Goal: Task Accomplishment & Management: Manage account settings

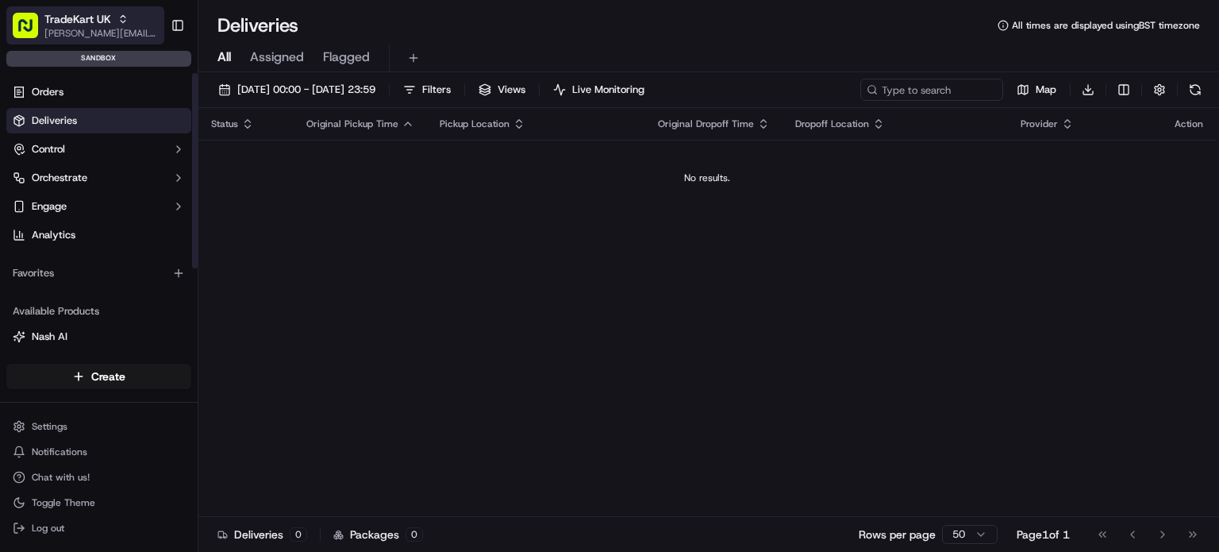
click at [122, 21] on icon "button" at bounding box center [123, 22] width 5 height 2
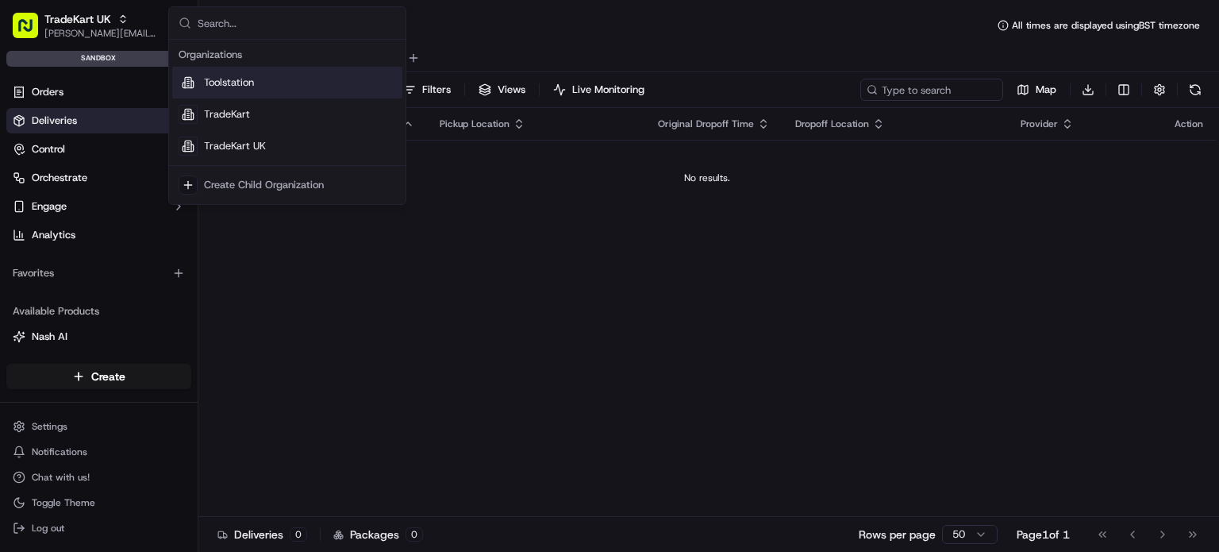
click at [248, 88] on span "Toolstation" at bounding box center [229, 82] width 50 height 14
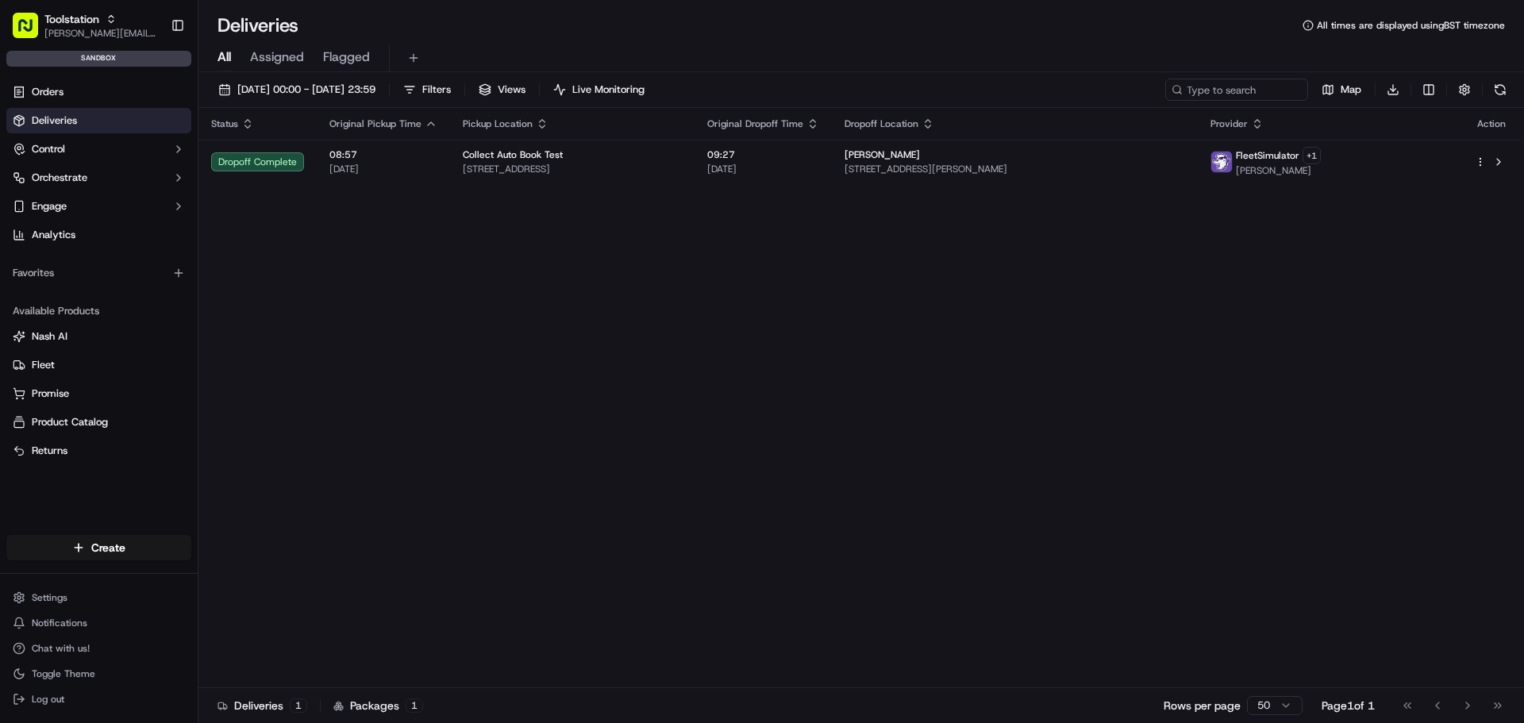
click at [91, 119] on link "Deliveries" at bounding box center [98, 120] width 185 height 25
click at [70, 551] on html "Toolstation joao.alpuim@hackandcraft.com Toggle Sidebar sandbox Orders Deliveri…" at bounding box center [762, 361] width 1524 height 723
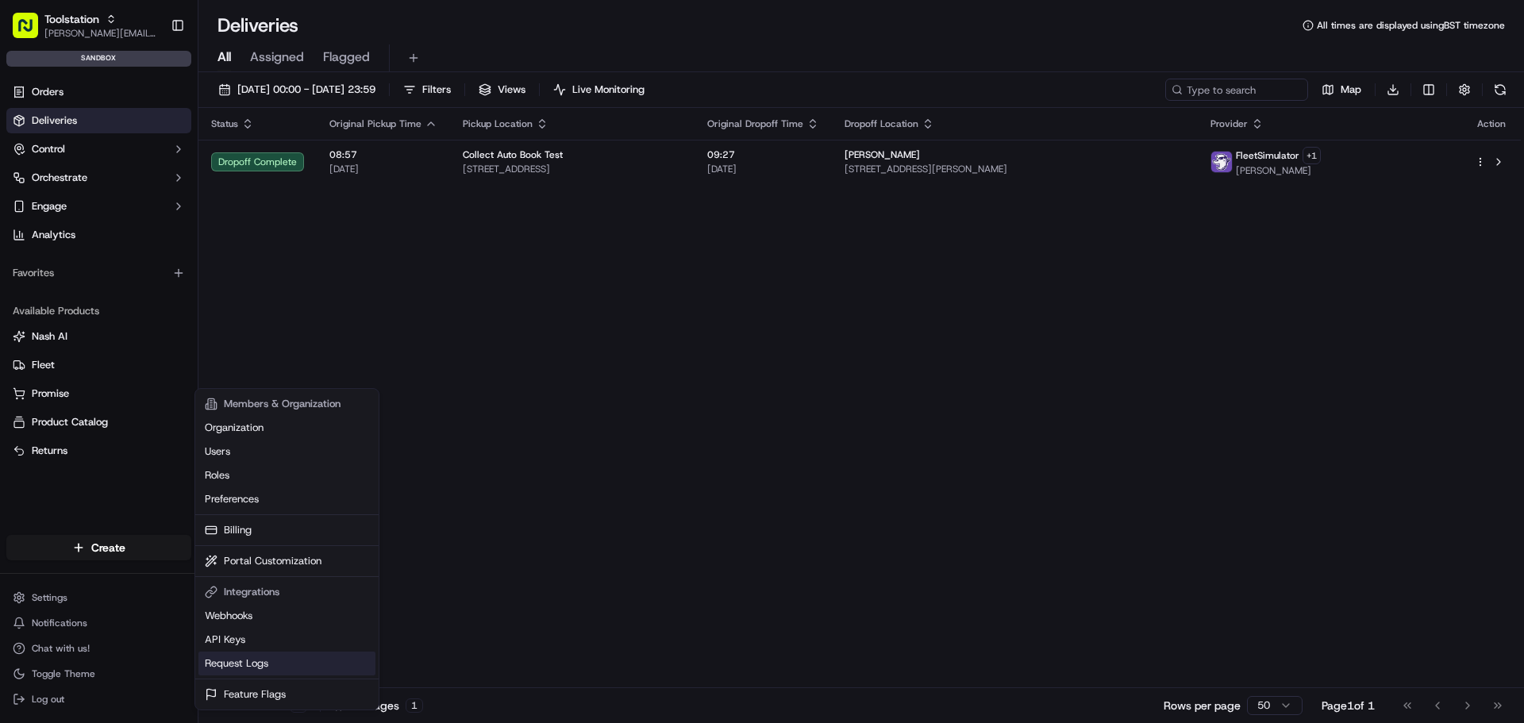
click at [246, 551] on link "Request Logs" at bounding box center [286, 664] width 177 height 24
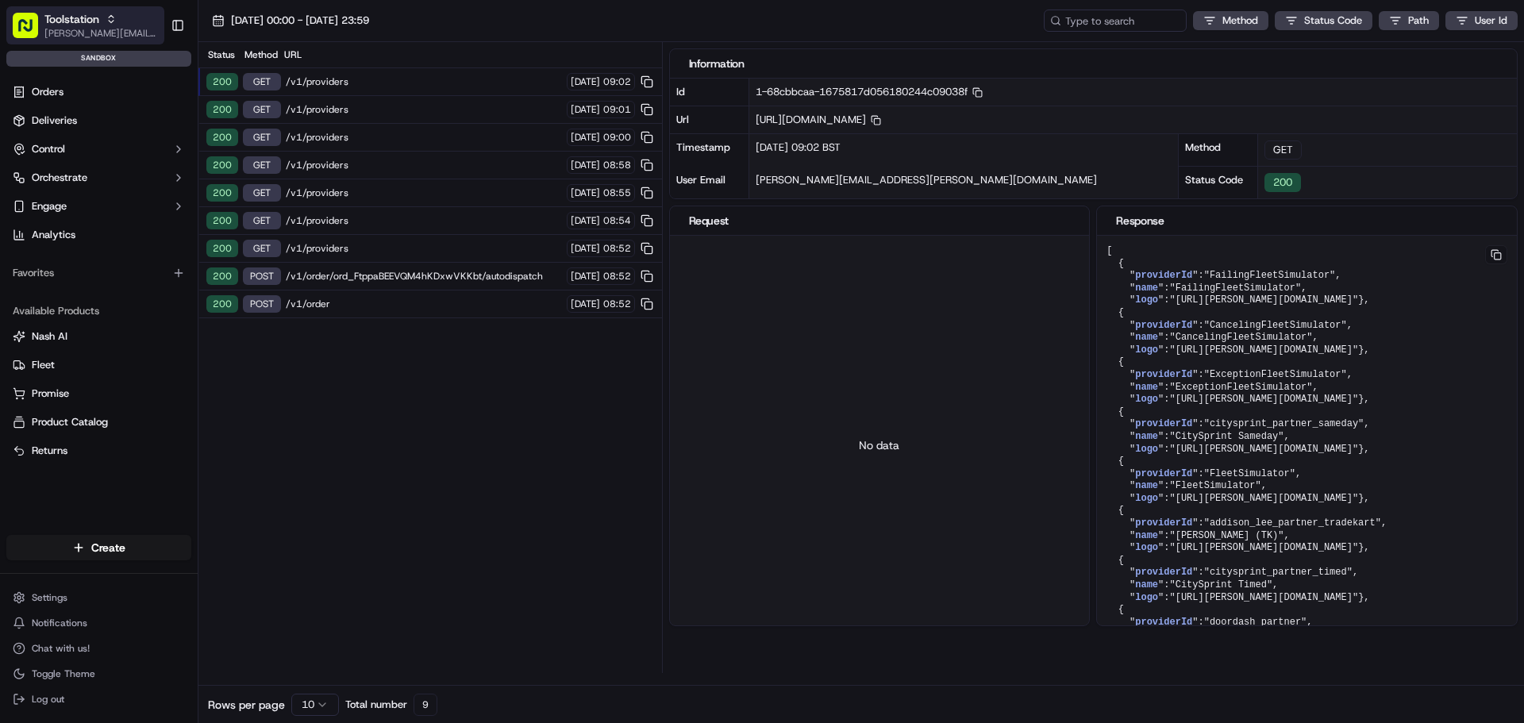
click at [109, 33] on span "[PERSON_NAME][EMAIL_ADDRESS][DOMAIN_NAME]" at bounding box center [101, 33] width 114 height 13
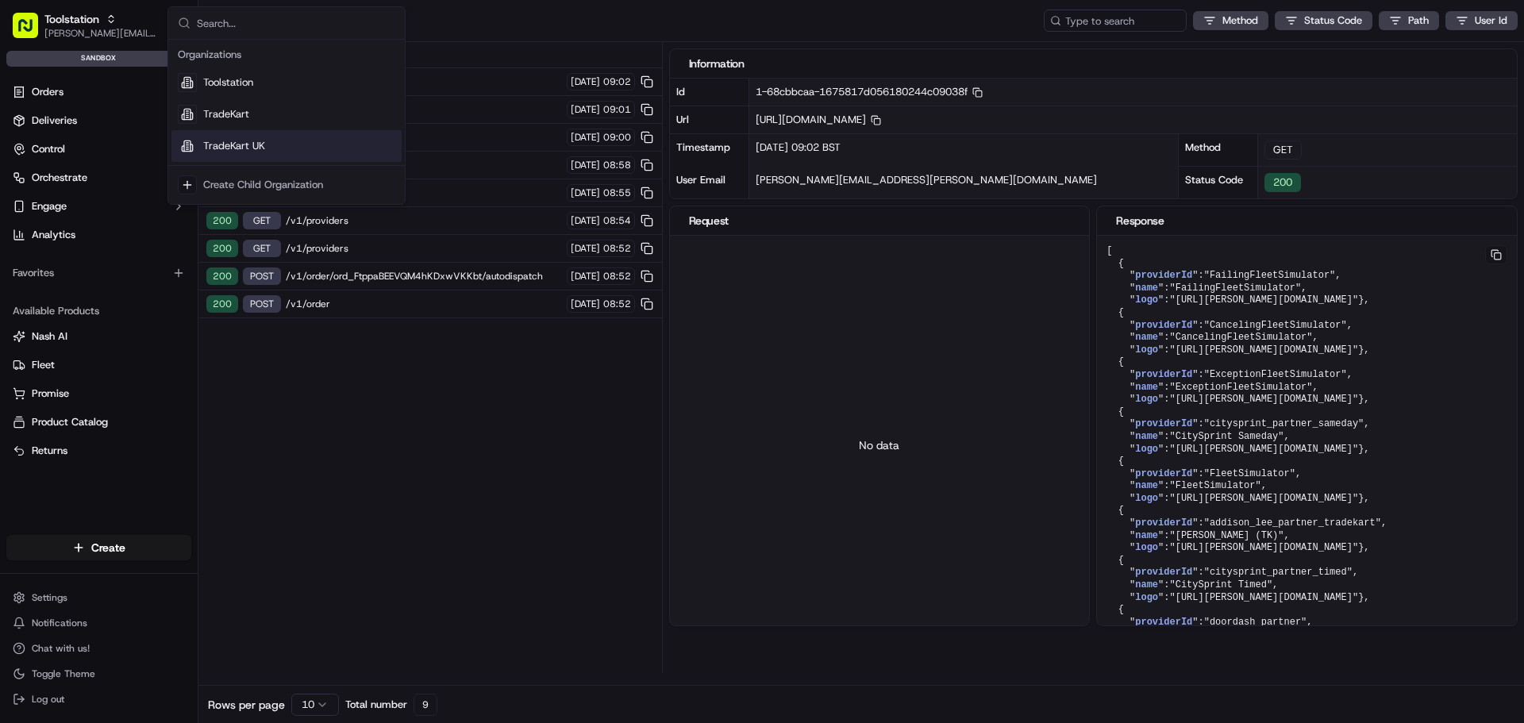
click at [271, 148] on div "TradeKart UK" at bounding box center [286, 146] width 230 height 32
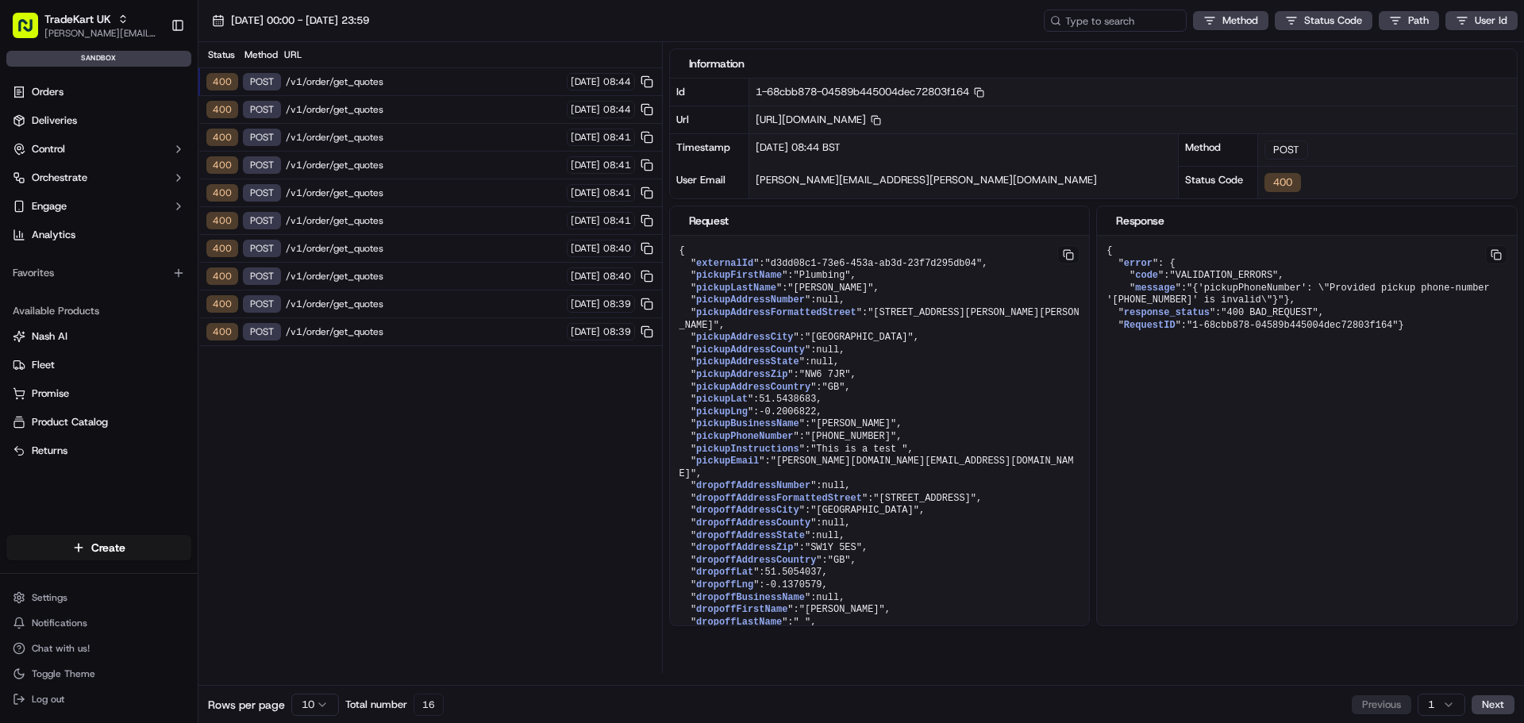
click at [486, 121] on div "400 POST /v1/order/get_quotes 18/09/2025 08:44" at bounding box center [430, 110] width 464 height 28
click at [483, 90] on div "400 POST /v1/order/get_quotes 18/09/2025 08:44" at bounding box center [430, 82] width 464 height 28
click at [465, 115] on span "/v1/order/get_quotes" at bounding box center [424, 109] width 276 height 13
click at [376, 85] on span "/v1/order/get_quotes" at bounding box center [424, 81] width 276 height 13
click at [374, 101] on div "400 POST /v1/order/get_quotes 18/09/2025 08:44" at bounding box center [430, 110] width 464 height 28
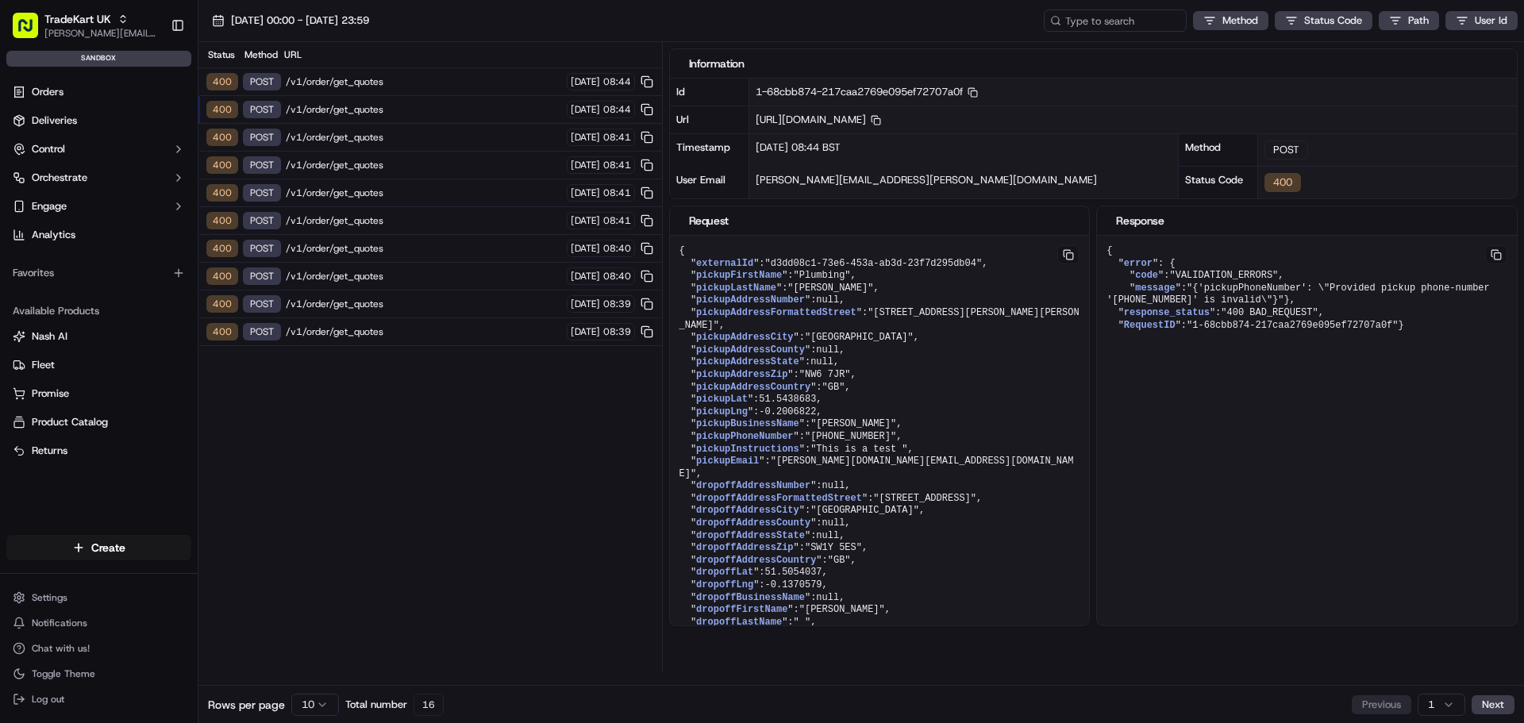
click at [371, 122] on div "400 POST /v1/order/get_quotes 18/09/2025 08:44" at bounding box center [430, 110] width 464 height 28
click at [392, 135] on span "/v1/order/get_quotes" at bounding box center [424, 137] width 276 height 13
click at [387, 165] on span "/v1/order/get_quotes" at bounding box center [424, 165] width 276 height 13
click at [383, 192] on span "/v1/order/get_quotes" at bounding box center [424, 193] width 276 height 13
click at [380, 216] on span "/v1/order/get_quotes" at bounding box center [424, 220] width 276 height 13
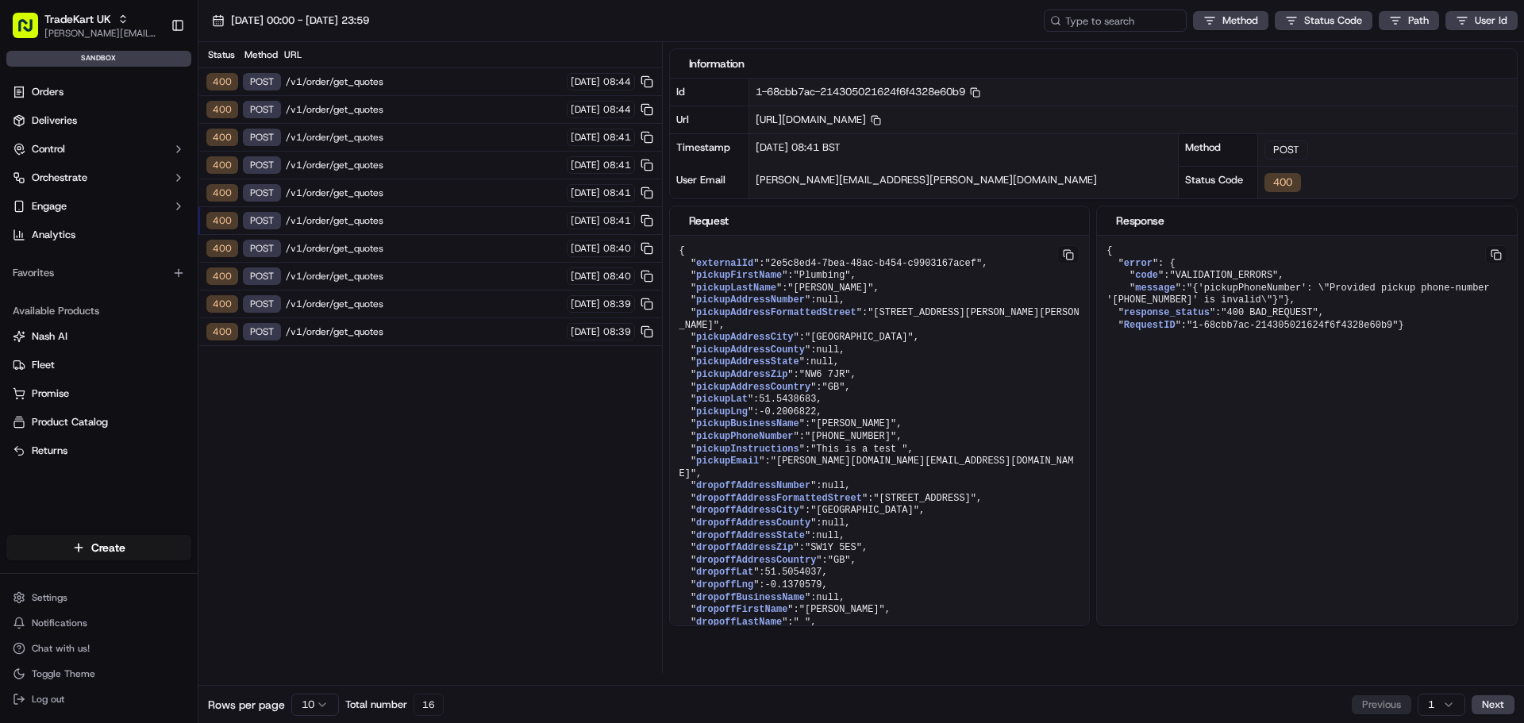
click at [369, 248] on span "/v1/order/get_quotes" at bounding box center [424, 248] width 276 height 13
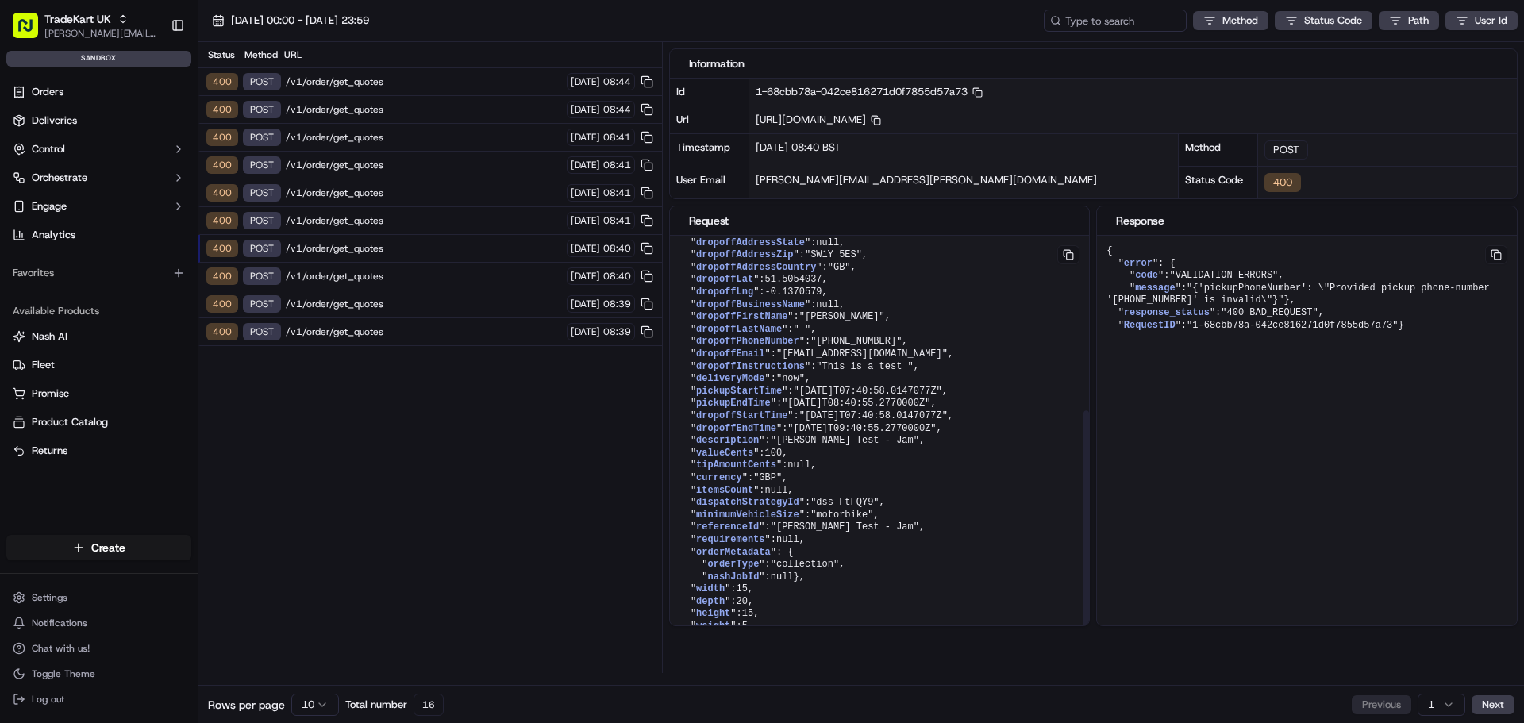
scroll to position [306, 0]
click at [425, 337] on span "/v1/order/get_quotes" at bounding box center [424, 331] width 276 height 13
click at [452, 296] on div "400 POST /v1/order/get_quotes 18/09/2025 08:39" at bounding box center [430, 305] width 464 height 28
click at [460, 268] on div "400 POST /v1/order/get_quotes 18/09/2025 08:40" at bounding box center [430, 277] width 464 height 28
click at [393, 77] on span "/v1/order/get_quotes" at bounding box center [424, 81] width 276 height 13
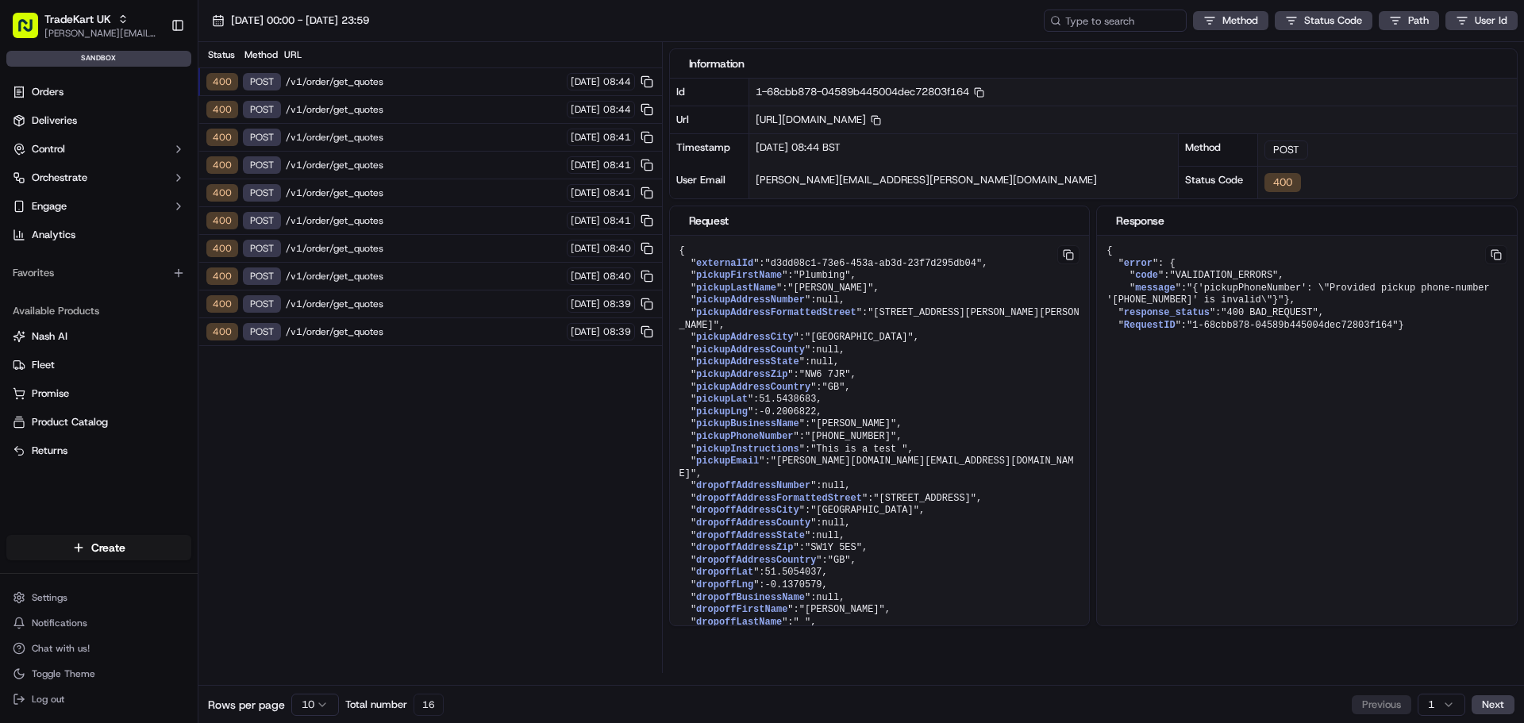
click at [359, 9] on div "18/09/2025 00:00 - 18/09/2025 23:59 Method Status Code Path User Id" at bounding box center [861, 21] width 1326 height 42
click at [359, 17] on span "[DATE] 00:00 - [DATE] 23:59" at bounding box center [300, 20] width 138 height 14
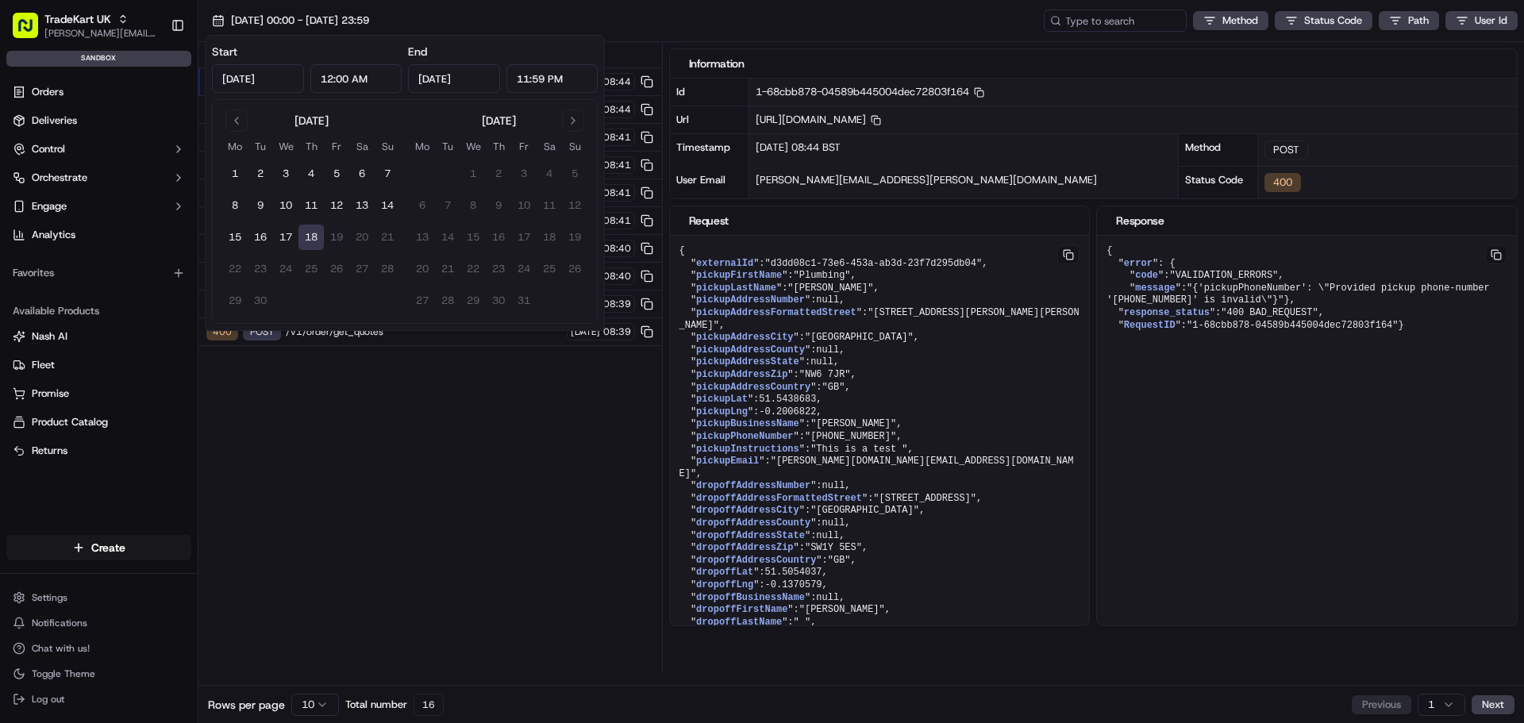
click at [368, 526] on div "Status Method URL 400 POST /v1/order/get_quotes 18/09/2025 08:44 400 POST /v1/o…" at bounding box center [430, 357] width 464 height 631
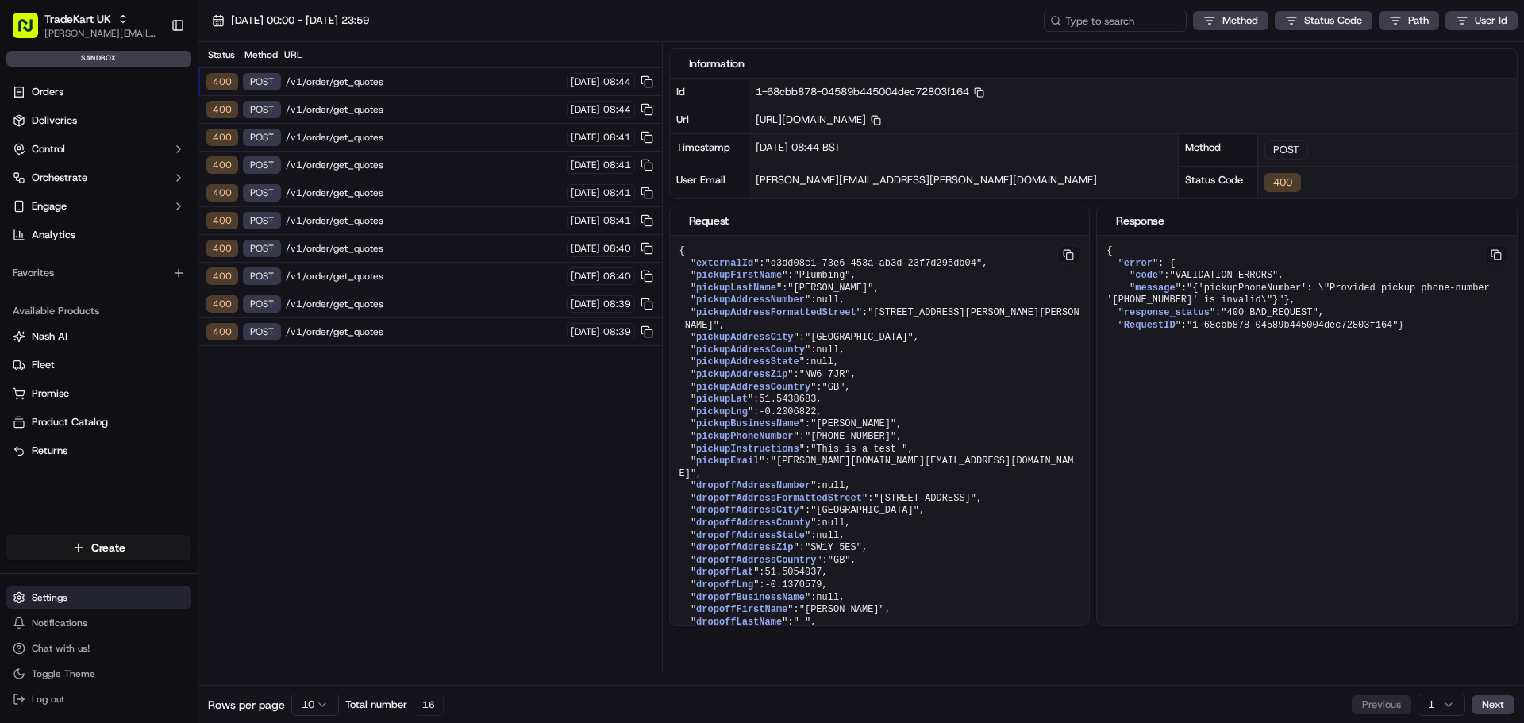
click at [73, 599] on button "Settings" at bounding box center [98, 598] width 185 height 22
click at [117, 594] on html "TradeKart UK joao.alpuim@hackandcraft.com Toggle Sidebar sandbox Orders Deliver…" at bounding box center [762, 361] width 1524 height 723
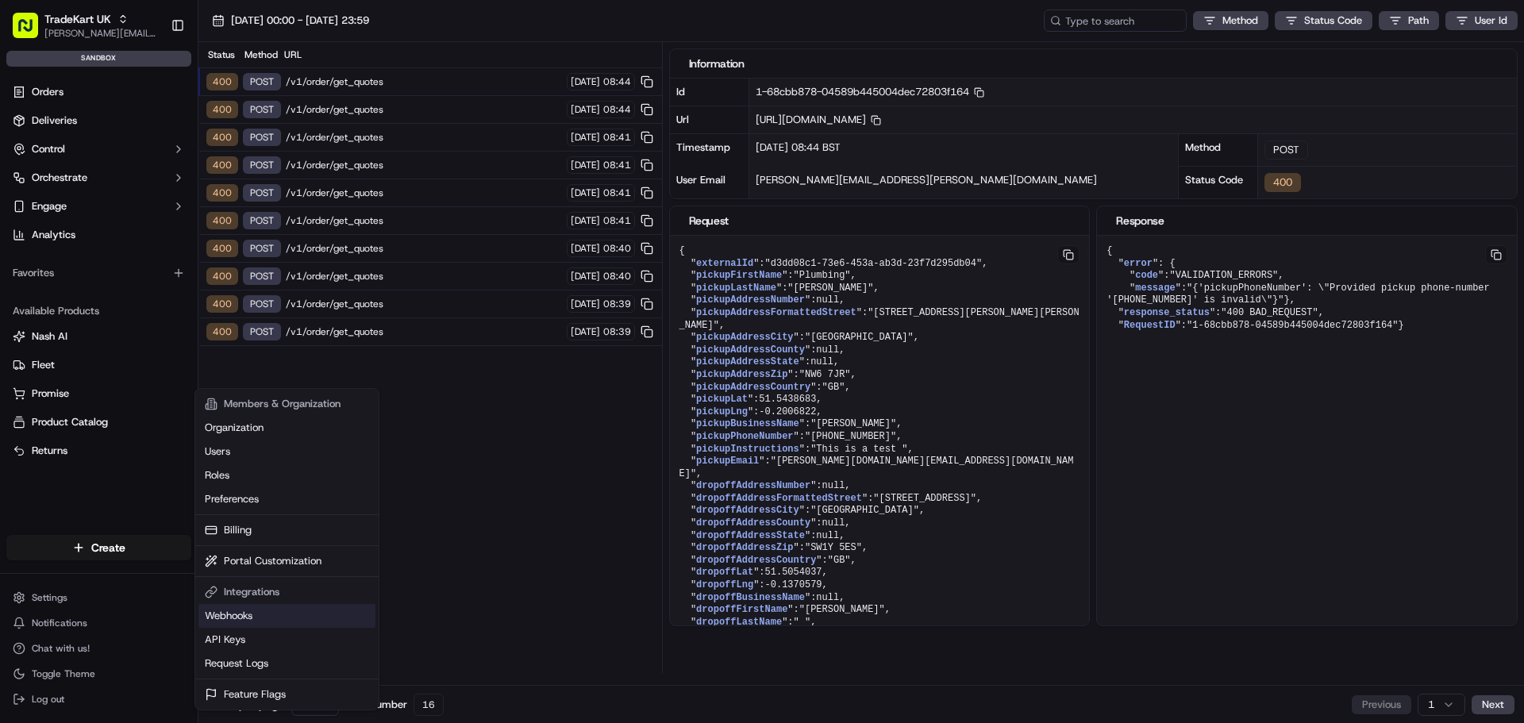
click at [259, 619] on link "Webhooks" at bounding box center [286, 616] width 177 height 24
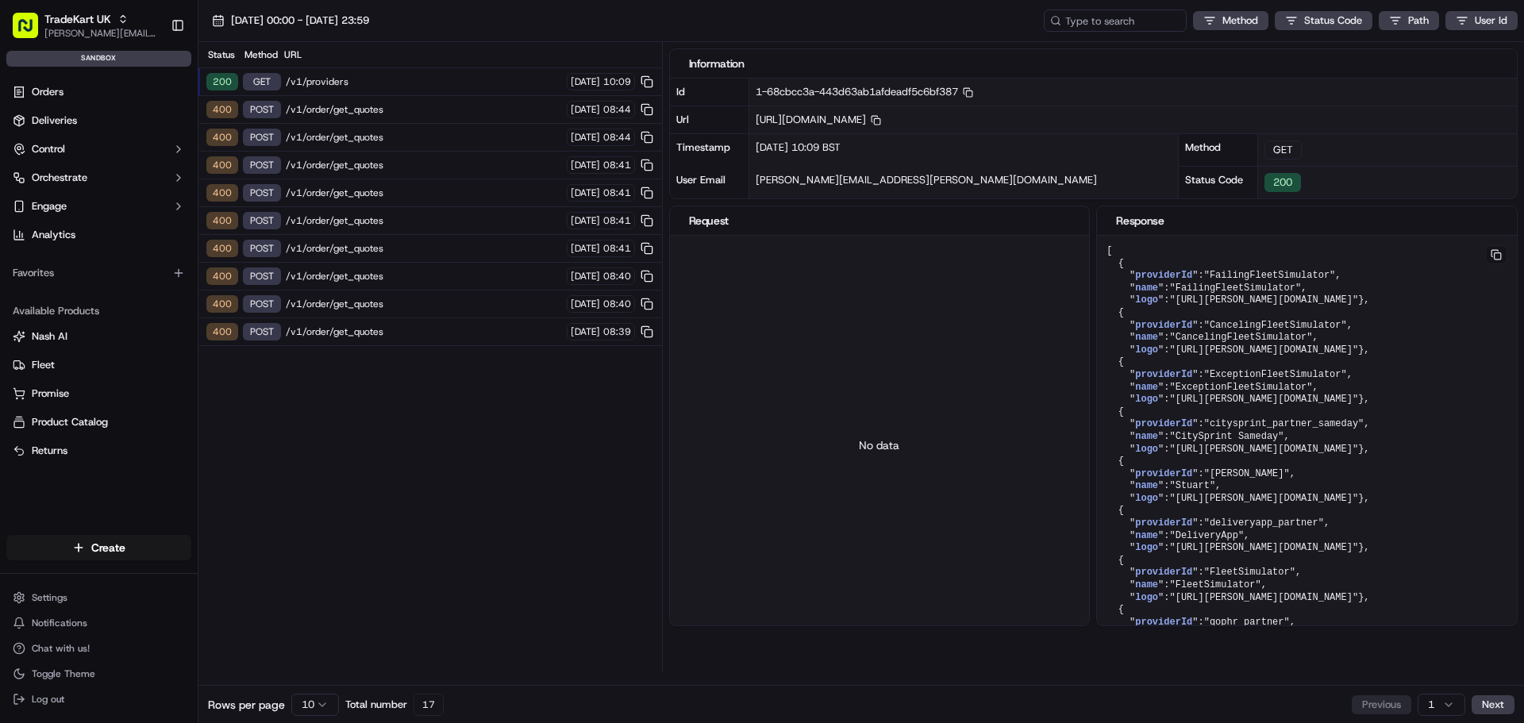
click at [408, 77] on span "/v1/providers" at bounding box center [424, 81] width 276 height 13
click at [353, 87] on span "/v1/providers" at bounding box center [424, 81] width 276 height 13
click at [326, 83] on span "/v1/providers" at bounding box center [424, 81] width 276 height 13
click at [1414, 21] on html "TradeKart UK [EMAIL_ADDRESS][DOMAIN_NAME] Toggle Sidebar sandbox Orders Deliver…" at bounding box center [762, 361] width 1524 height 723
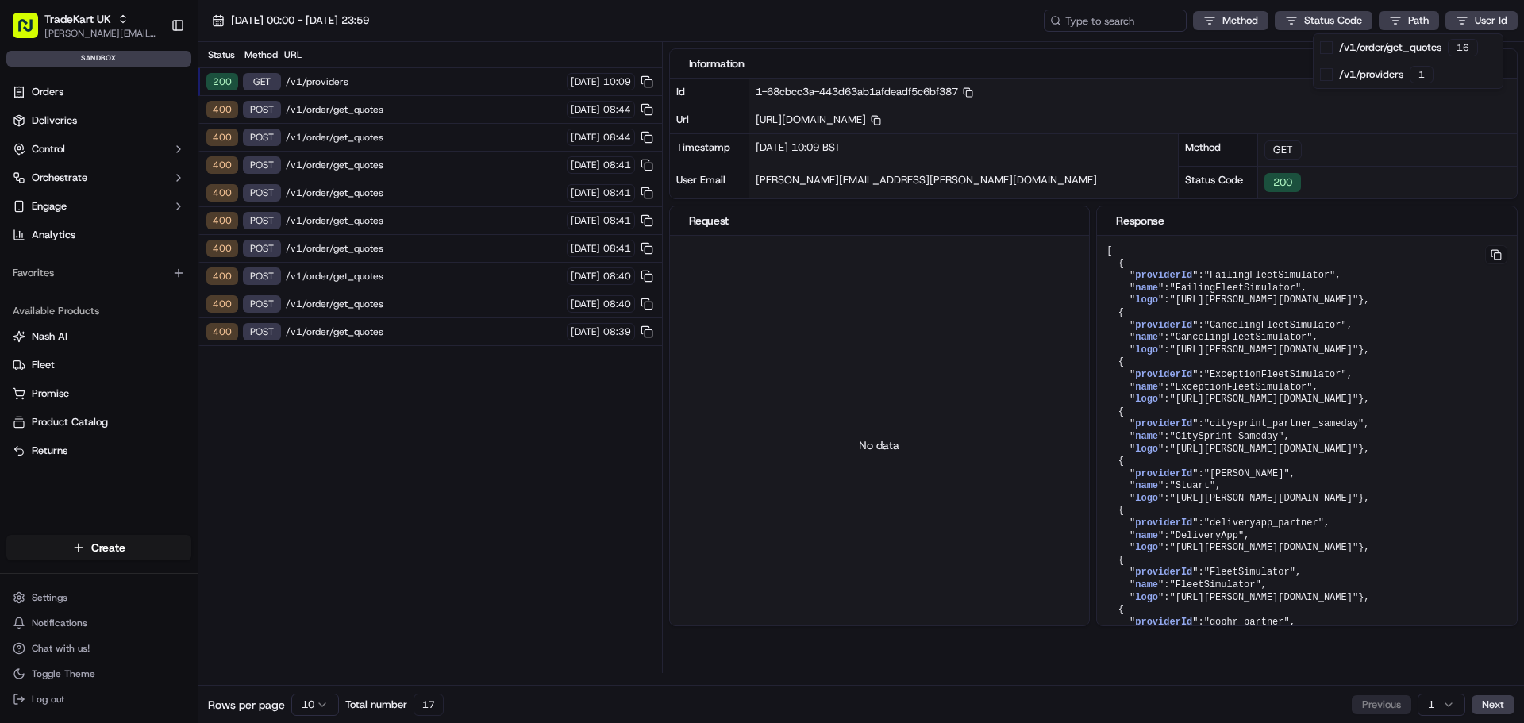
click at [1345, 18] on html "TradeKart UK joao.alpuim@hackandcraft.com Toggle Sidebar sandbox Orders Deliver…" at bounding box center [762, 361] width 1524 height 723
click at [1249, 25] on html "TradeKart UK joao.alpuim@hackandcraft.com Toggle Sidebar sandbox Orders Deliver…" at bounding box center [762, 361] width 1524 height 723
click at [1253, 20] on html "TradeKart UK joao.alpuim@hackandcraft.com Toggle Sidebar sandbox Orders Deliver…" at bounding box center [762, 361] width 1524 height 723
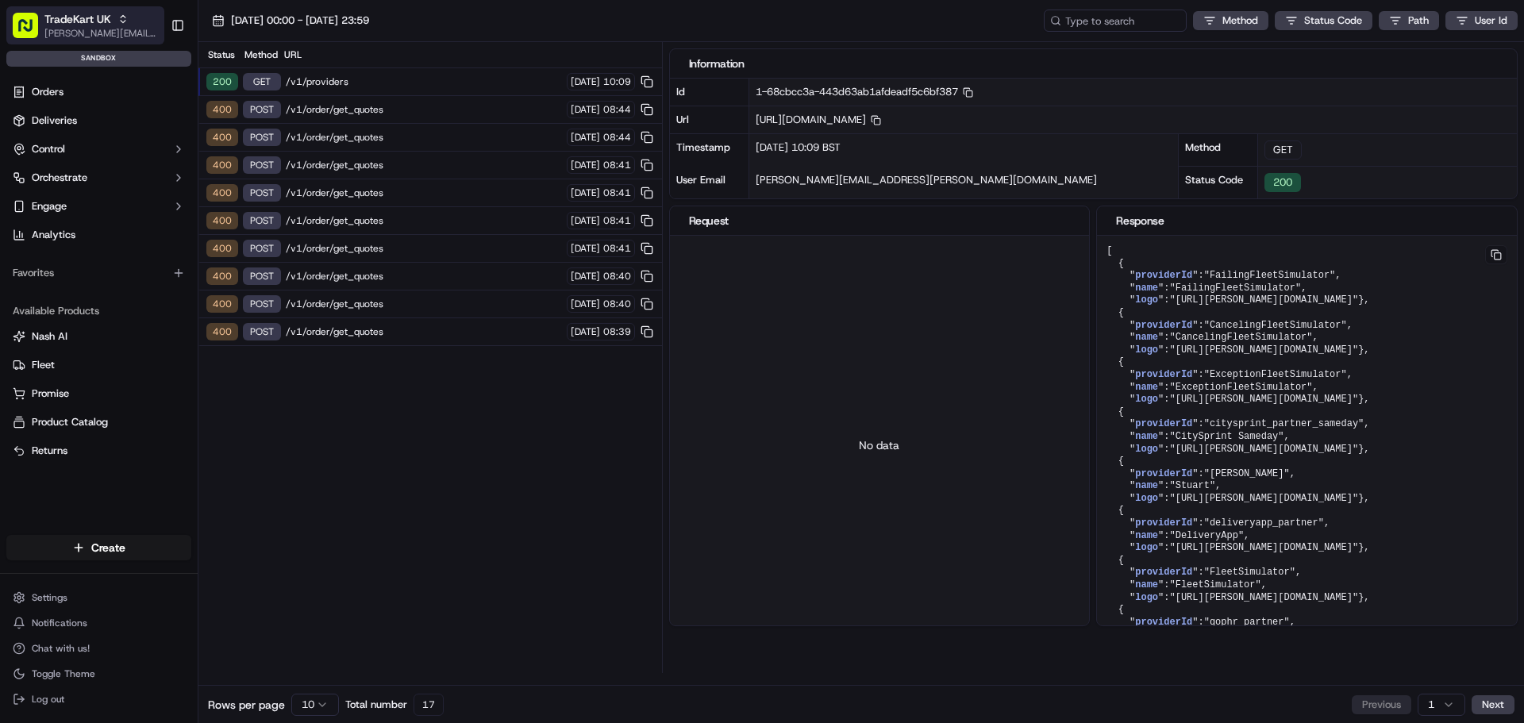
click at [86, 29] on span "[PERSON_NAME][EMAIL_ADDRESS][DOMAIN_NAME]" at bounding box center [101, 33] width 114 height 13
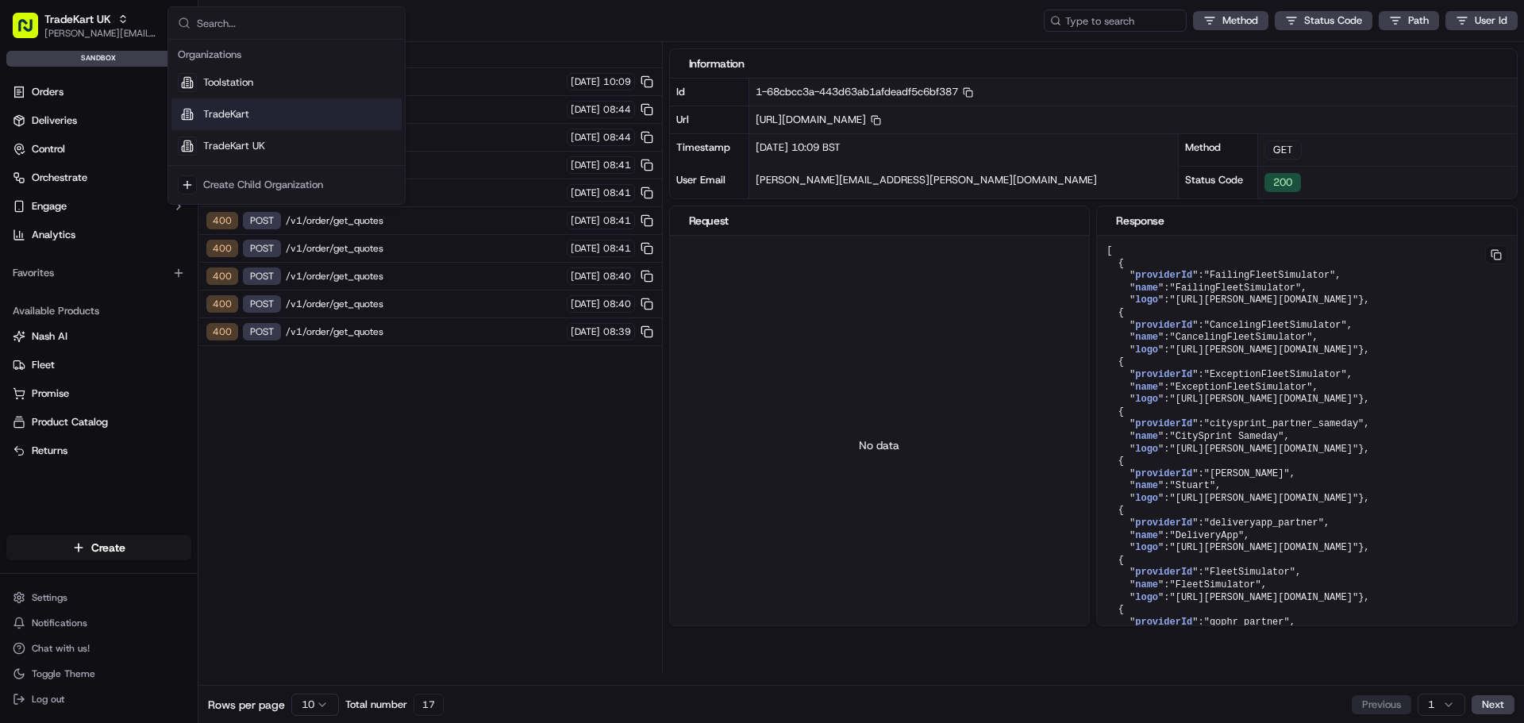
click at [290, 124] on div "TradeKart" at bounding box center [286, 114] width 230 height 32
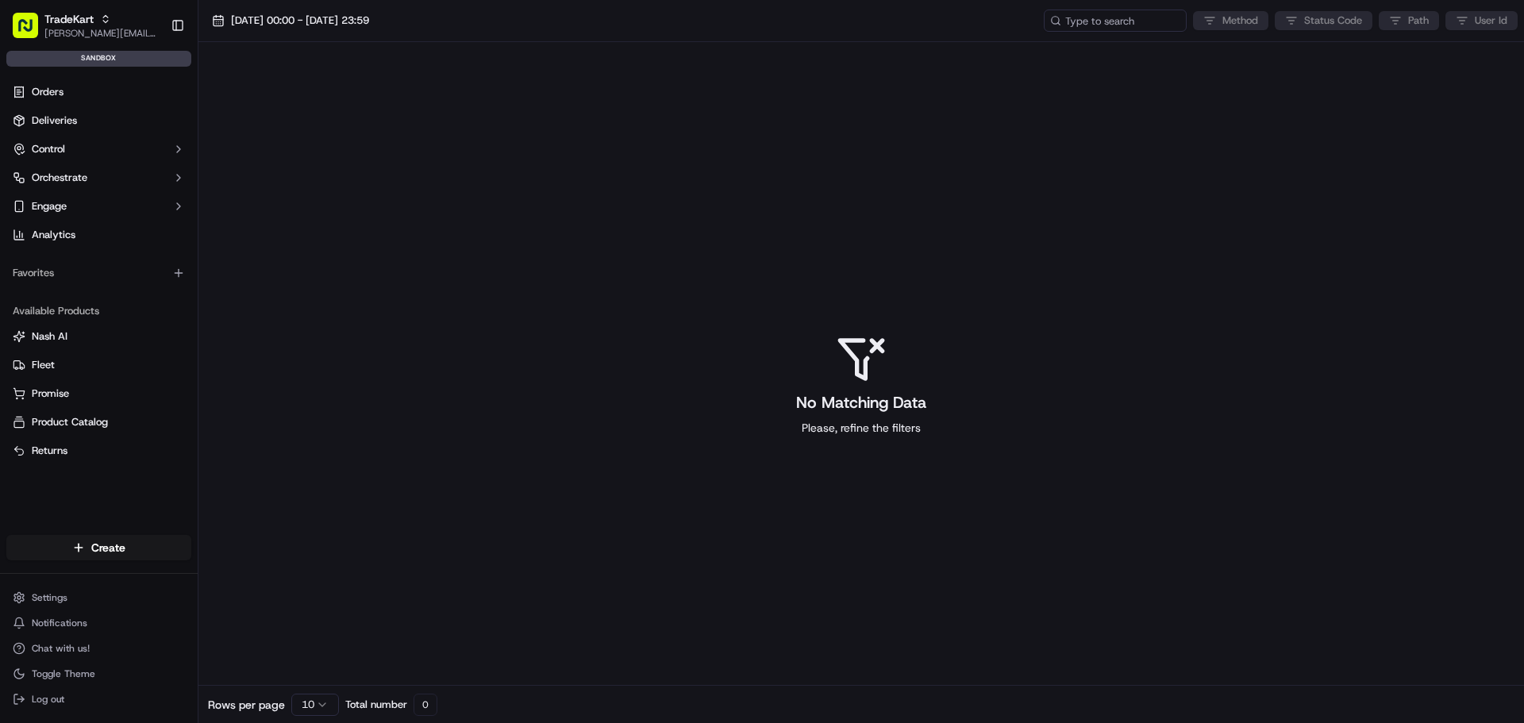
click at [494, 217] on div "No Matching Data Please, refine the filters" at bounding box center [861, 384] width 1326 height 685
click at [124, 29] on span "[PERSON_NAME][EMAIL_ADDRESS][DOMAIN_NAME]" at bounding box center [101, 33] width 114 height 13
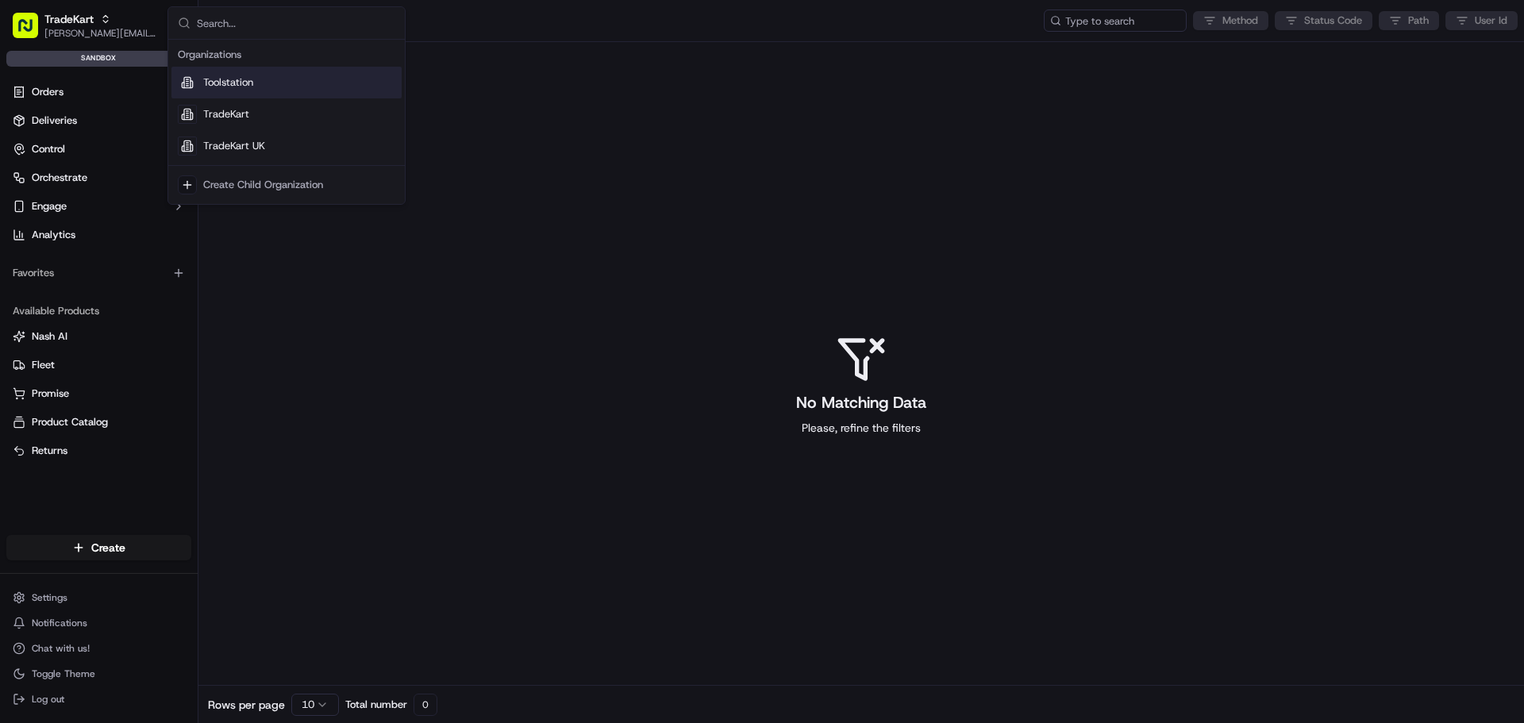
click at [302, 87] on div "Toolstation" at bounding box center [286, 83] width 230 height 32
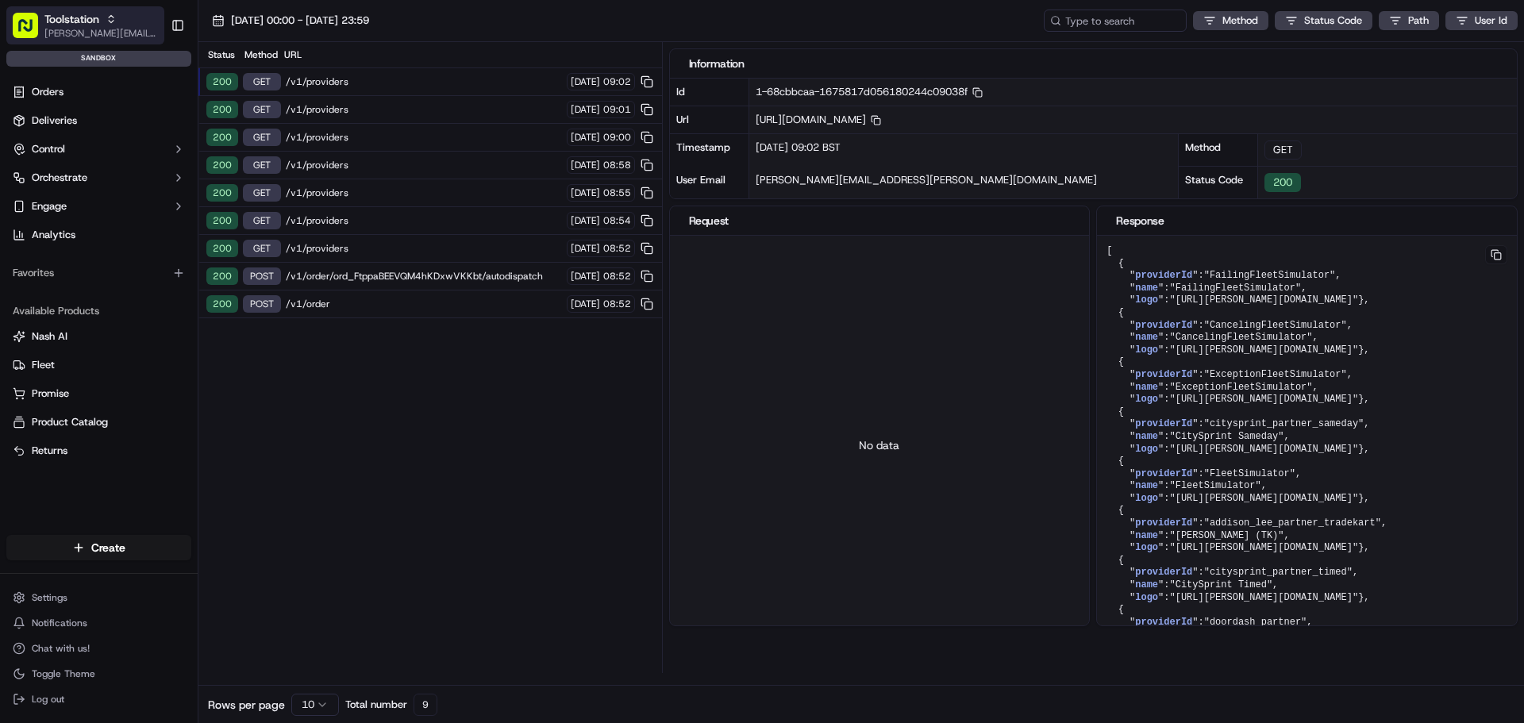
click at [116, 29] on span "[PERSON_NAME][EMAIL_ADDRESS][DOMAIN_NAME]" at bounding box center [101, 33] width 114 height 13
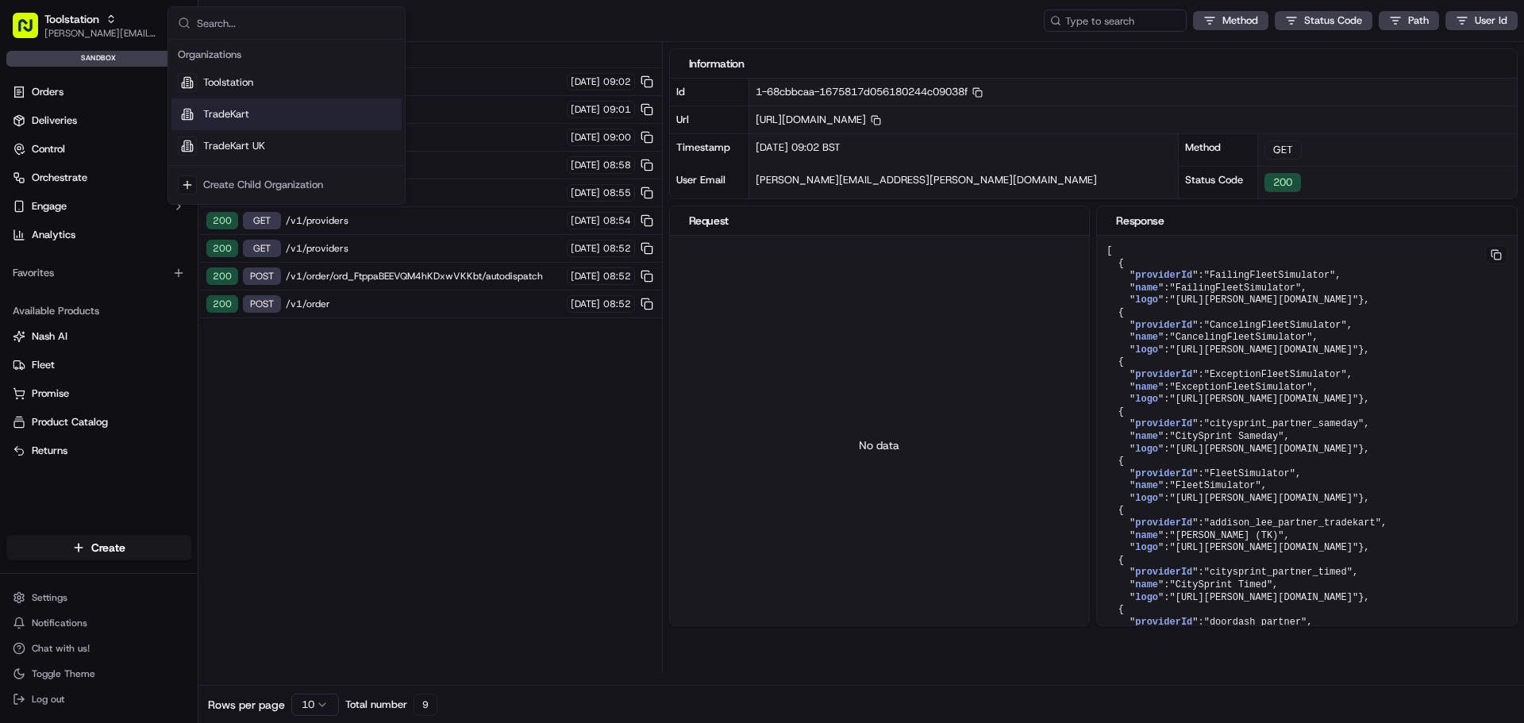
click at [272, 112] on div "TradeKart" at bounding box center [286, 114] width 230 height 32
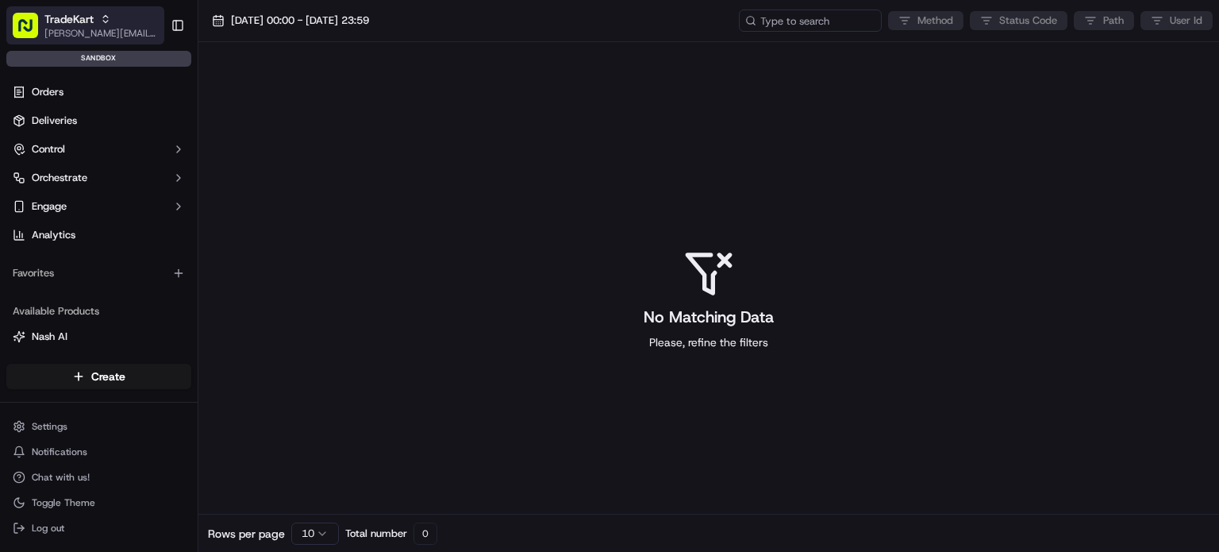
click at [133, 40] on button "TradeKart [EMAIL_ADDRESS][DOMAIN_NAME]" at bounding box center [85, 25] width 158 height 38
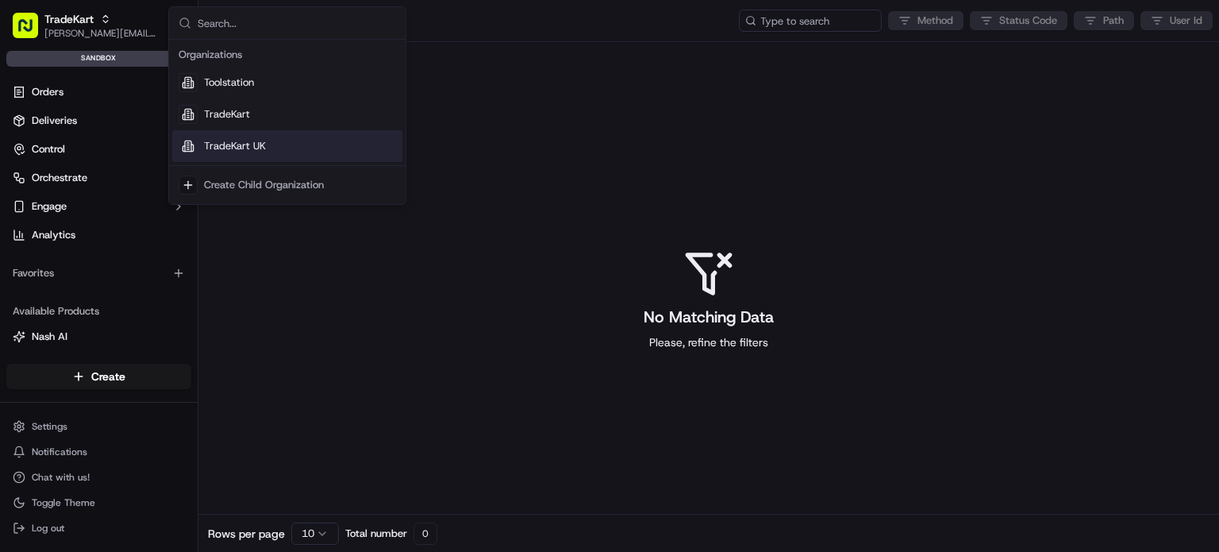
click at [247, 137] on div "TradeKart UK" at bounding box center [287, 146] width 230 height 32
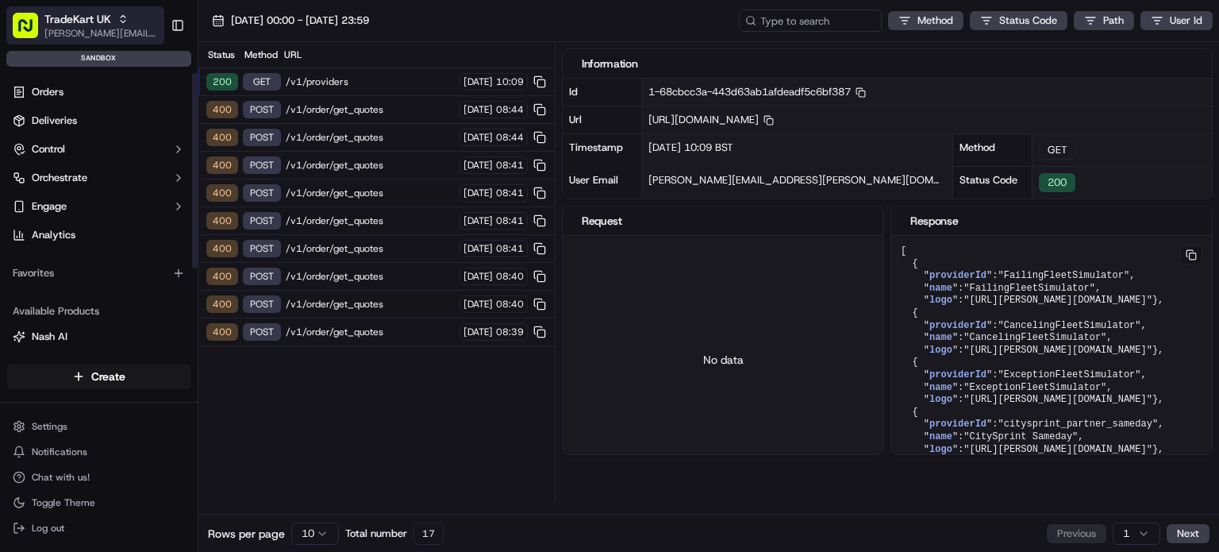
click at [136, 25] on div "TradeKart UK" at bounding box center [101, 19] width 114 height 16
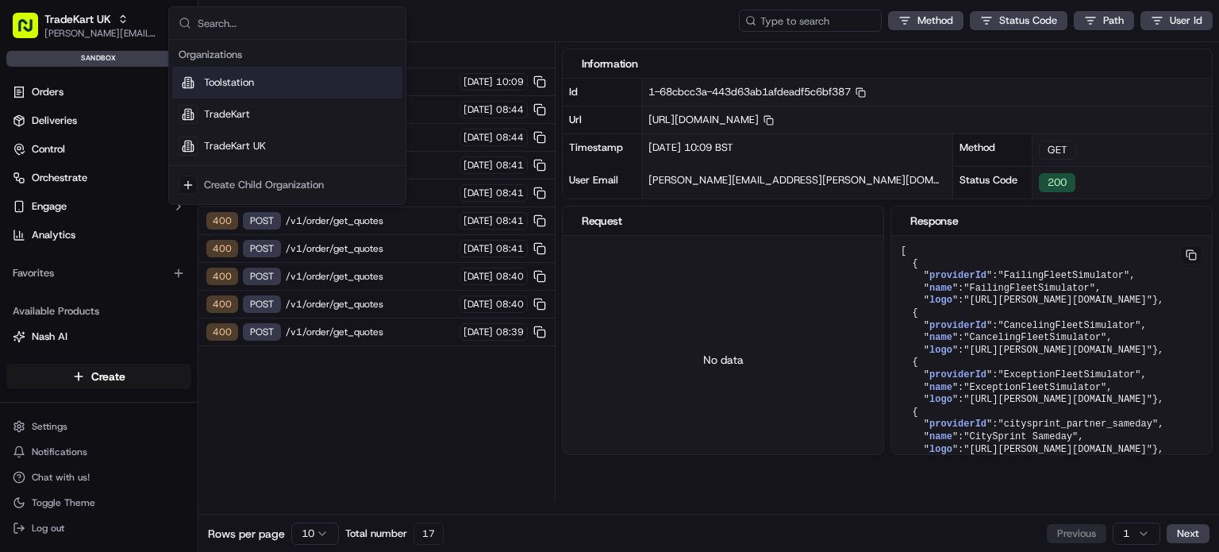
click at [262, 90] on div "Toolstation" at bounding box center [287, 83] width 230 height 32
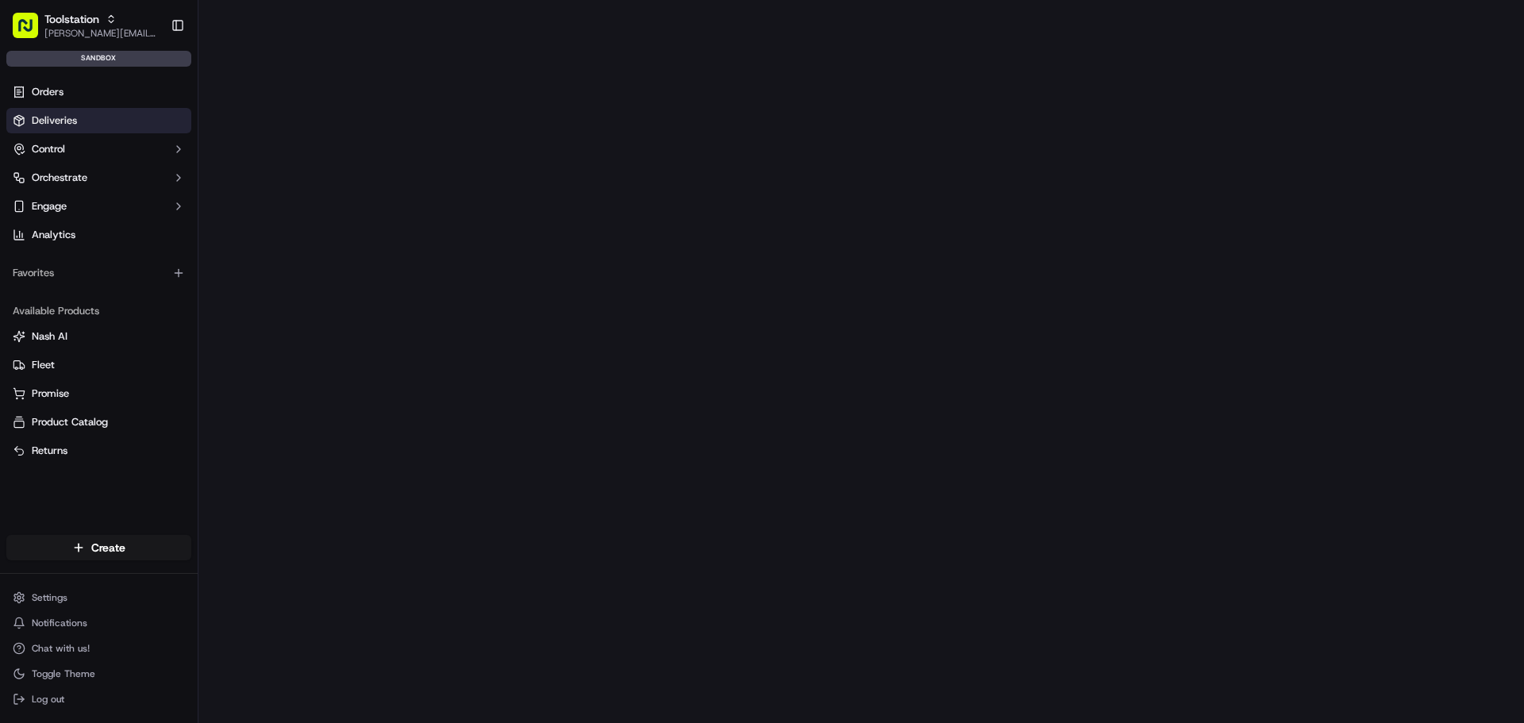
click at [72, 119] on span "Deliveries" at bounding box center [54, 121] width 45 height 14
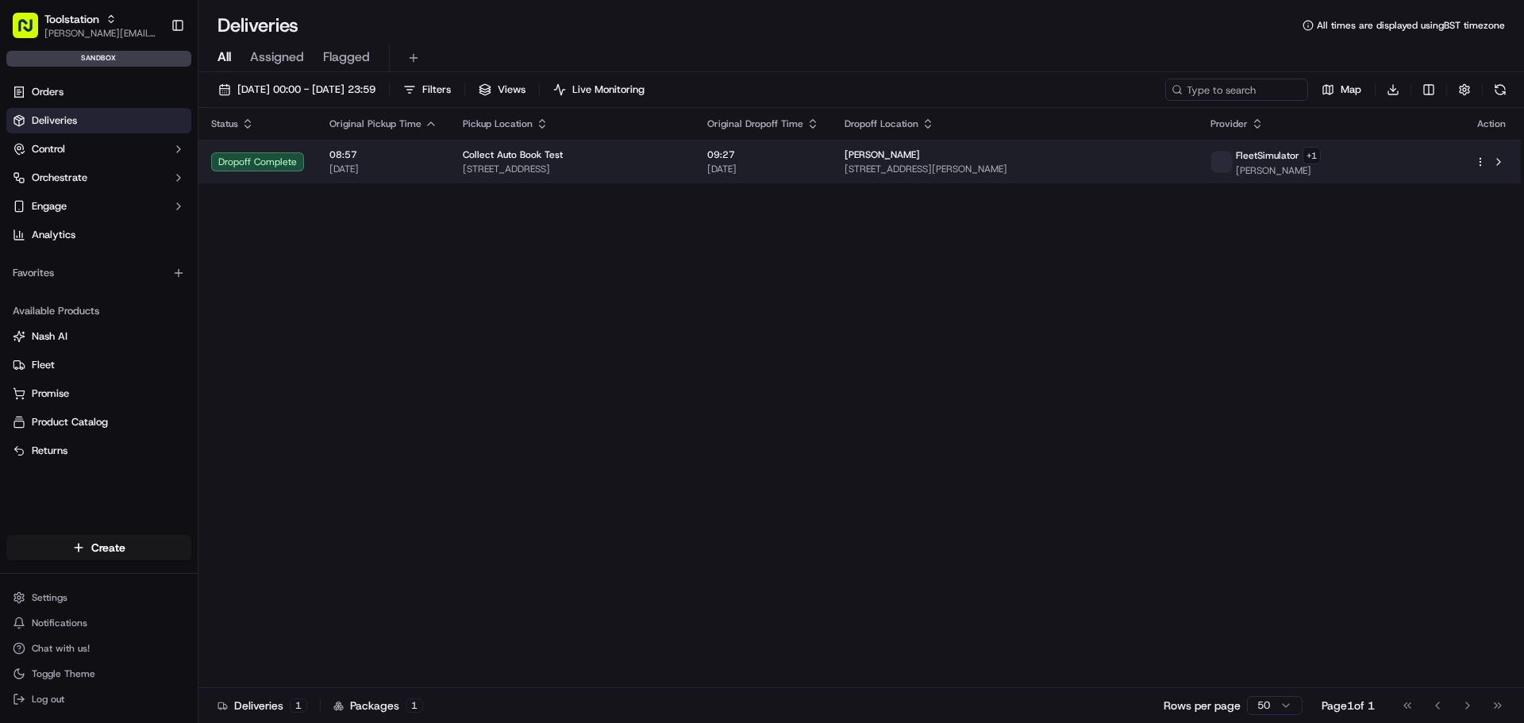
click at [371, 161] on div "08:57 [DATE]" at bounding box center [383, 161] width 108 height 27
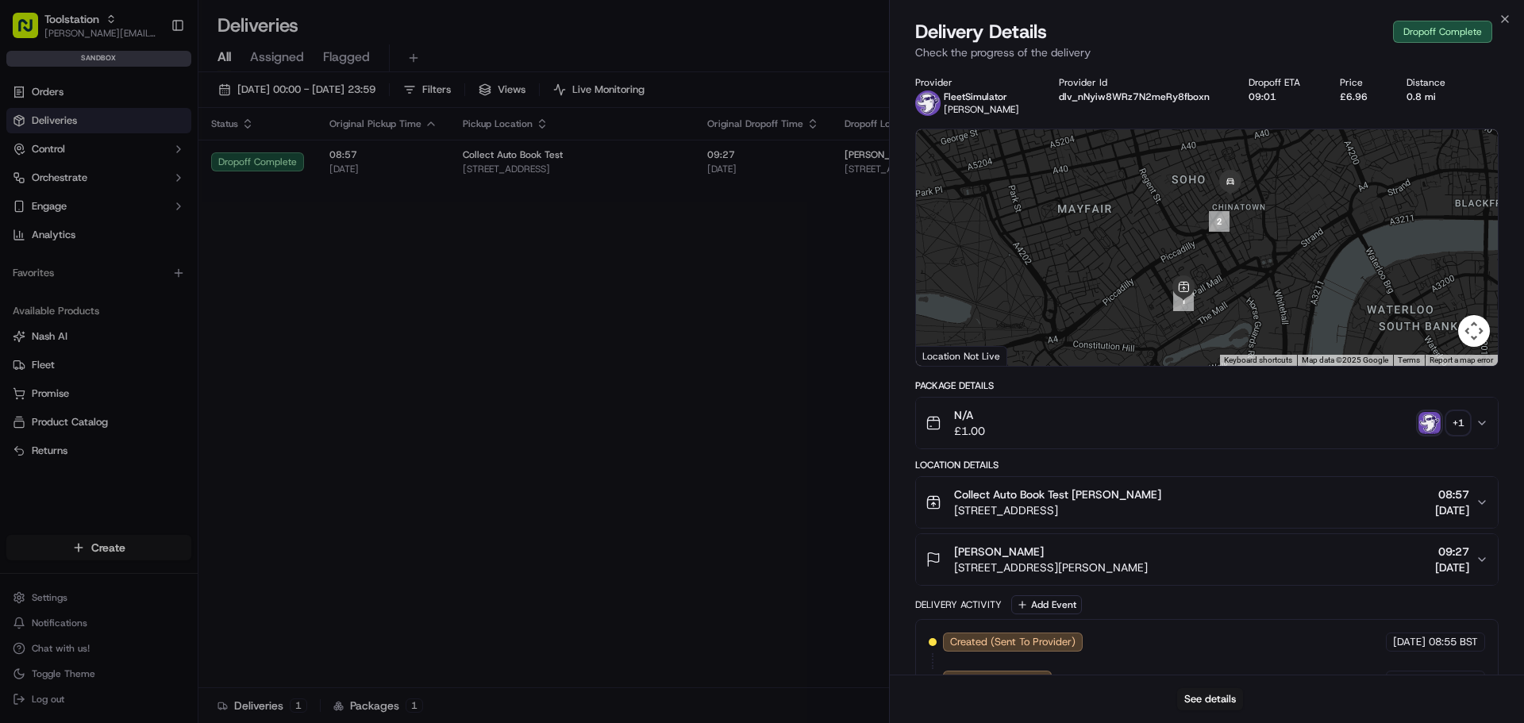
drag, startPoint x: 443, startPoint y: 280, endPoint x: 450, endPoint y: 274, distance: 9.6
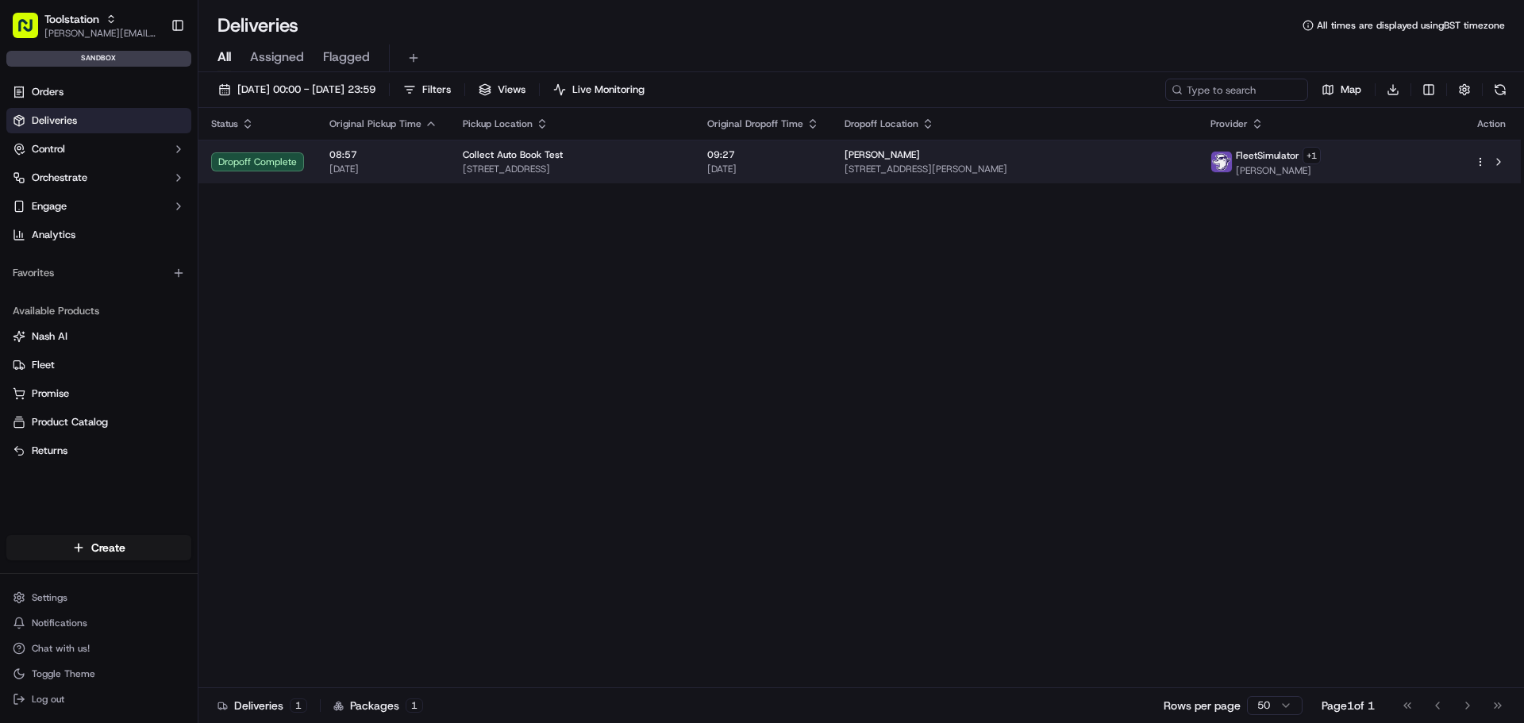
click at [397, 166] on span "[DATE]" at bounding box center [383, 169] width 108 height 13
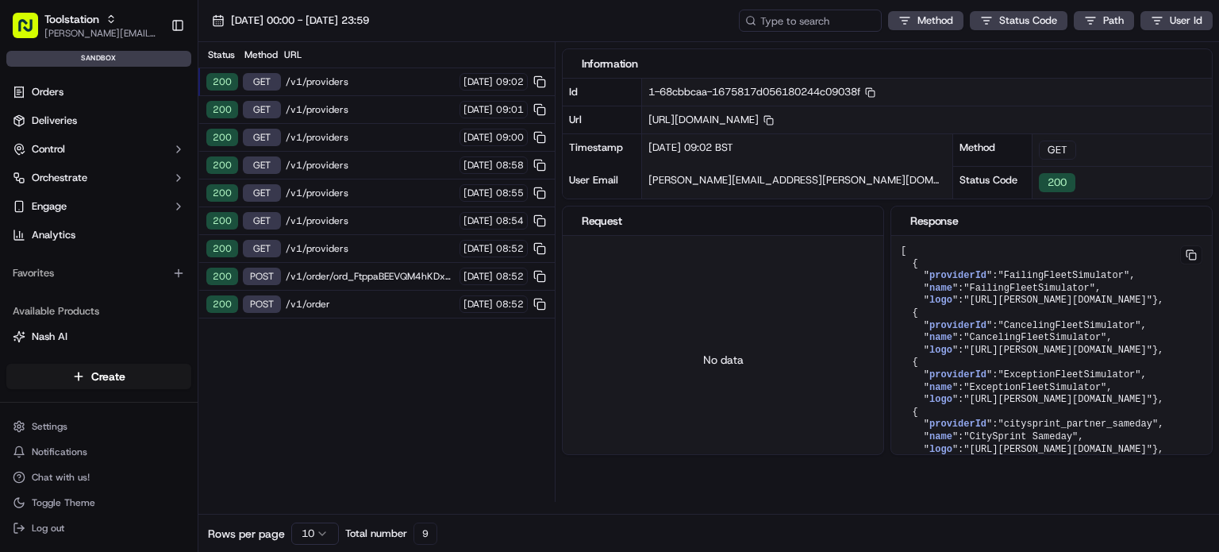
click at [394, 75] on span "/v1/providers" at bounding box center [370, 81] width 169 height 13
click at [378, 103] on span "/v1/providers" at bounding box center [370, 109] width 169 height 13
click at [1023, 33] on div "18/09/2025 00:00 - 18/09/2025 23:59 Method Status Code Path User Id" at bounding box center [708, 21] width 1021 height 42
click at [1149, 18] on html "Toolstation joao.alpuim@hackandcraft.com Toggle Sidebar sandbox Orders Deliveri…" at bounding box center [609, 276] width 1219 height 552
click at [1110, 21] on html "Toolstation joao.alpuim@hackandcraft.com Toggle Sidebar sandbox Orders Deliveri…" at bounding box center [609, 276] width 1219 height 552
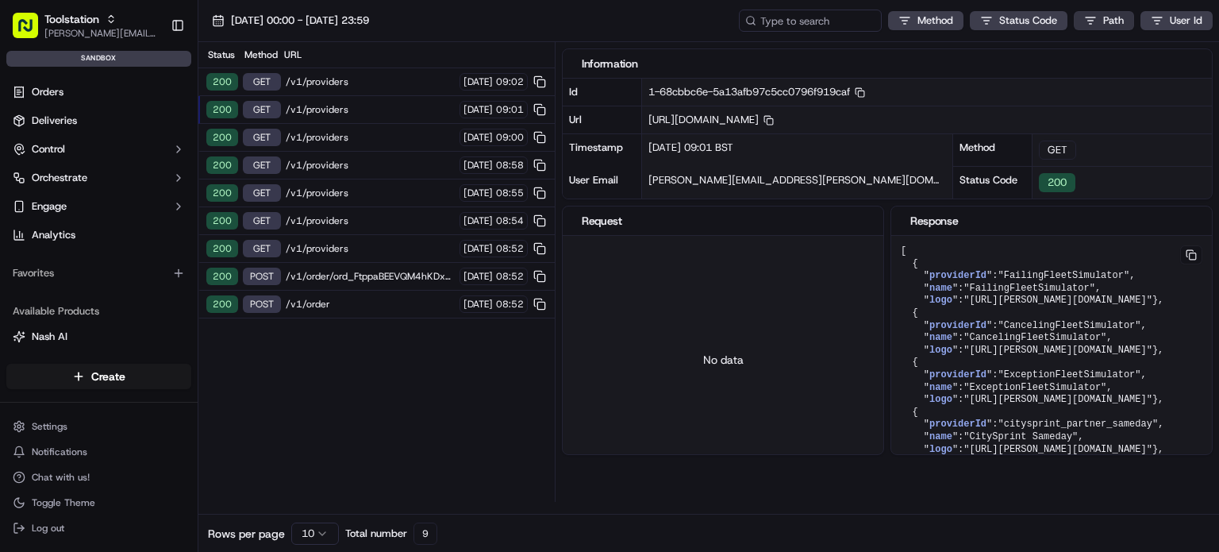
click at [1108, 23] on html "Toolstation joao.alpuim@hackandcraft.com Toggle Sidebar sandbox Orders Deliveri…" at bounding box center [609, 276] width 1219 height 552
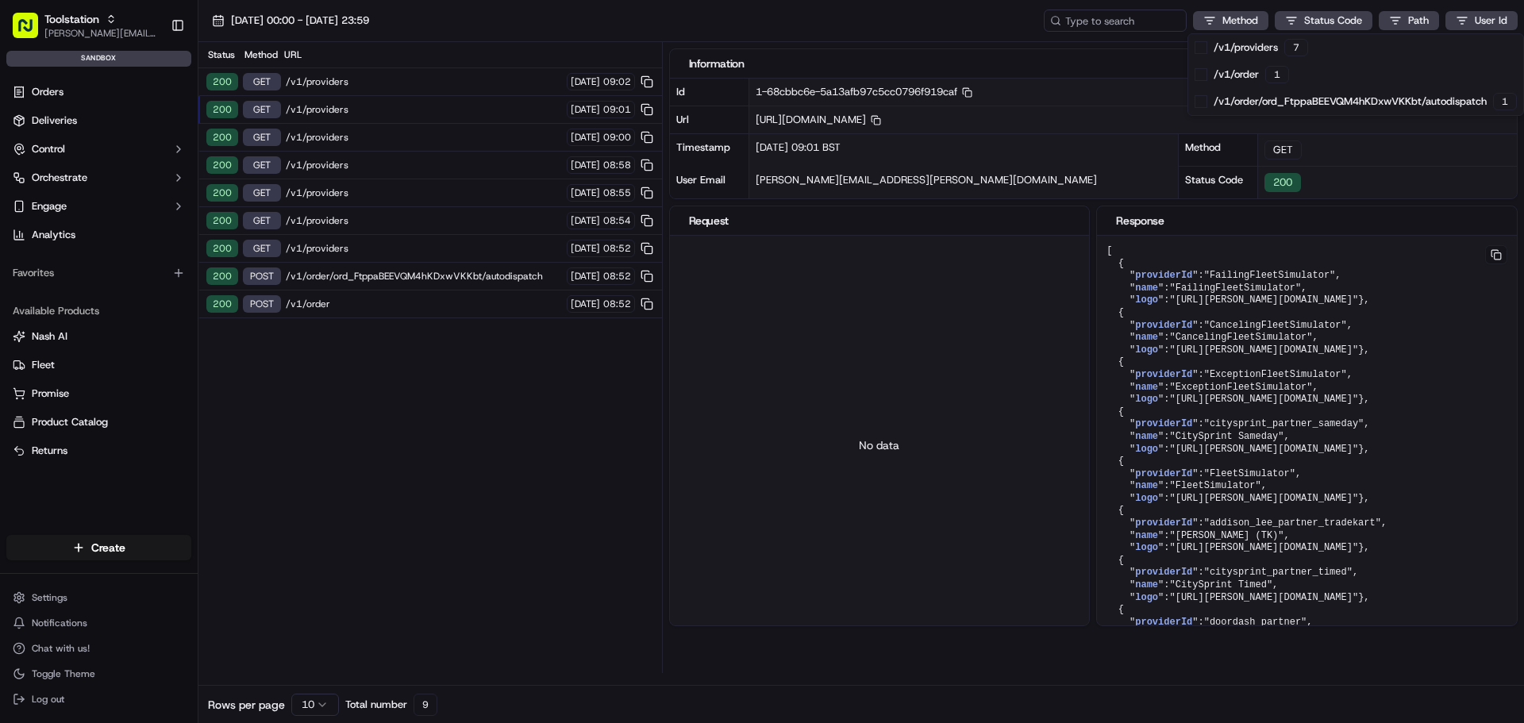
click at [59, 551] on html "Toolstation joao.alpuim@hackandcraft.com Toggle Sidebar sandbox Orders Deliveri…" at bounding box center [762, 361] width 1524 height 723
click at [79, 551] on span "Chat with us!" at bounding box center [61, 648] width 58 height 13
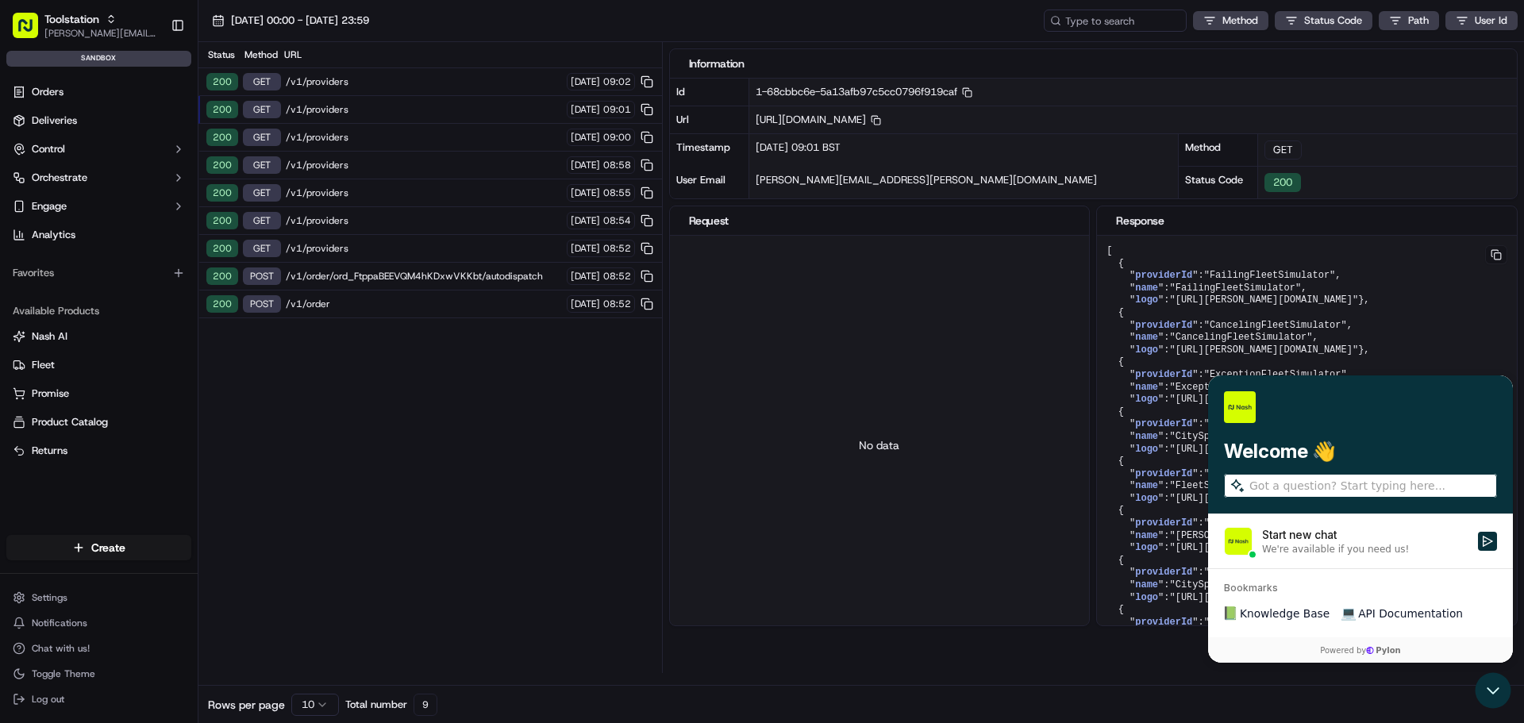
click at [1218, 541] on div "Start new chat" at bounding box center [1365, 535] width 206 height 16
click at [1218, 541] on button "Start new chat We're available if you need us!" at bounding box center [1487, 541] width 19 height 19
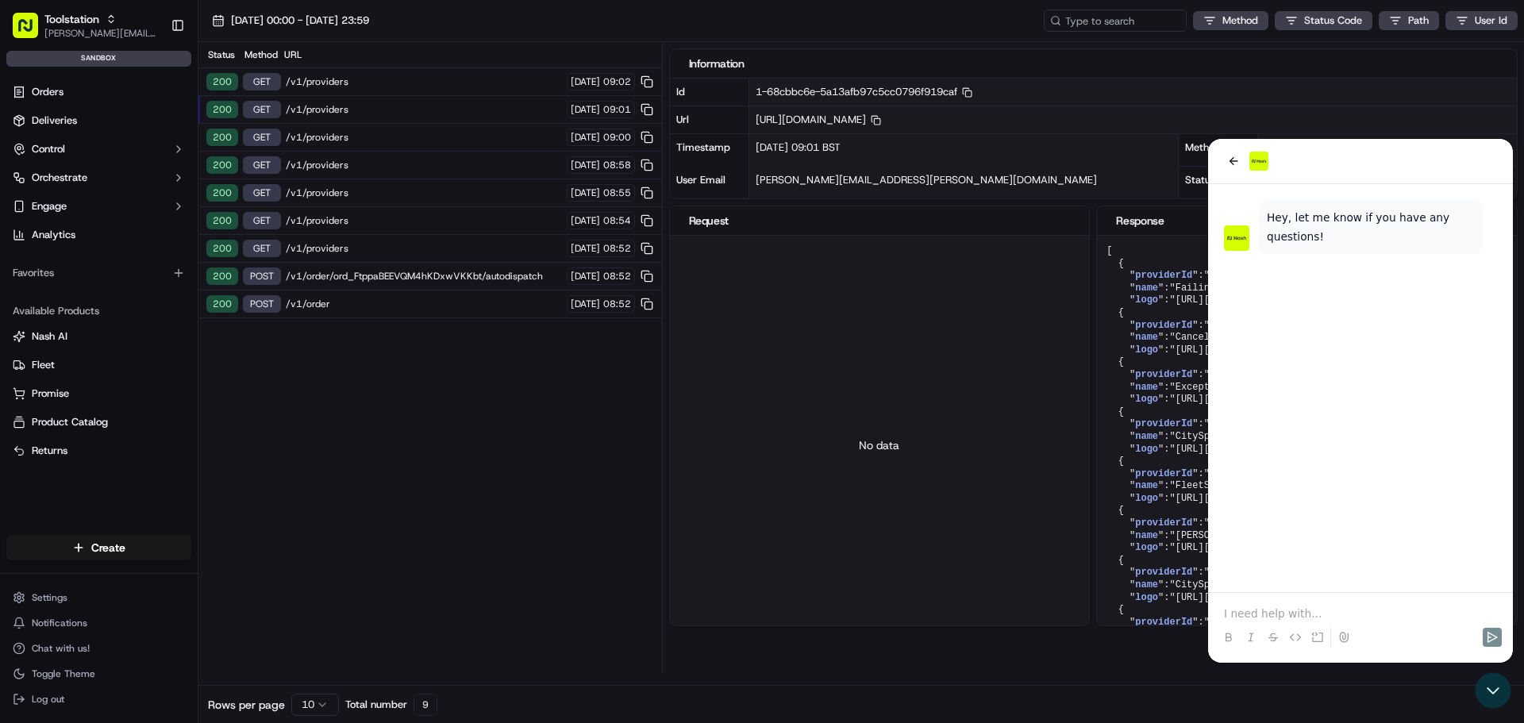
click at [1218, 551] on p at bounding box center [1360, 614] width 273 height 16
click at [1218, 551] on p "Hello. I'm sending a request into nash's api but it's coming back with a crypti…" at bounding box center [1360, 598] width 273 height 48
click at [1218, 162] on icon "back" at bounding box center [1233, 161] width 13 height 13
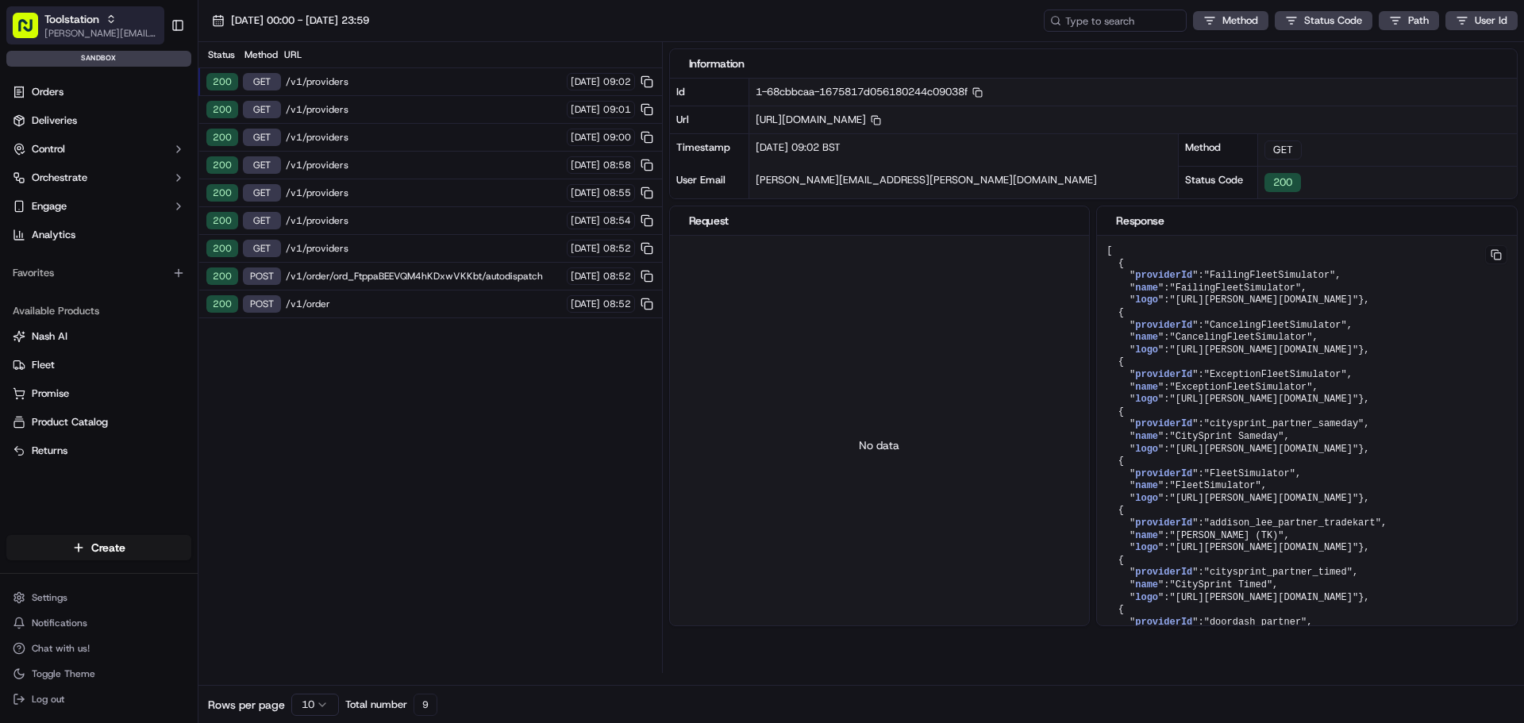
click at [131, 27] on span "[PERSON_NAME][EMAIL_ADDRESS][DOMAIN_NAME]" at bounding box center [101, 33] width 114 height 13
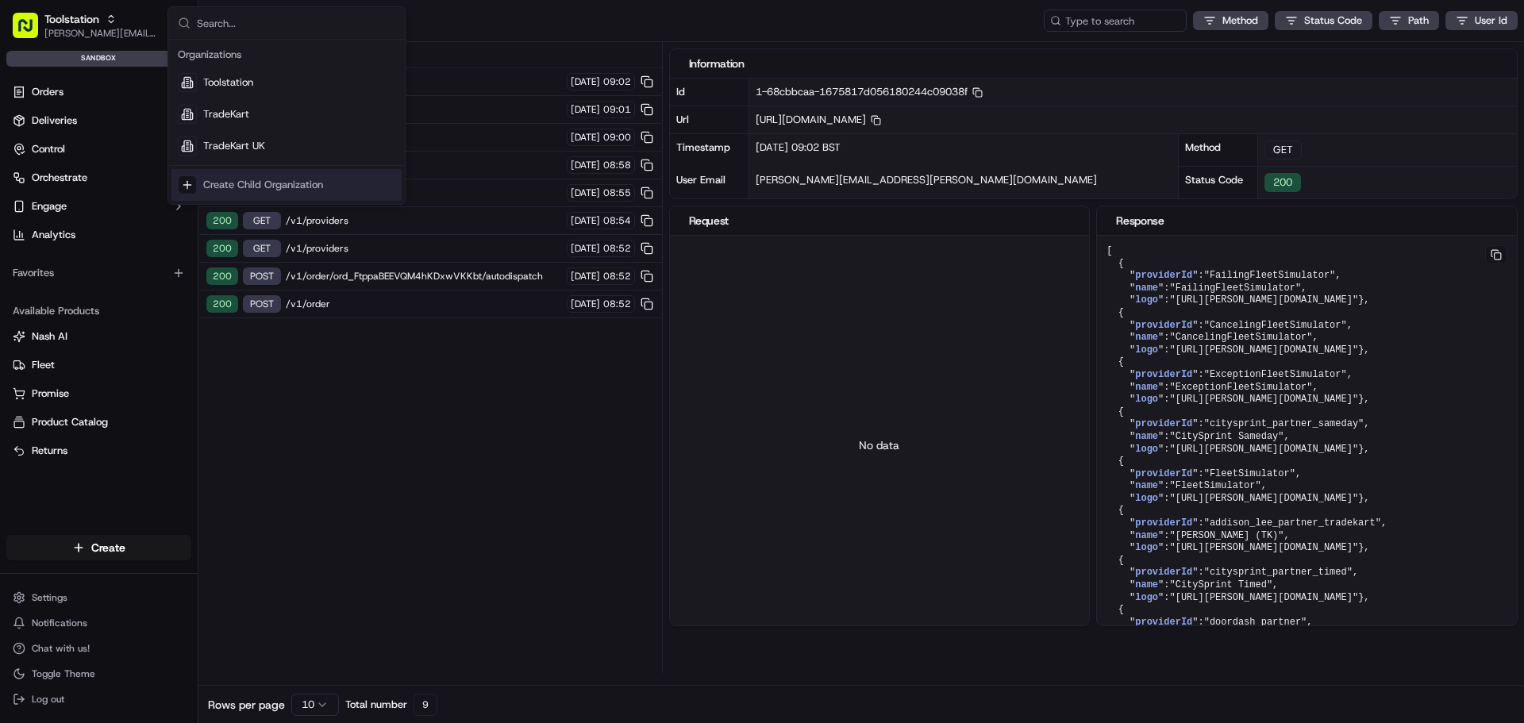
click at [293, 408] on div "Status Method URL 200 GET /v1/providers 18/09/2025 09:02 200 GET /v1/providers …" at bounding box center [430, 357] width 464 height 631
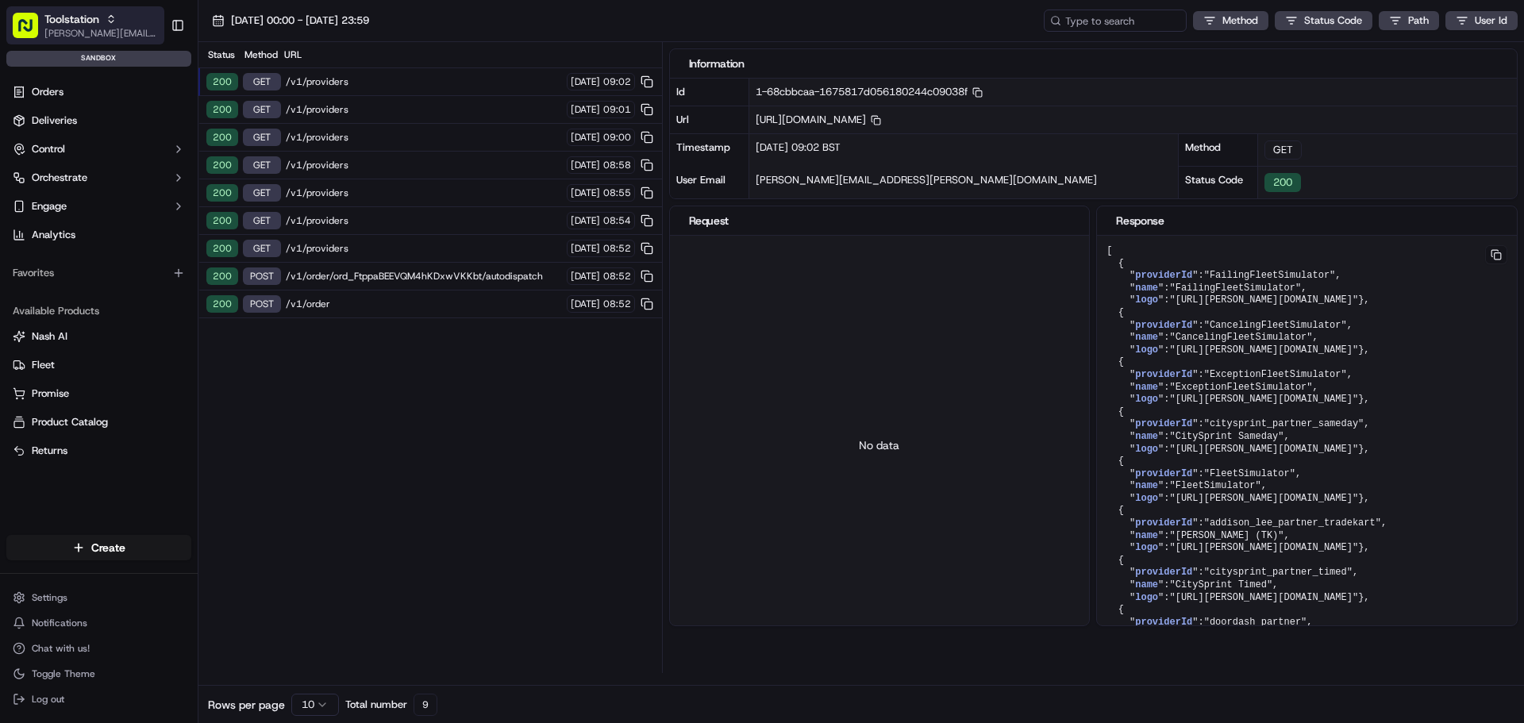
click at [118, 15] on div "Toolstation" at bounding box center [101, 19] width 114 height 16
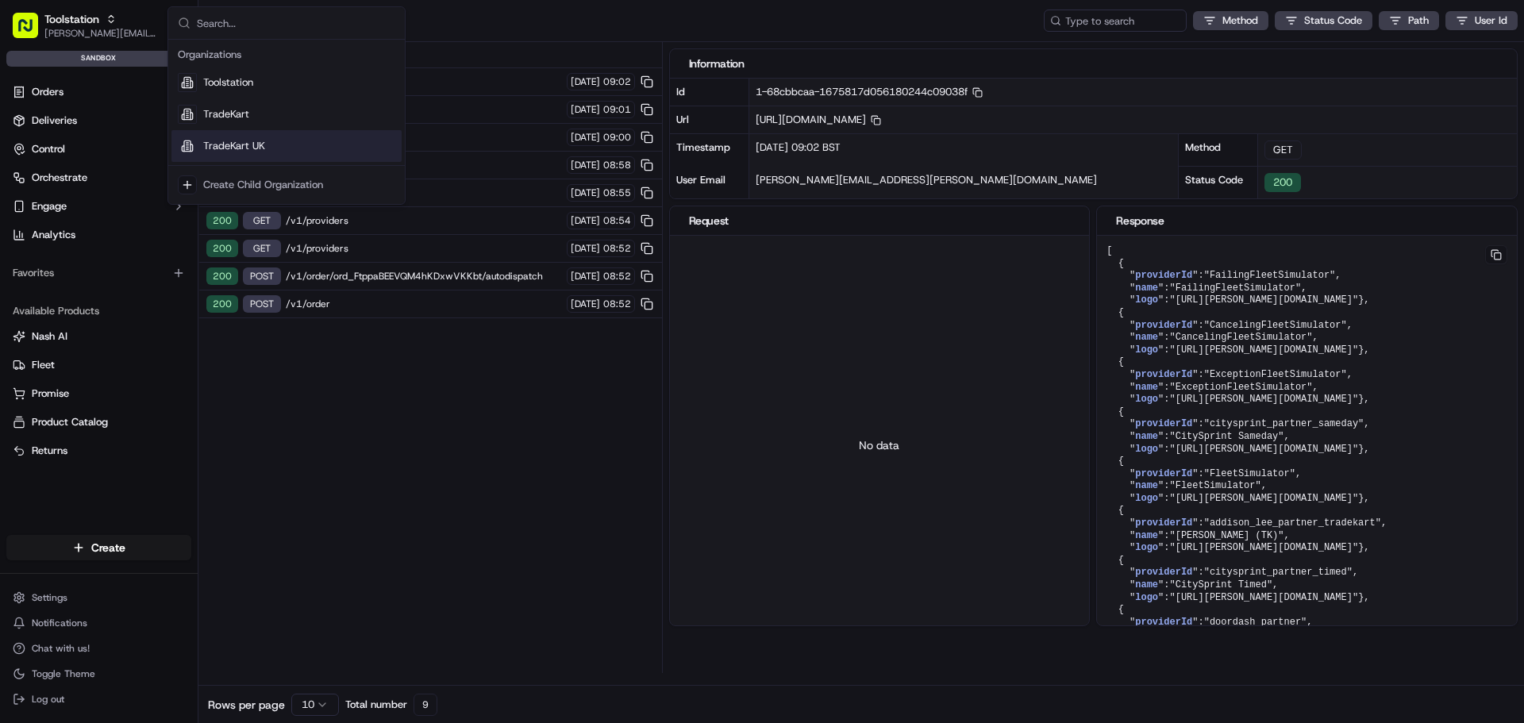
click at [254, 148] on span "TradeKart UK" at bounding box center [234, 146] width 62 height 14
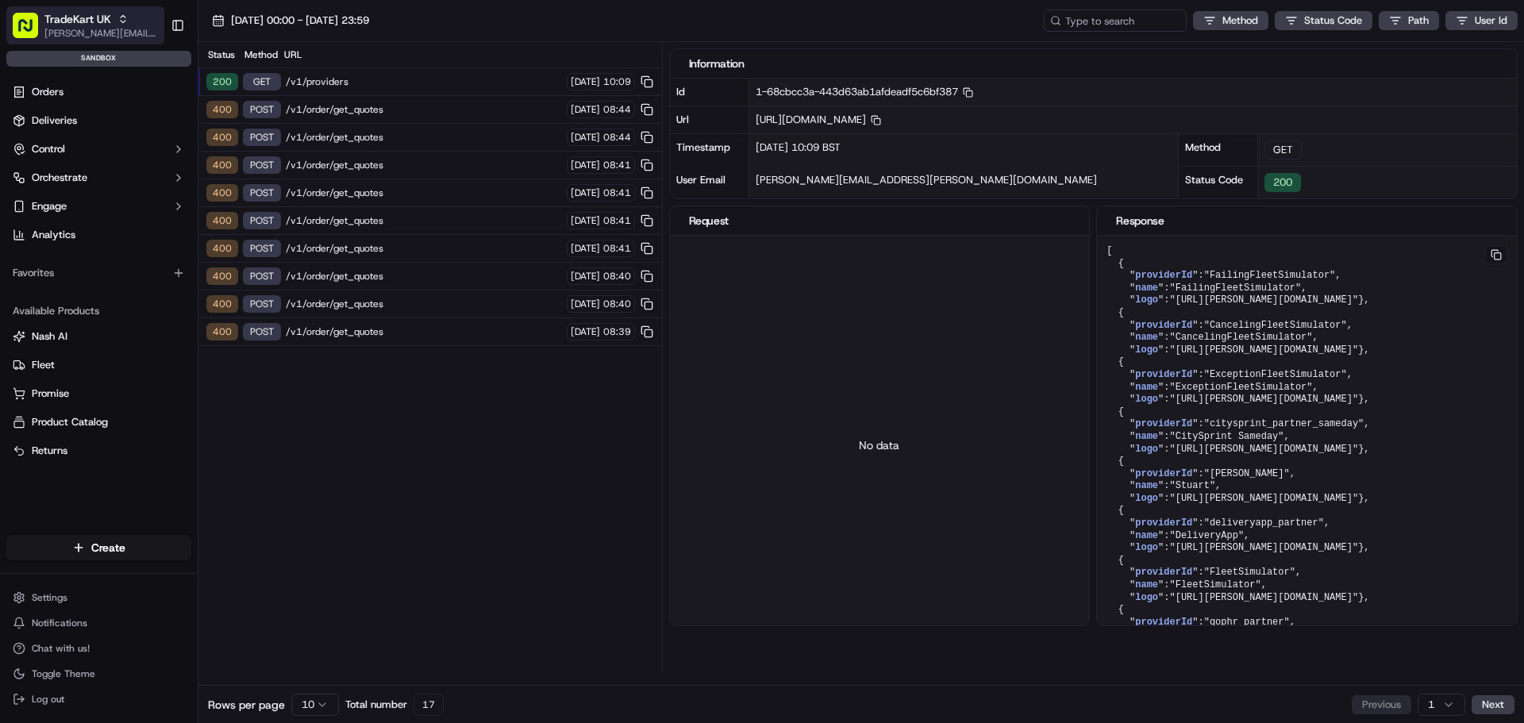
click at [112, 17] on div "TradeKart UK" at bounding box center [101, 19] width 114 height 16
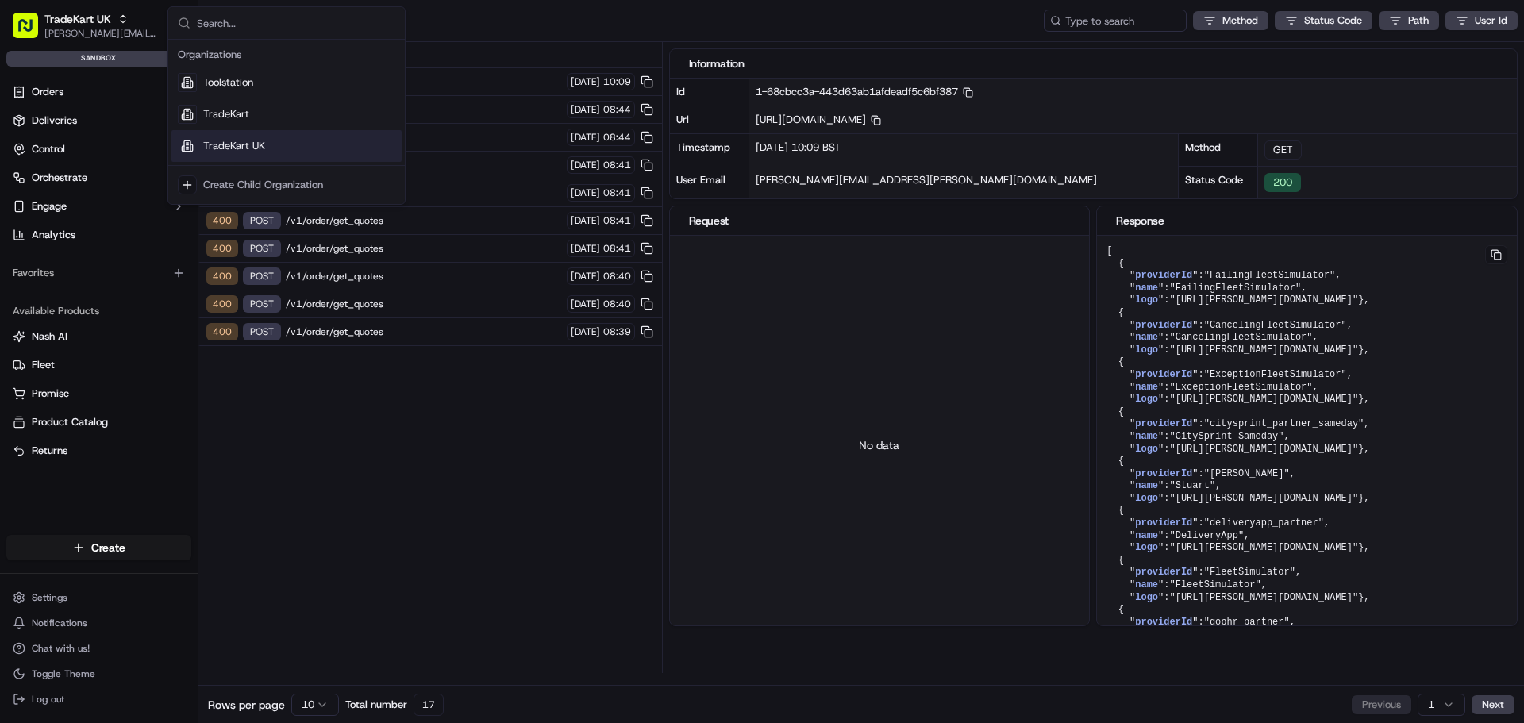
click at [248, 152] on span "TradeKart UK" at bounding box center [234, 146] width 62 height 14
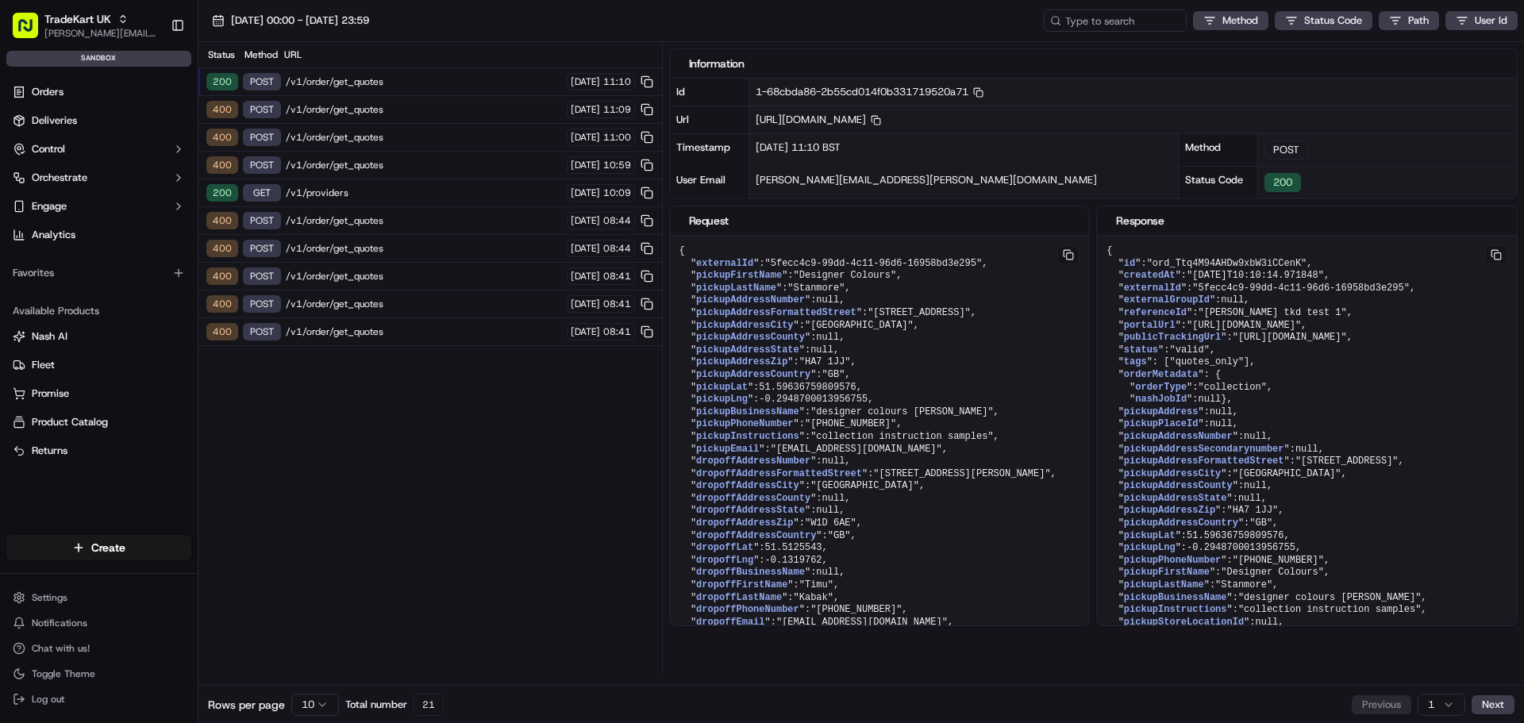
click at [447, 80] on span "/v1/order/get_quotes" at bounding box center [424, 81] width 276 height 13
click at [416, 105] on span "/v1/order/get_quotes" at bounding box center [424, 109] width 276 height 13
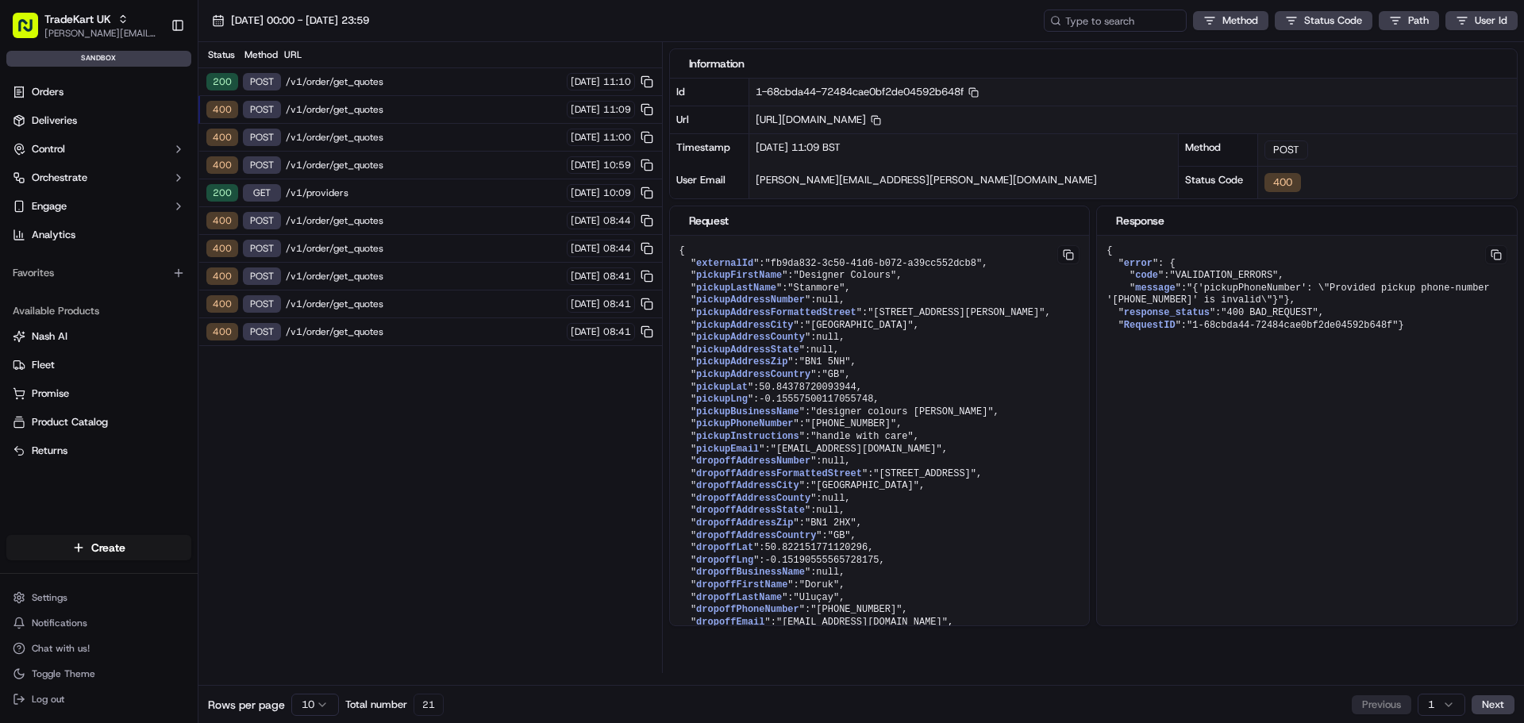
click at [398, 127] on div "400 POST /v1/order/get_quotes [DATE] 11:00" at bounding box center [430, 138] width 464 height 28
click at [394, 159] on span "/v1/order/get_quotes" at bounding box center [424, 165] width 276 height 13
click at [391, 187] on span "/v1/providers" at bounding box center [424, 193] width 276 height 13
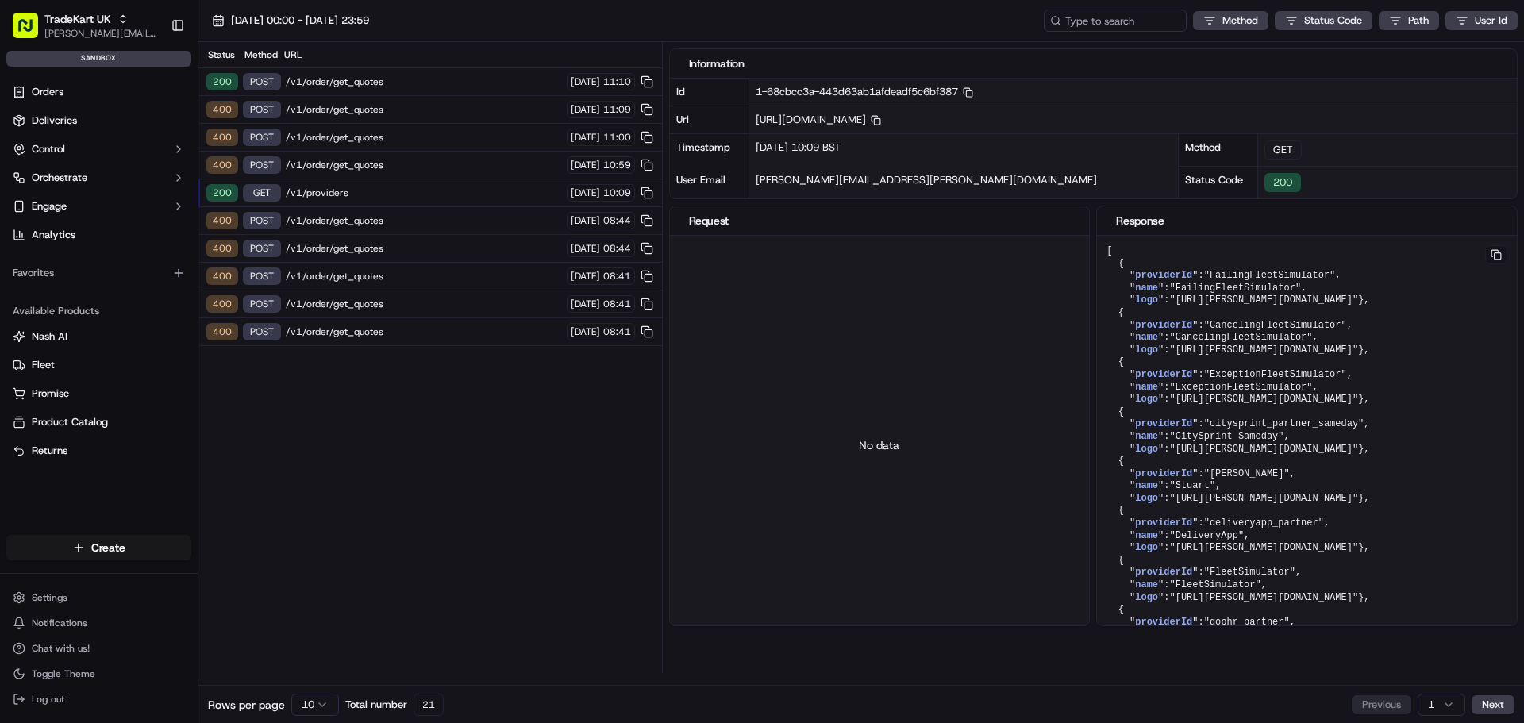
drag, startPoint x: 418, startPoint y: 160, endPoint x: 425, endPoint y: 144, distance: 16.4
click at [418, 157] on div "400 POST /v1/order/get_quotes [DATE] 10:59" at bounding box center [430, 166] width 464 height 28
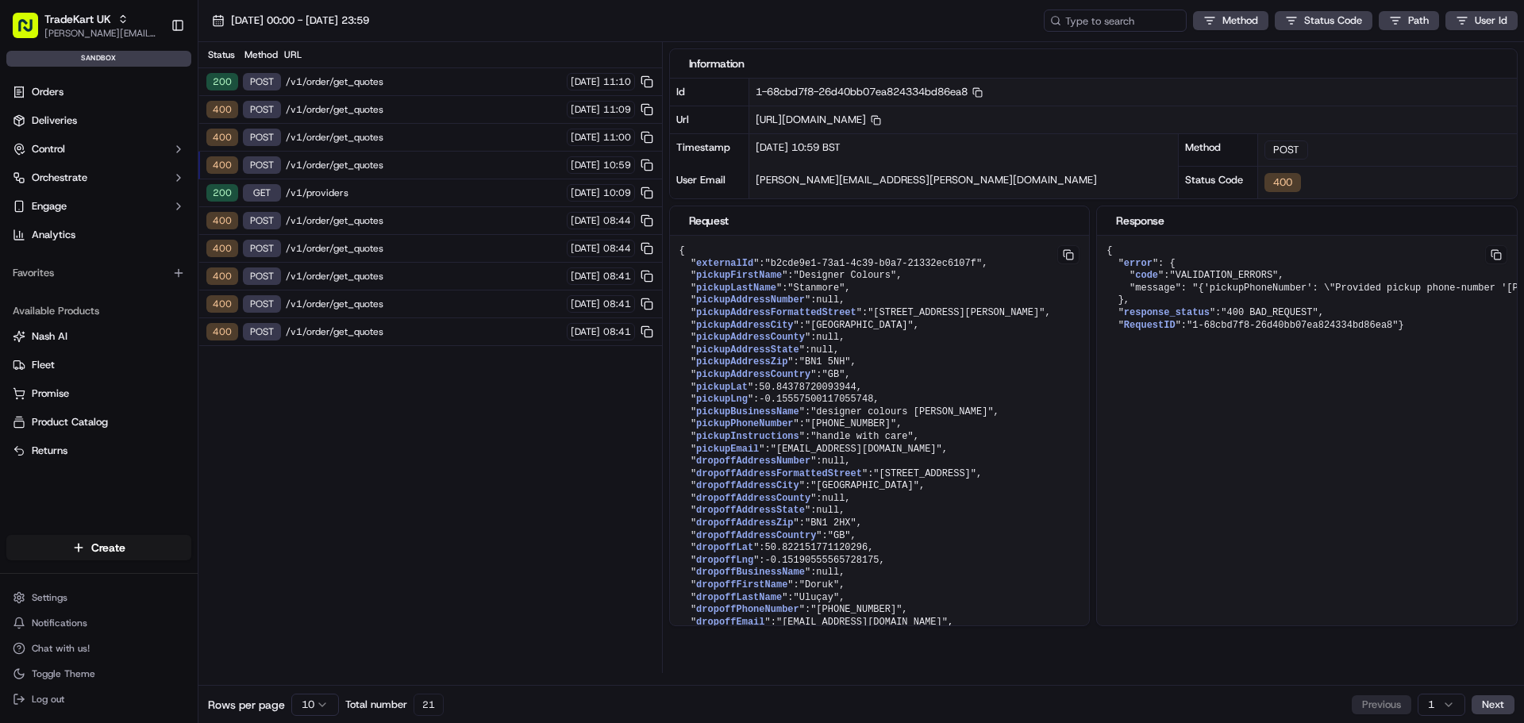
click at [429, 126] on div "400 POST /v1/order/get_quotes [DATE] 11:00" at bounding box center [430, 138] width 464 height 28
click at [152, 17] on div "TradeKart UK" at bounding box center [101, 19] width 114 height 16
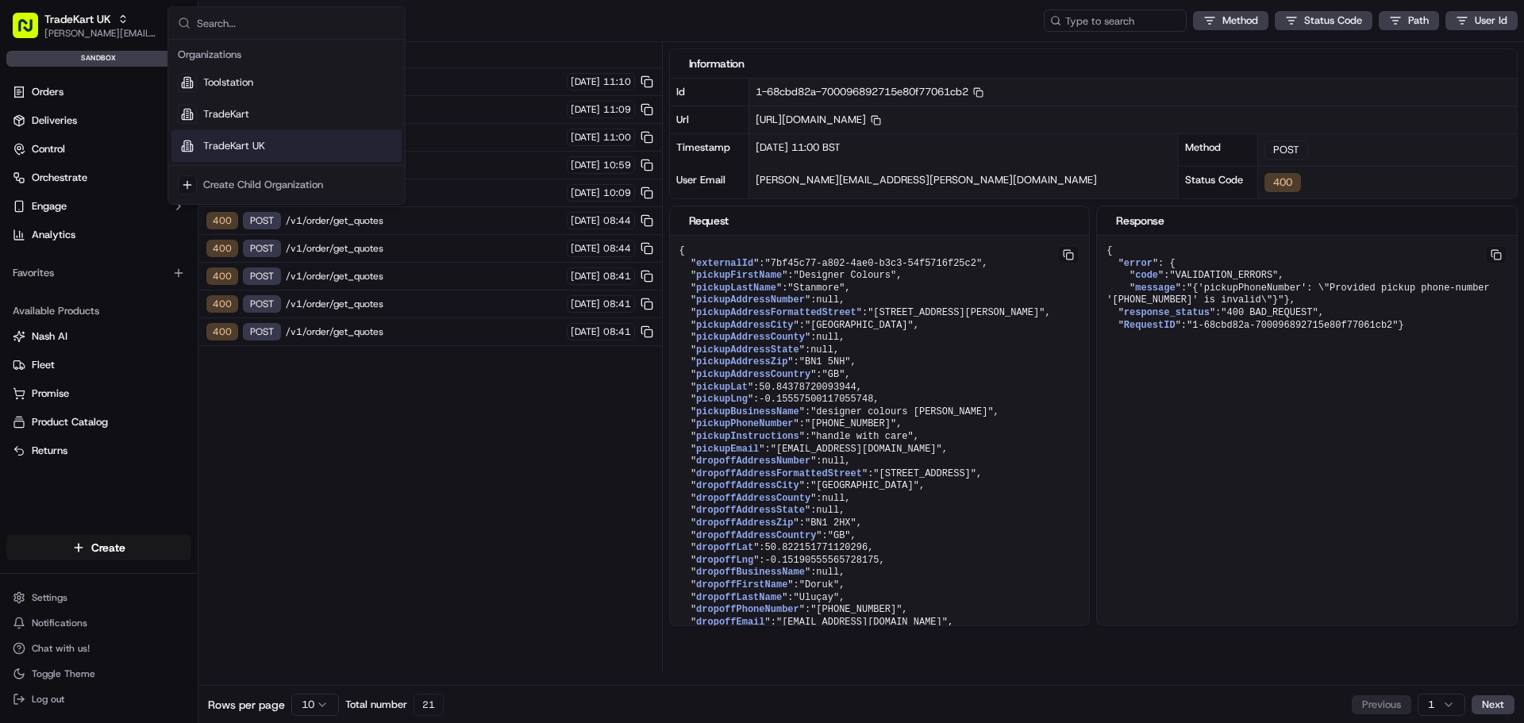
click at [256, 147] on span "TradeKart UK" at bounding box center [234, 146] width 62 height 14
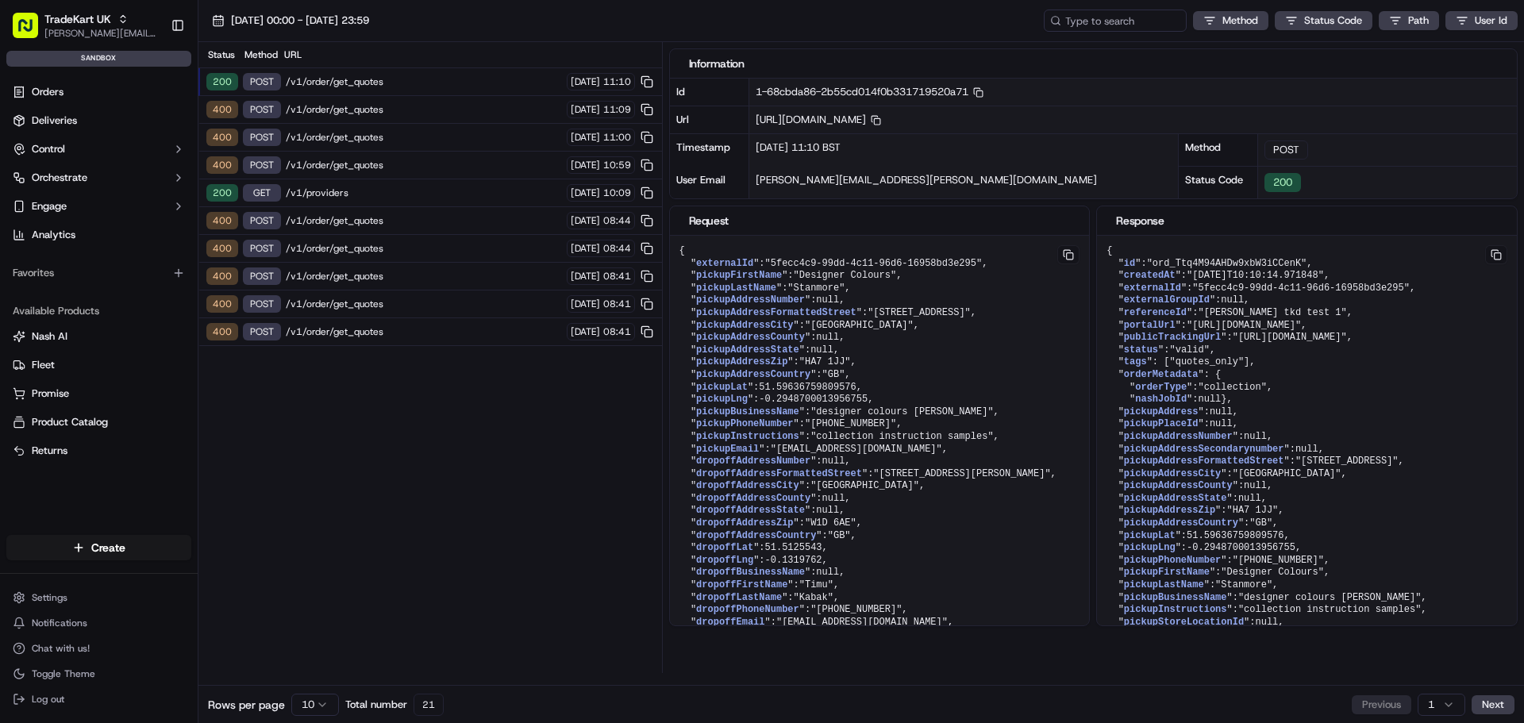
click at [390, 167] on span "/v1/order/get_quotes" at bounding box center [424, 165] width 276 height 13
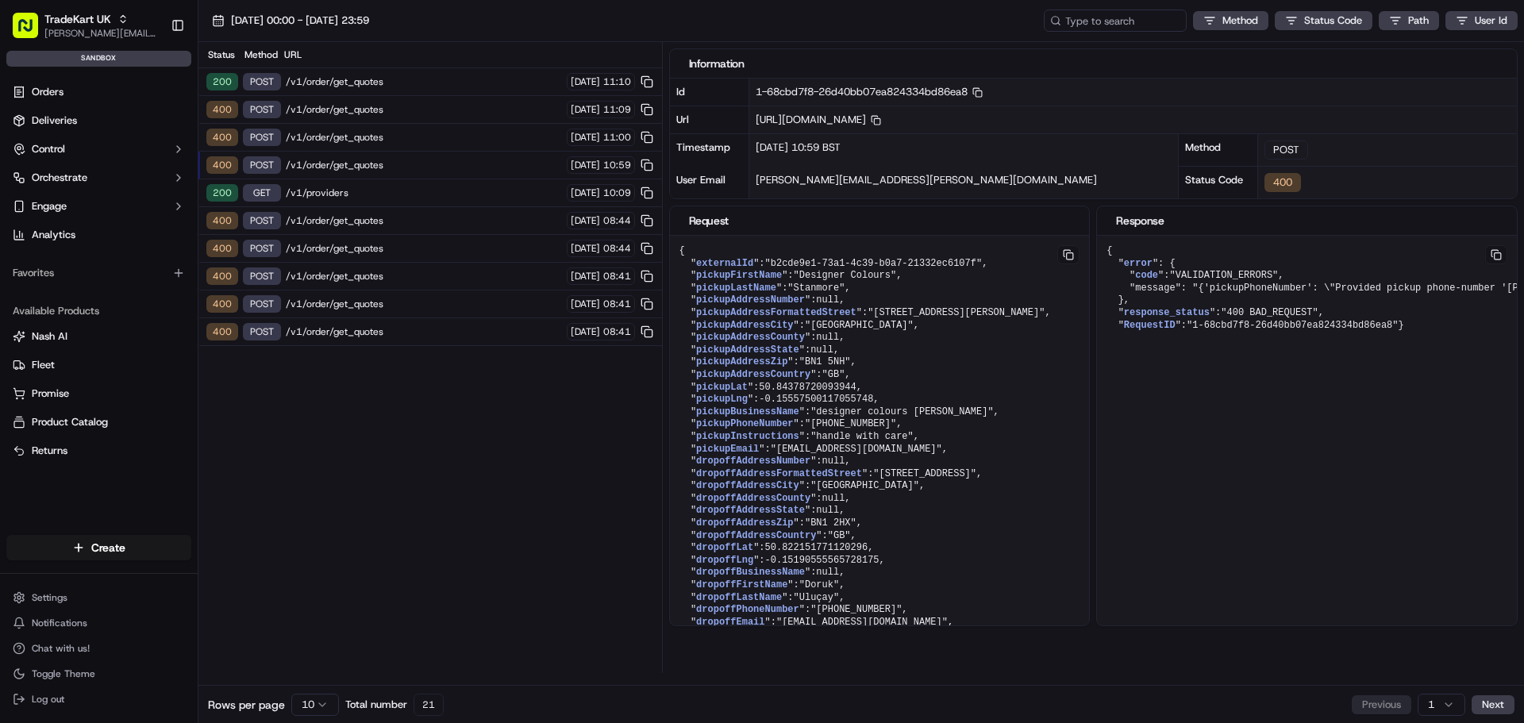
click at [409, 126] on div "400 POST /v1/order/get_quotes 18/09/2025 11:00" at bounding box center [430, 138] width 464 height 28
click at [421, 106] on span "/v1/order/get_quotes" at bounding box center [424, 109] width 276 height 13
click at [400, 210] on div "400 POST /v1/order/get_quotes 18/09/2025 08:44" at bounding box center [430, 221] width 464 height 28
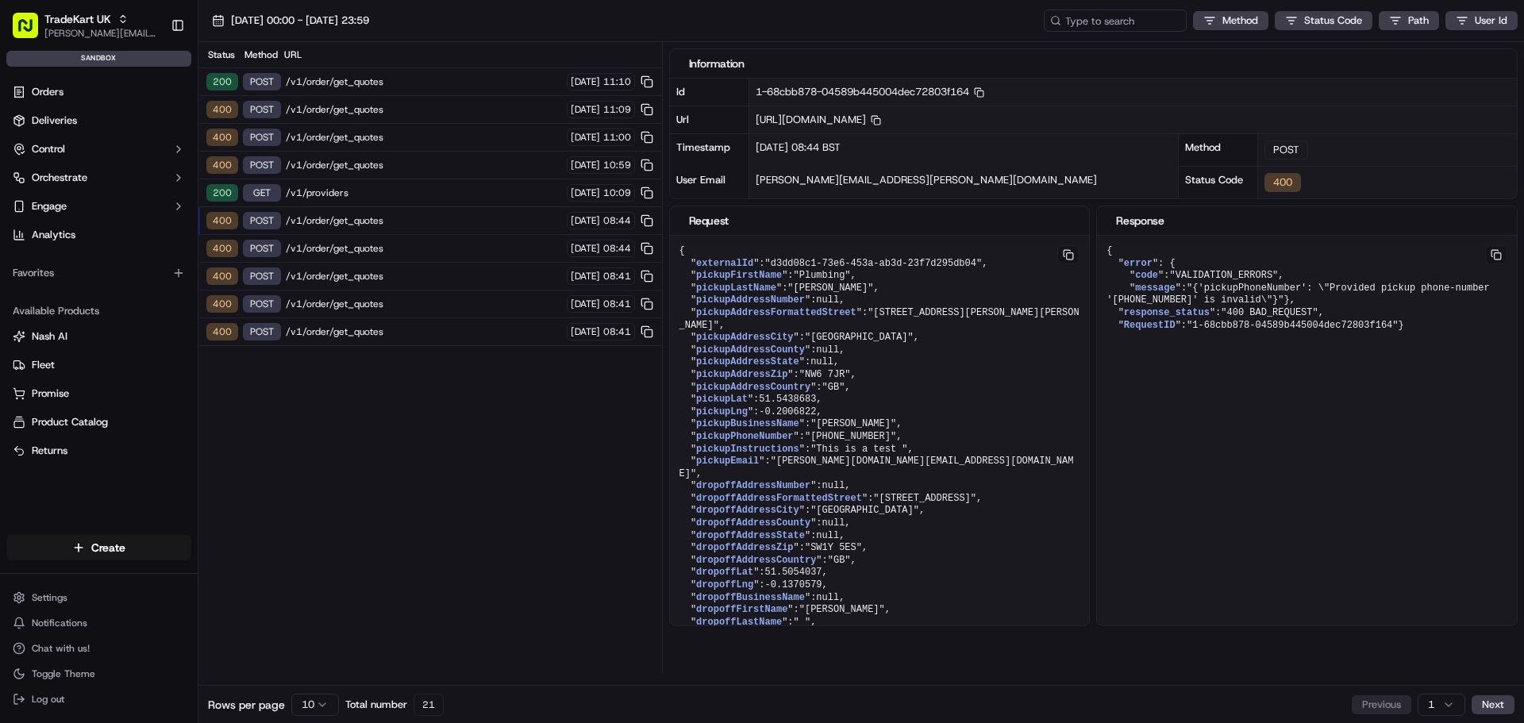
click at [395, 241] on div "400 POST /v1/order/get_quotes 18/09/2025 08:44" at bounding box center [430, 249] width 464 height 28
click at [390, 258] on div "400 POST /v1/order/get_quotes 18/09/2025 08:44" at bounding box center [430, 249] width 464 height 28
click at [386, 275] on span "/v1/order/get_quotes" at bounding box center [424, 276] width 276 height 13
click at [382, 306] on span "/v1/order/get_quotes" at bounding box center [424, 304] width 276 height 13
click at [393, 260] on div "400 POST /v1/order/get_quotes 18/09/2025 08:44" at bounding box center [430, 249] width 464 height 28
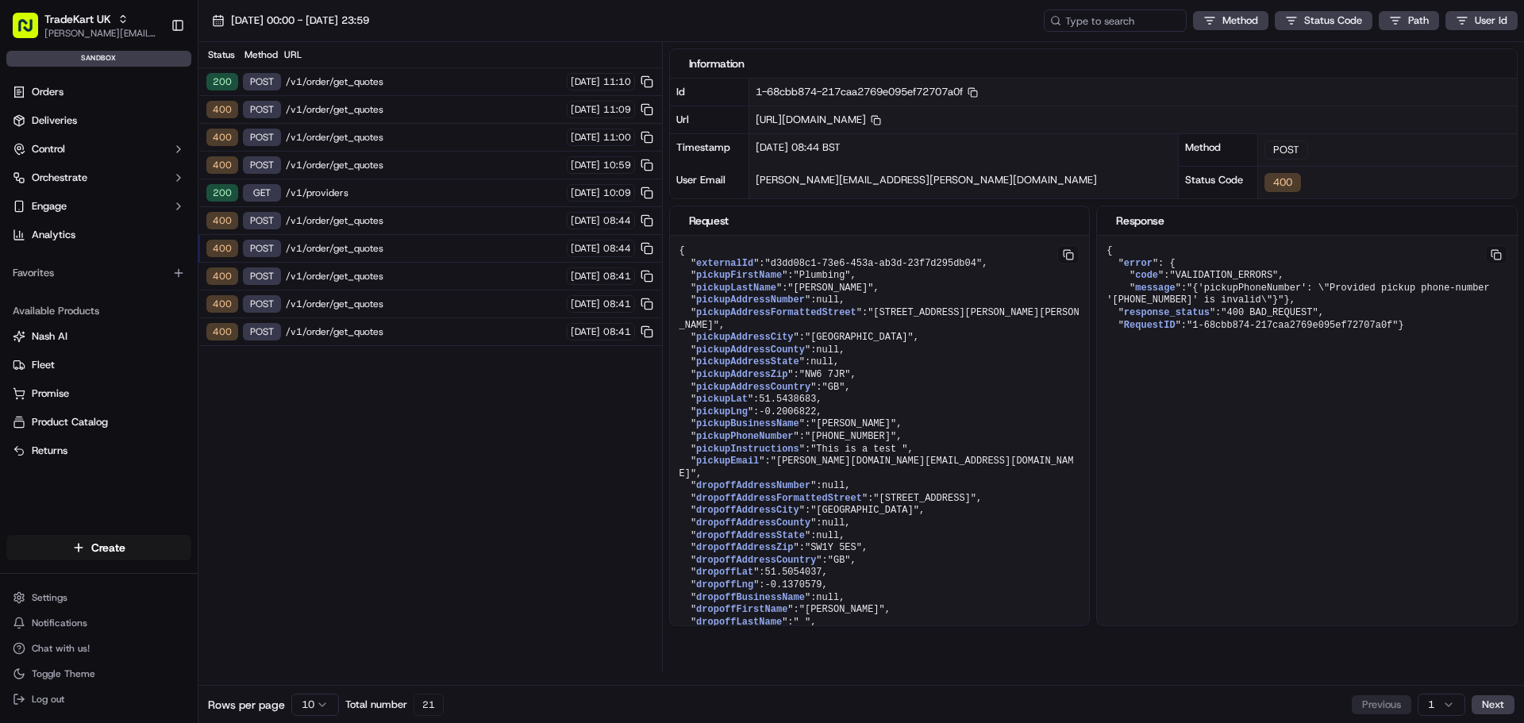
click at [418, 179] on div "200 GET /v1/providers 18/09/2025 10:09" at bounding box center [430, 193] width 464 height 28
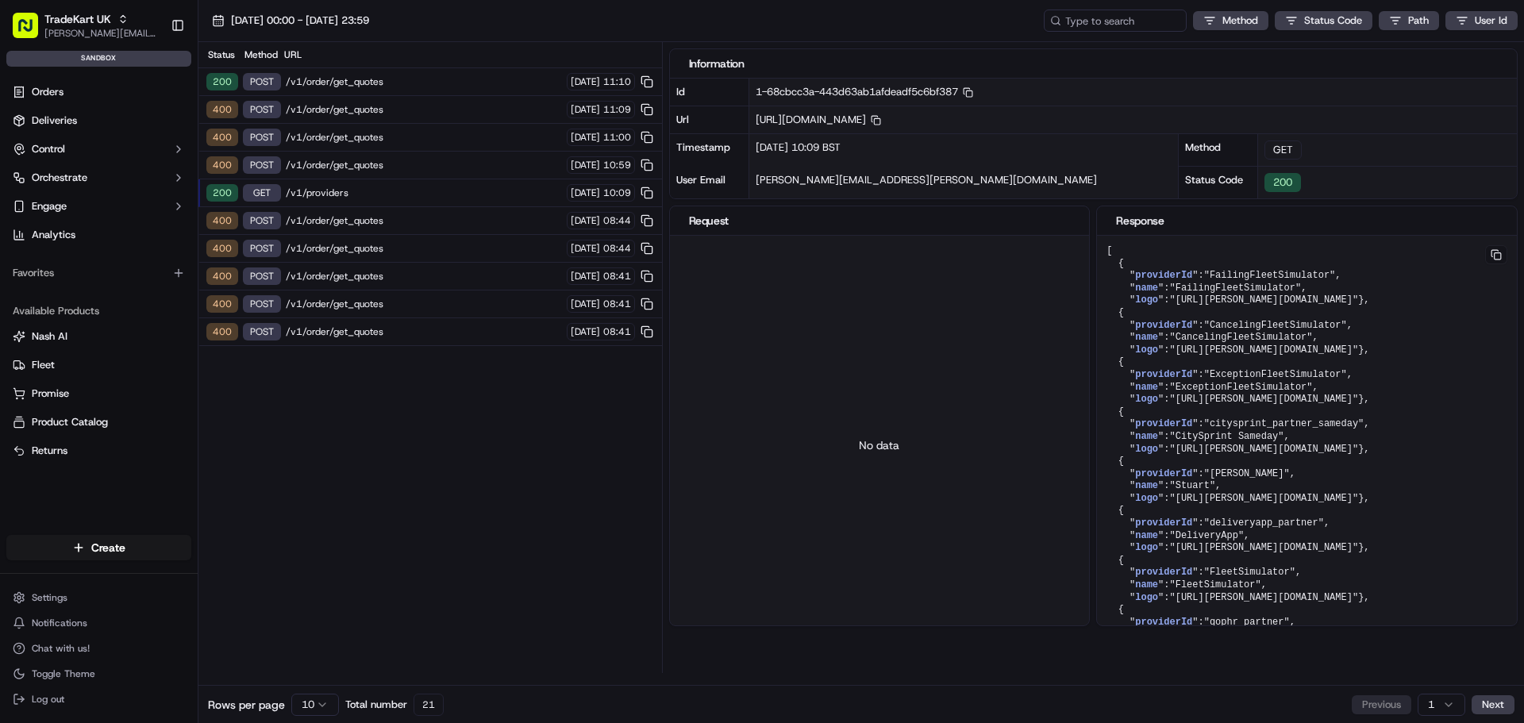
click at [432, 138] on span "/v1/order/get_quotes" at bounding box center [424, 137] width 276 height 13
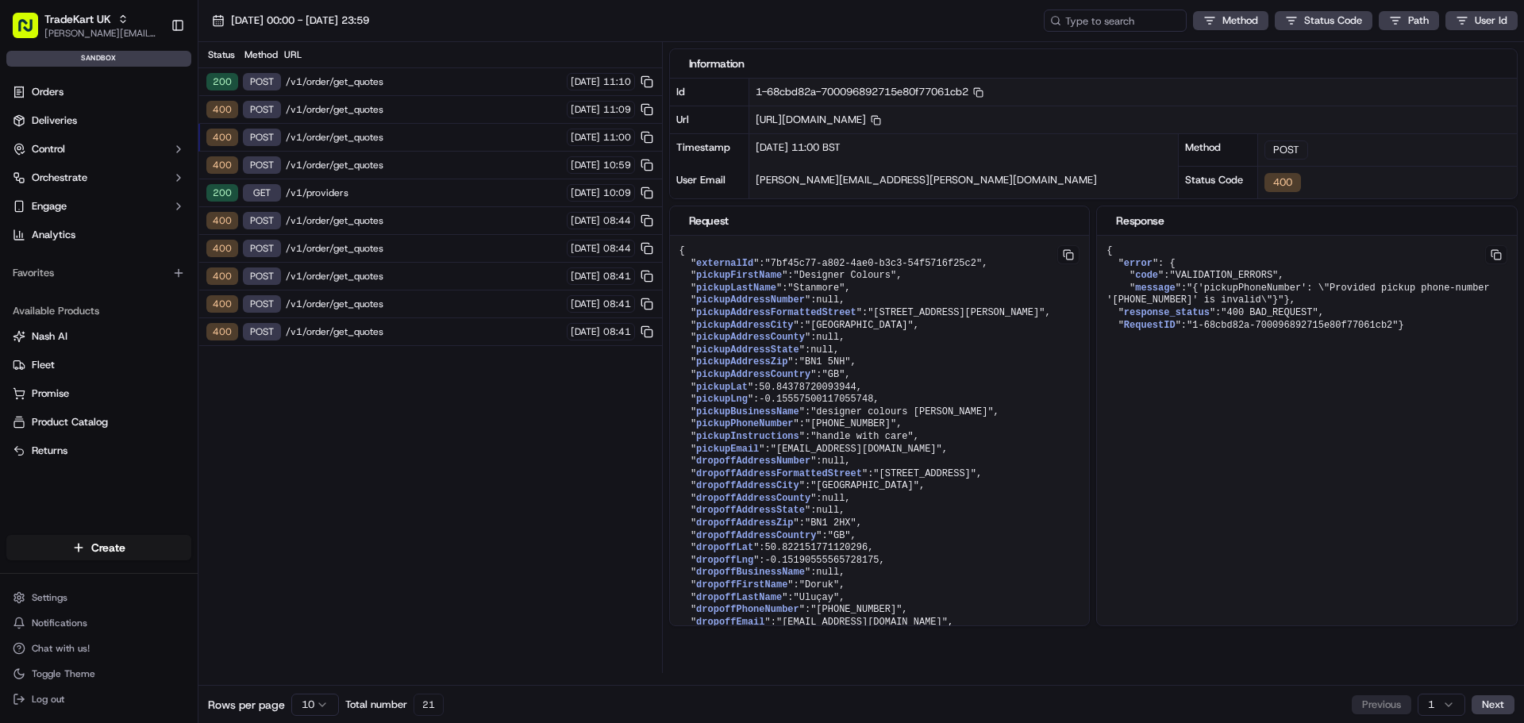
click at [443, 103] on span "/v1/order/get_quotes" at bounding box center [424, 109] width 276 height 13
click at [448, 79] on span "/v1/order/get_quotes" at bounding box center [424, 81] width 276 height 13
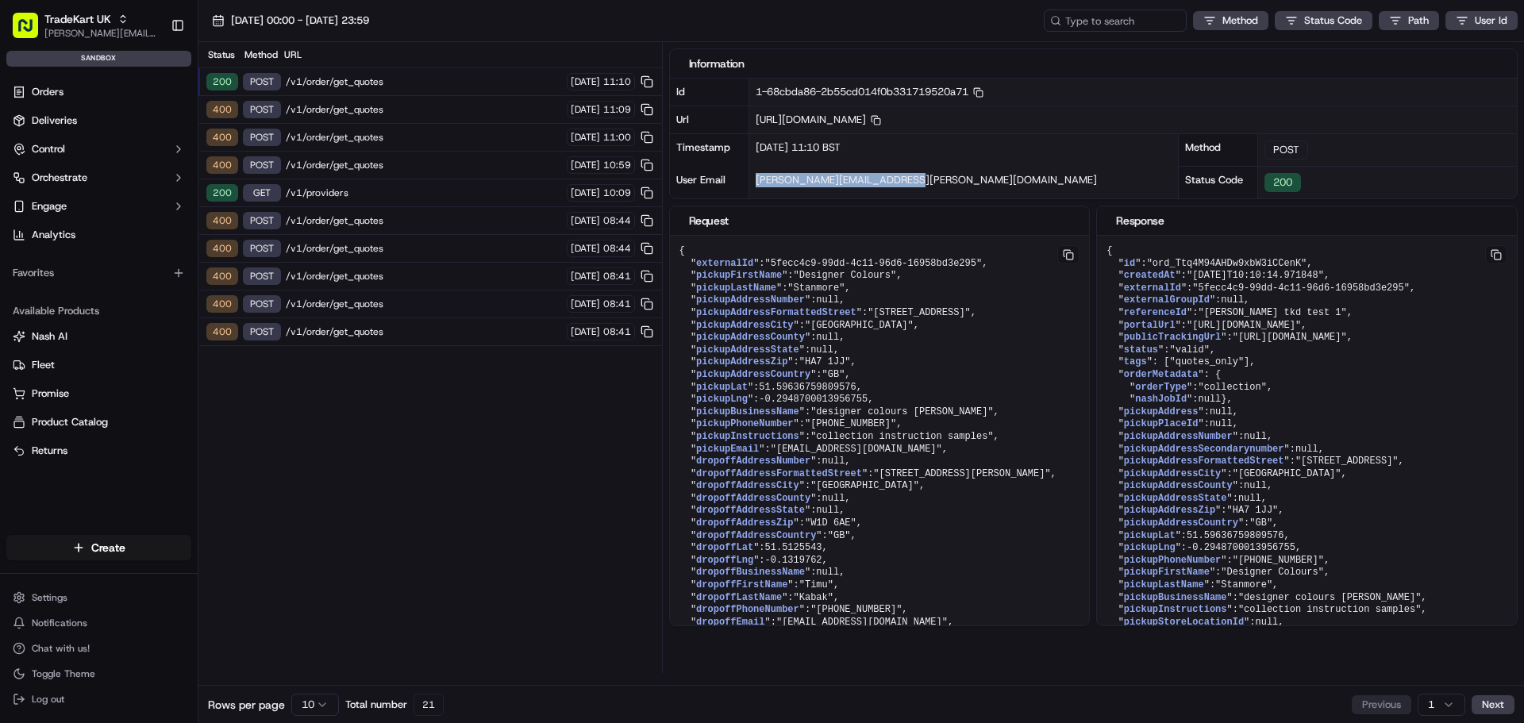
drag, startPoint x: 918, startPoint y: 187, endPoint x: 748, endPoint y: 179, distance: 170.1
click at [748, 179] on div "Timestamp 18/09/2025 11:10 BST User Email jason.kaye@hackandcraft.com" at bounding box center [924, 165] width 509 height 65
click at [774, 179] on span "jason.kaye@hackandcraft.com" at bounding box center [926, 179] width 341 height 13
click at [387, 72] on div "200 POST /v1/order/get_quotes 18/09/2025 11:10" at bounding box center [430, 82] width 464 height 28
click at [457, 77] on span "/v1/order/get_quotes" at bounding box center [424, 81] width 276 height 13
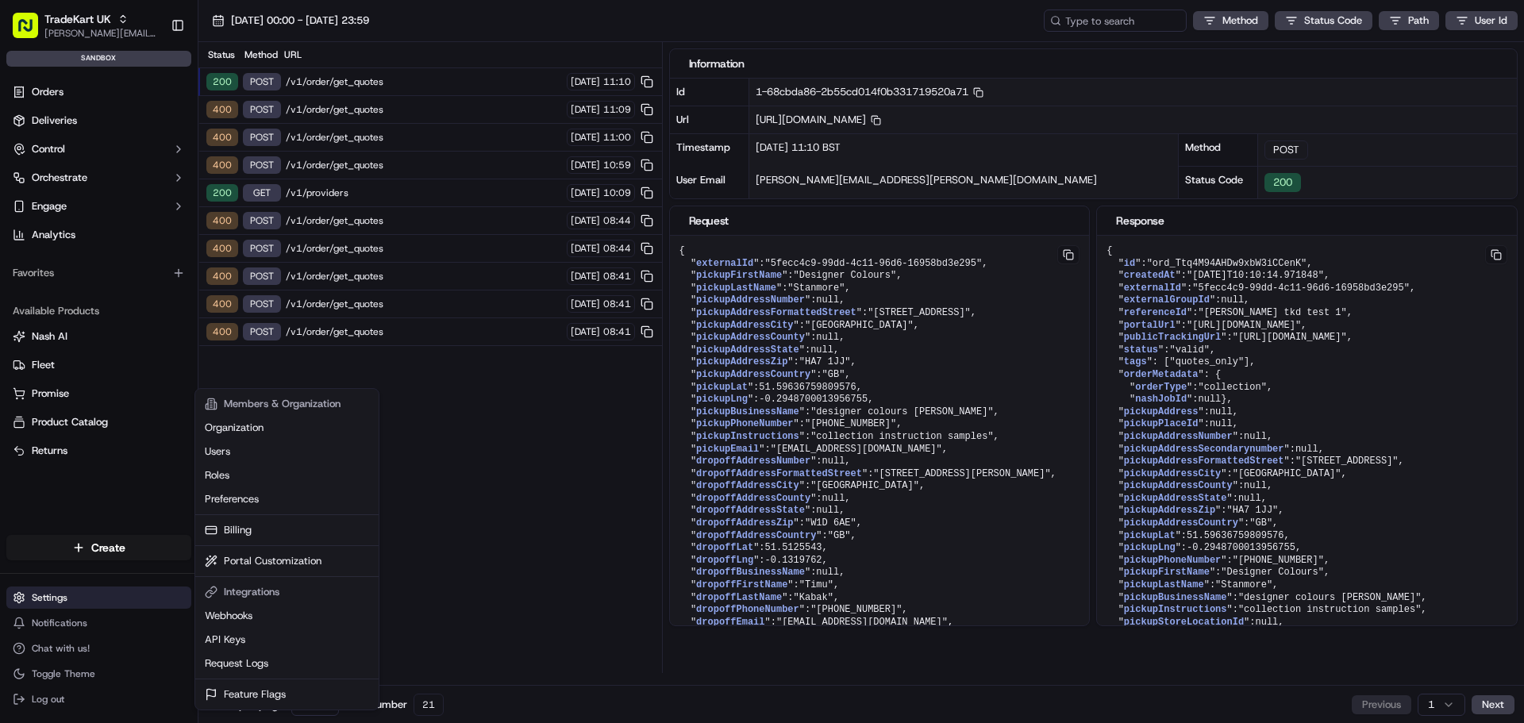
click at [80, 595] on html "TradeKart UK joao.alpuim@hackandcraft.com Toggle Sidebar sandbox Orders Deliver…" at bounding box center [762, 361] width 1524 height 723
click at [568, 510] on html "TradeKart UK joao.alpuim@hackandcraft.com Toggle Sidebar sandbox Orders Deliver…" at bounding box center [762, 361] width 1524 height 723
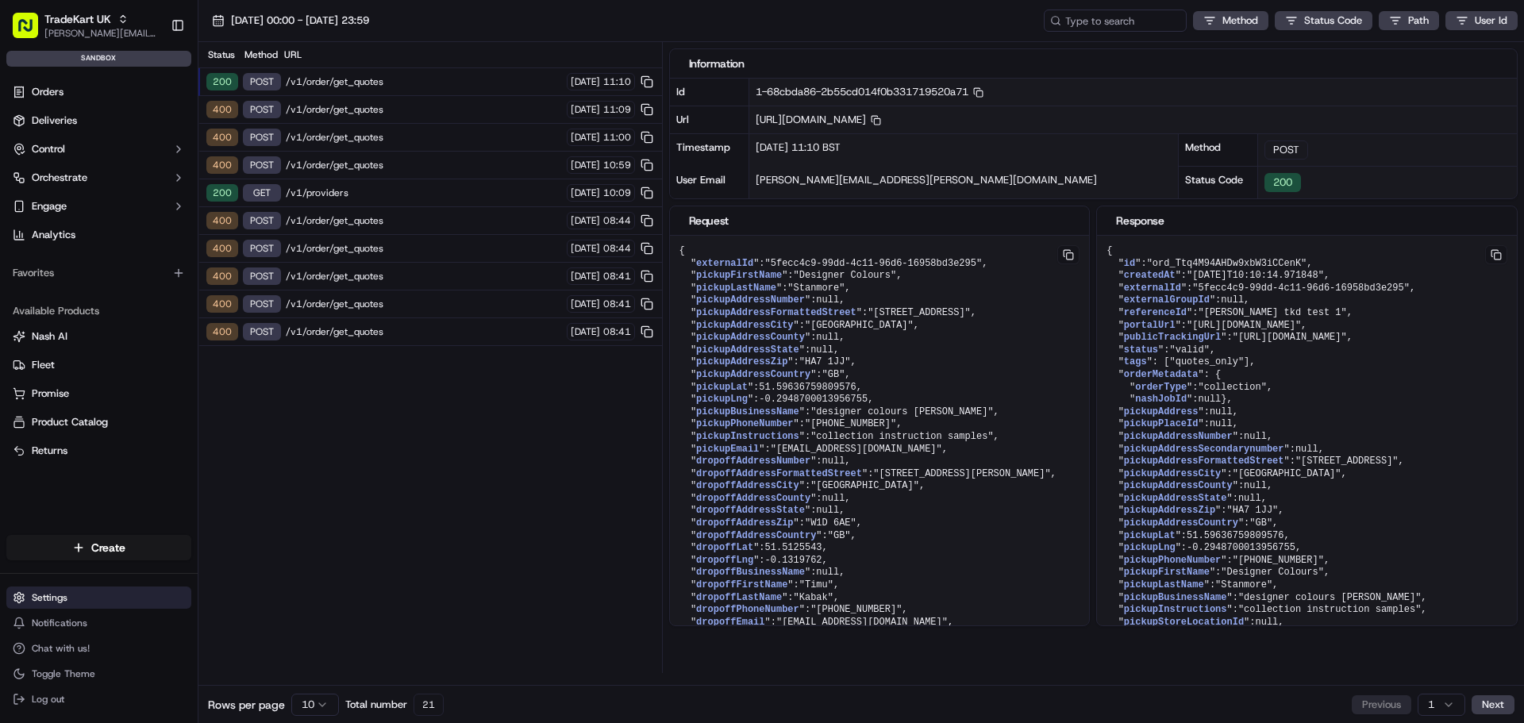
click at [89, 589] on html "TradeKart UK joao.alpuim@hackandcraft.com Toggle Sidebar sandbox Orders Deliver…" at bounding box center [762, 361] width 1524 height 723
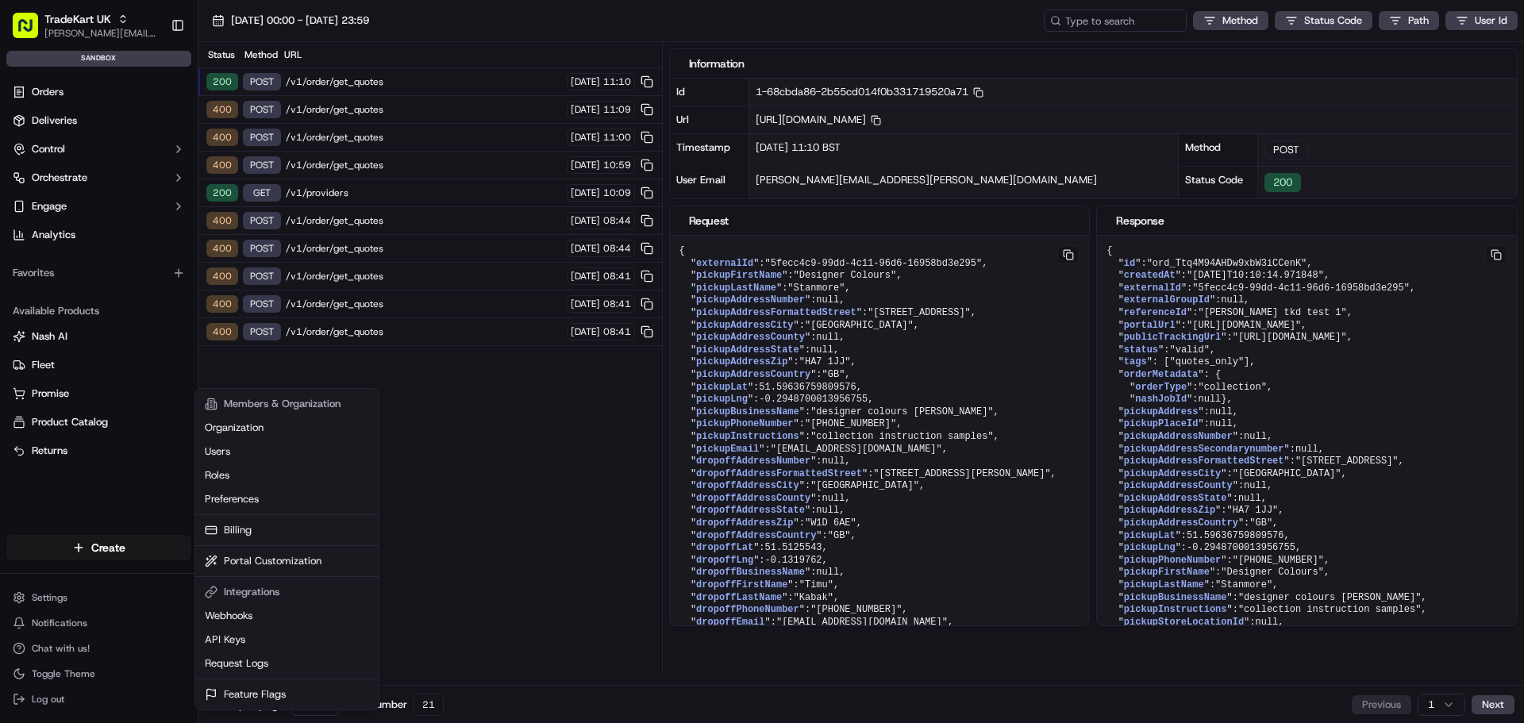
click at [94, 150] on html "TradeKart UK joao.alpuim@hackandcraft.com Toggle Sidebar sandbox Orders Deliver…" at bounding box center [762, 361] width 1524 height 723
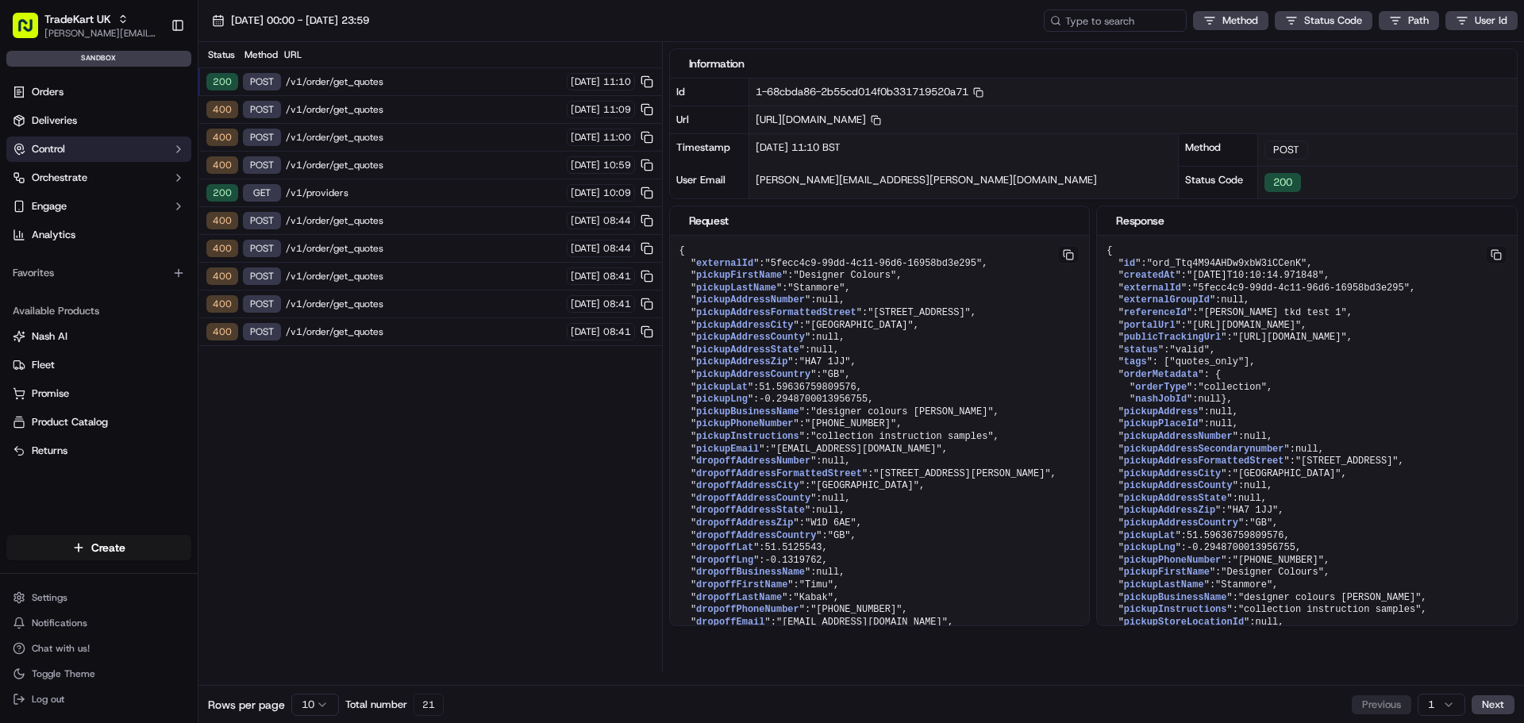
click at [110, 143] on button "Control" at bounding box center [98, 149] width 185 height 25
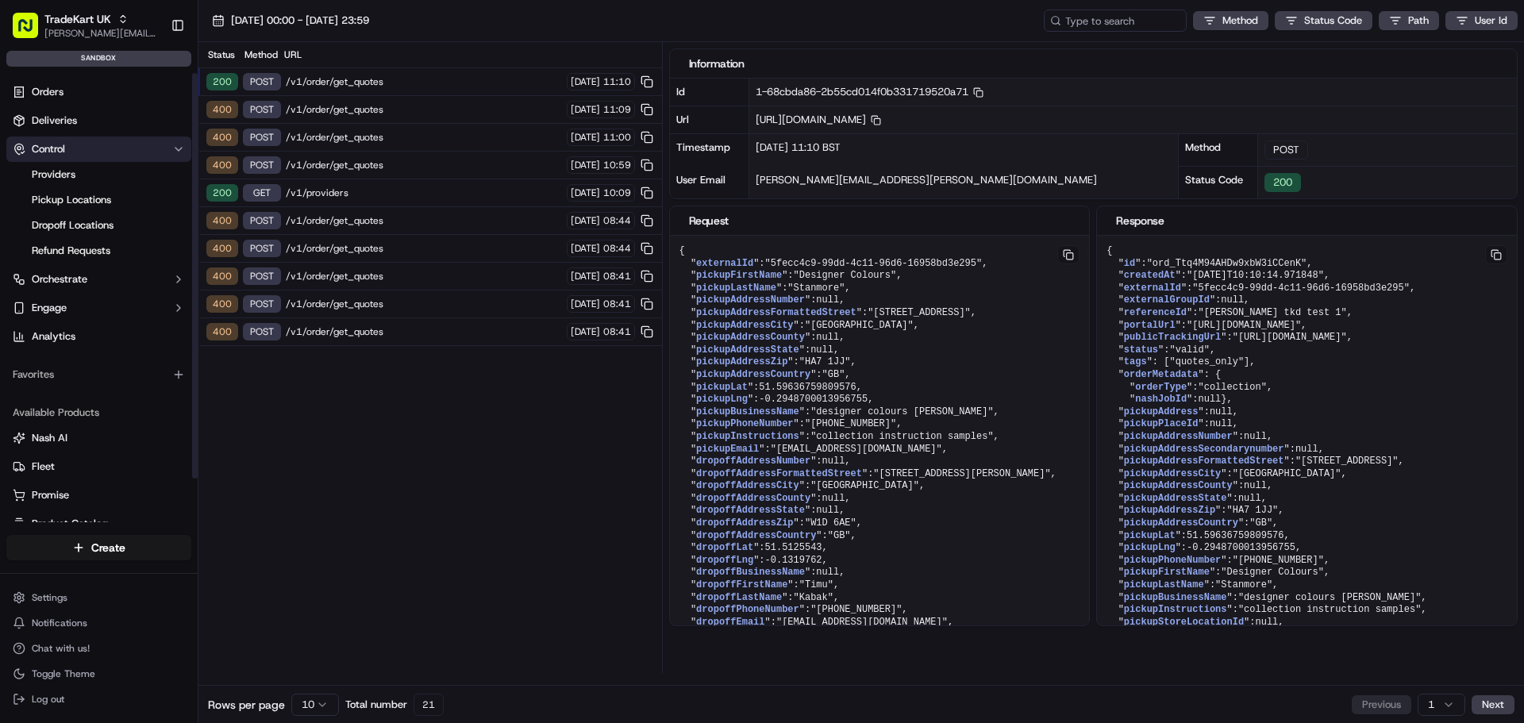
click at [110, 147] on button "Control" at bounding box center [98, 149] width 185 height 25
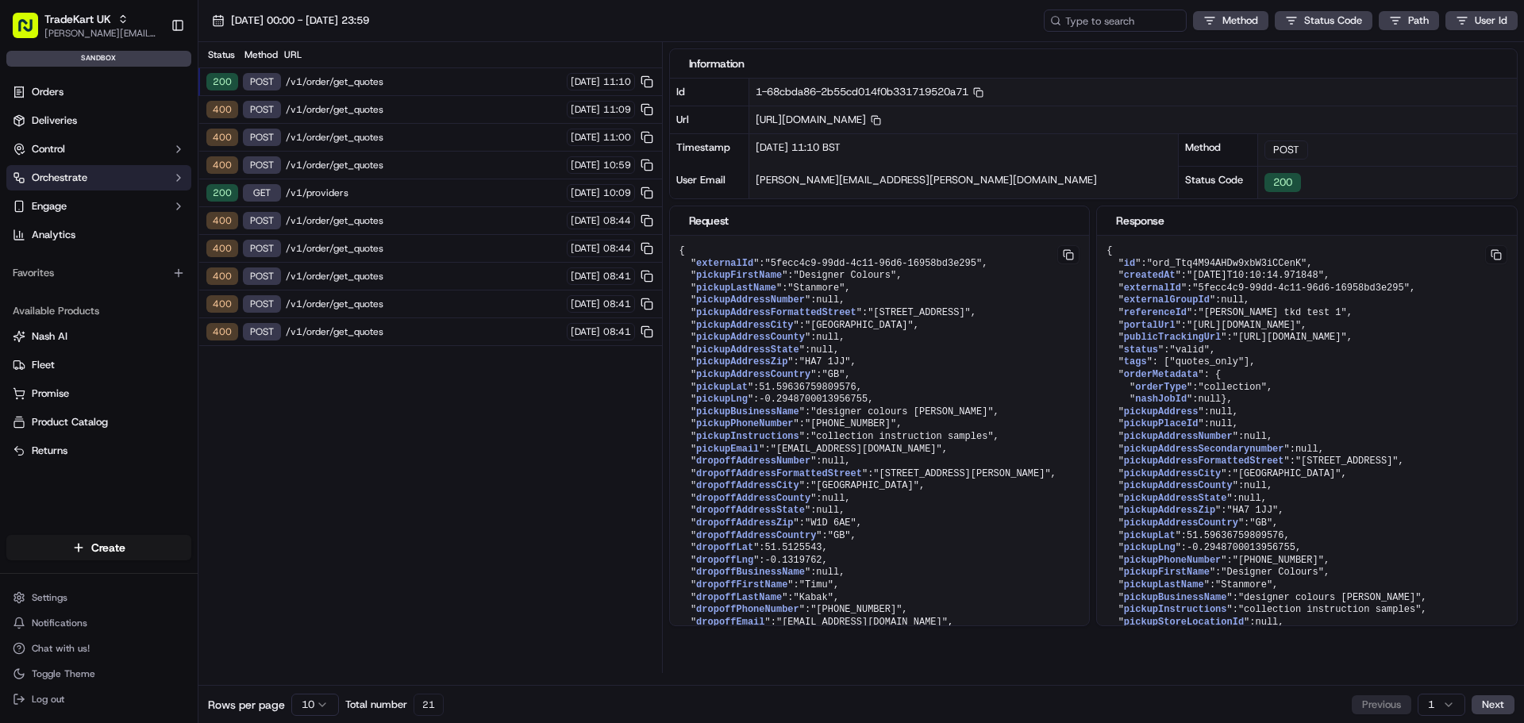
click at [104, 169] on button "Orchestrate" at bounding box center [98, 177] width 185 height 25
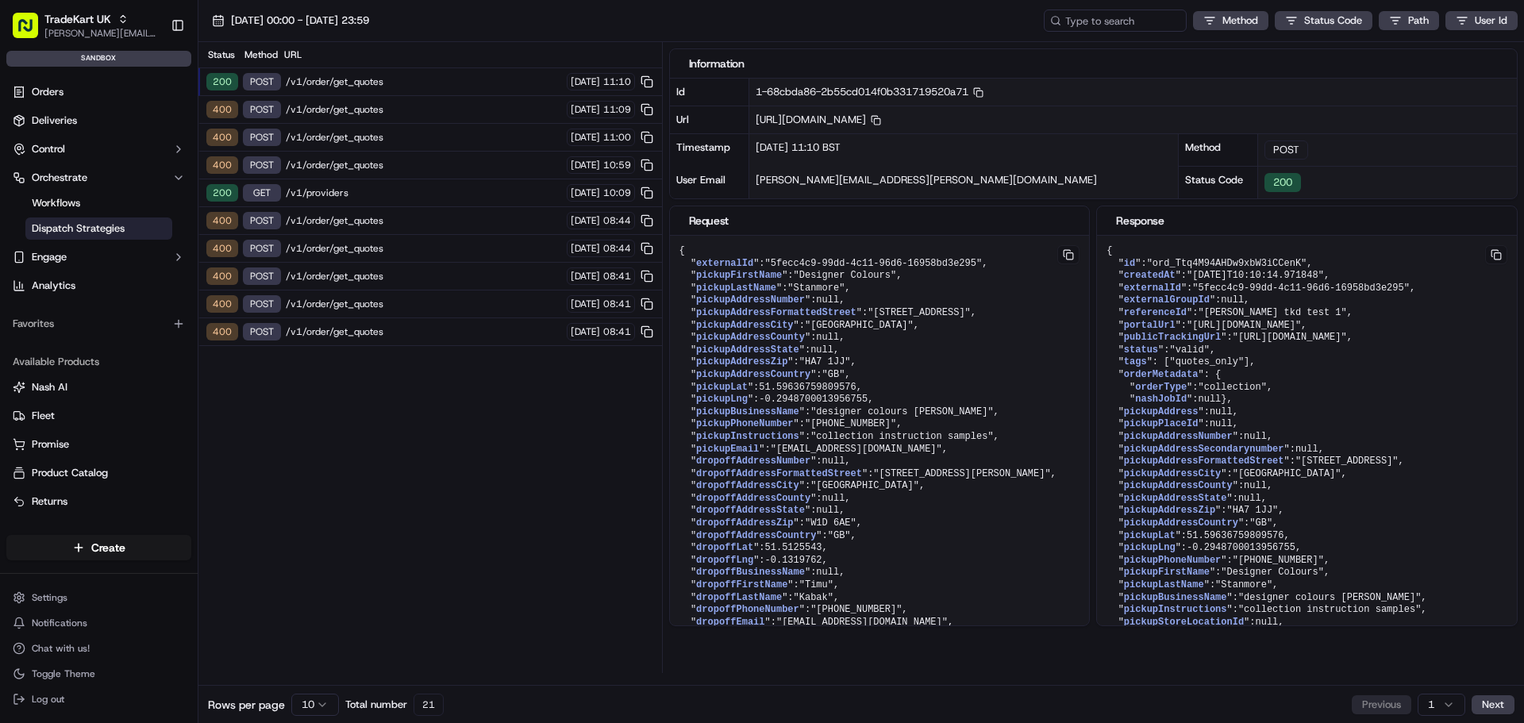
click at [106, 233] on span "Dispatch Strategies" at bounding box center [78, 228] width 93 height 14
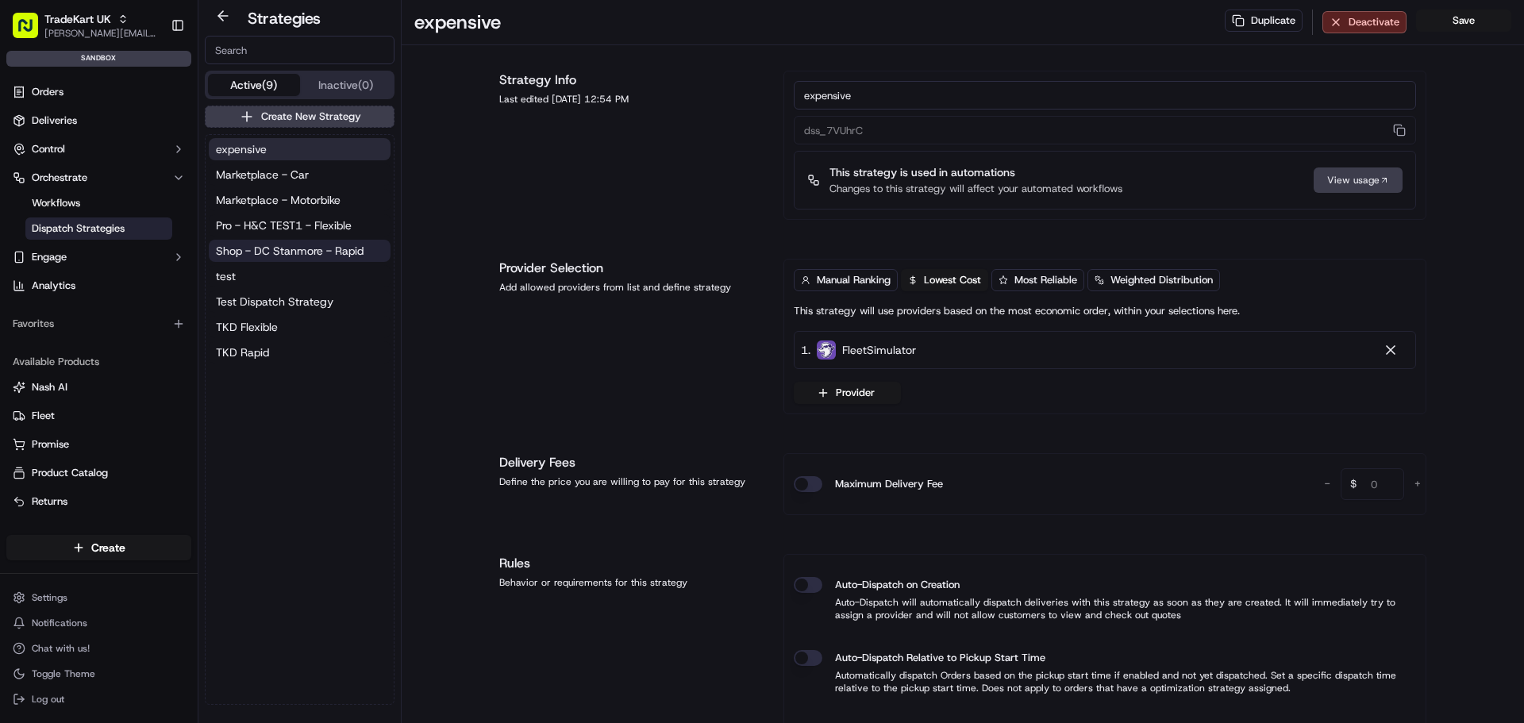
click at [335, 256] on span "Shop - DC Stanmore - Rapid" at bounding box center [290, 251] width 148 height 16
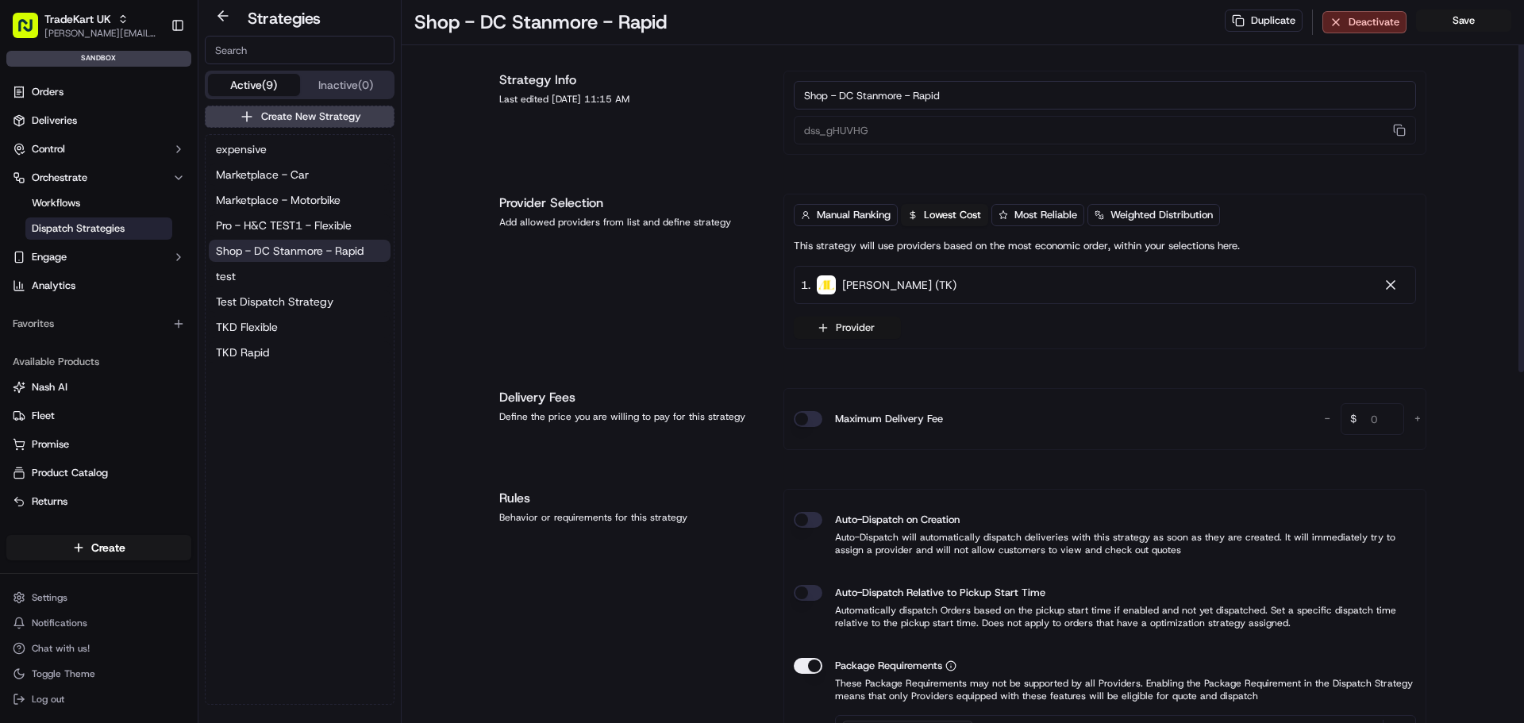
click at [862, 328] on button "Provider" at bounding box center [847, 328] width 107 height 22
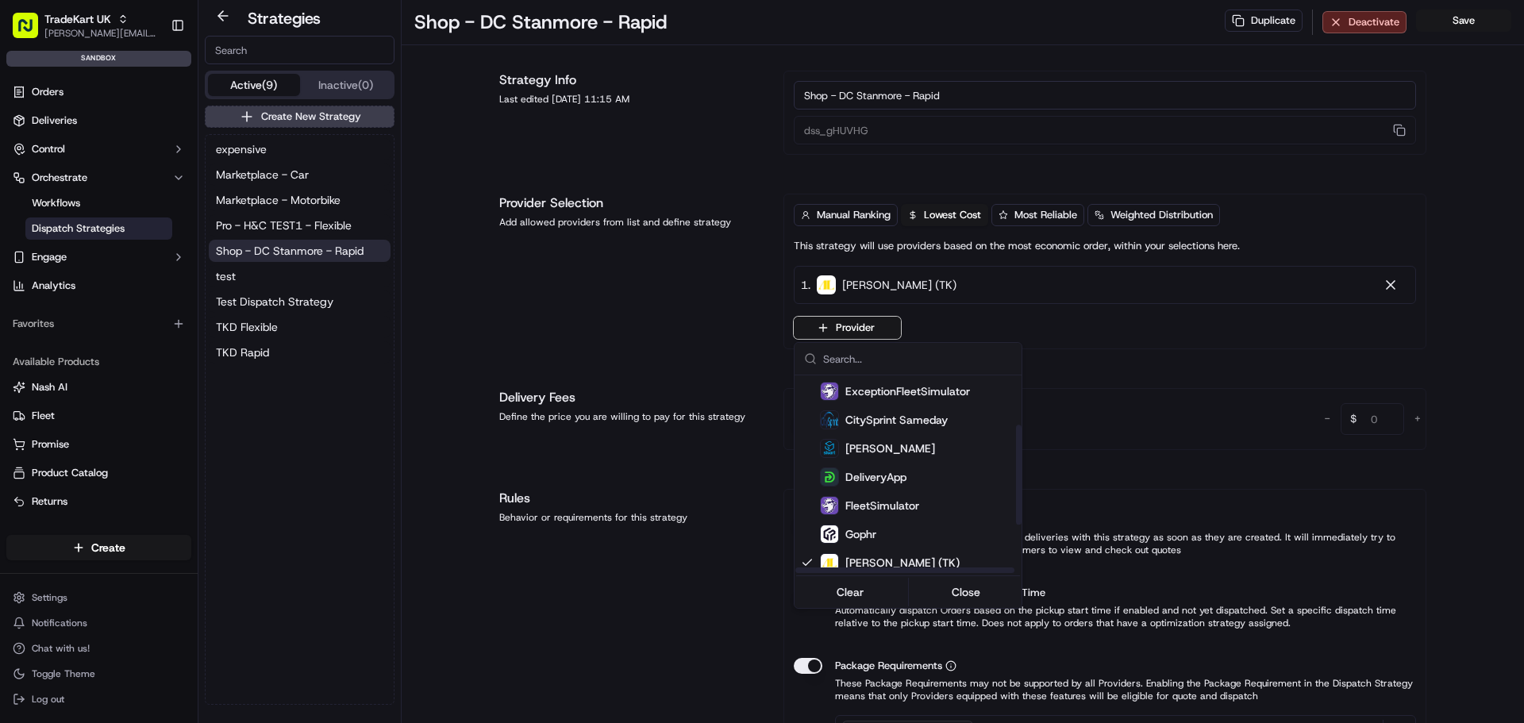
scroll to position [159, 0]
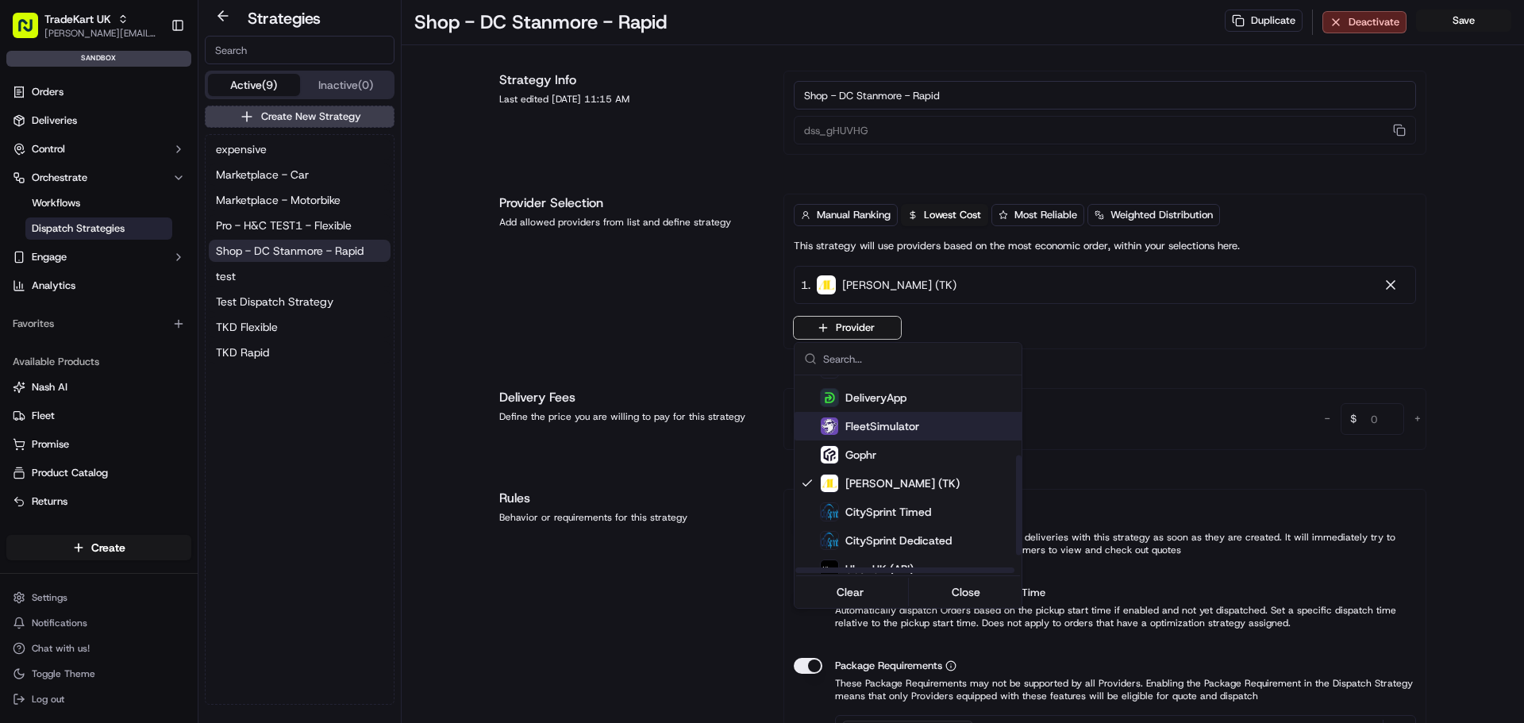
click at [918, 425] on div "FleetSimulator" at bounding box center [947, 426] width 254 height 19
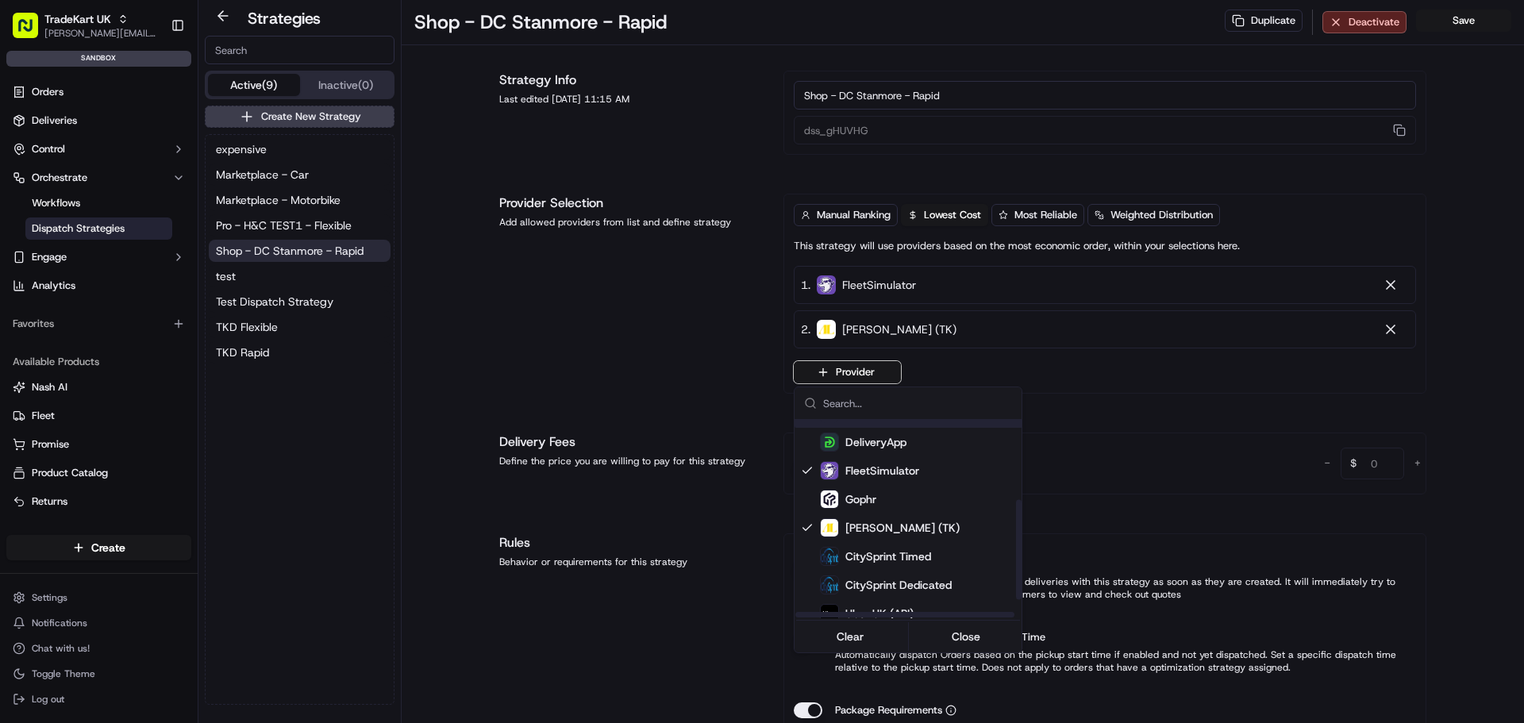
click at [712, 310] on html "TradeKart UK joao.alpuim@hackandcraft.com Toggle Sidebar sandbox Orders Deliver…" at bounding box center [762, 361] width 1524 height 723
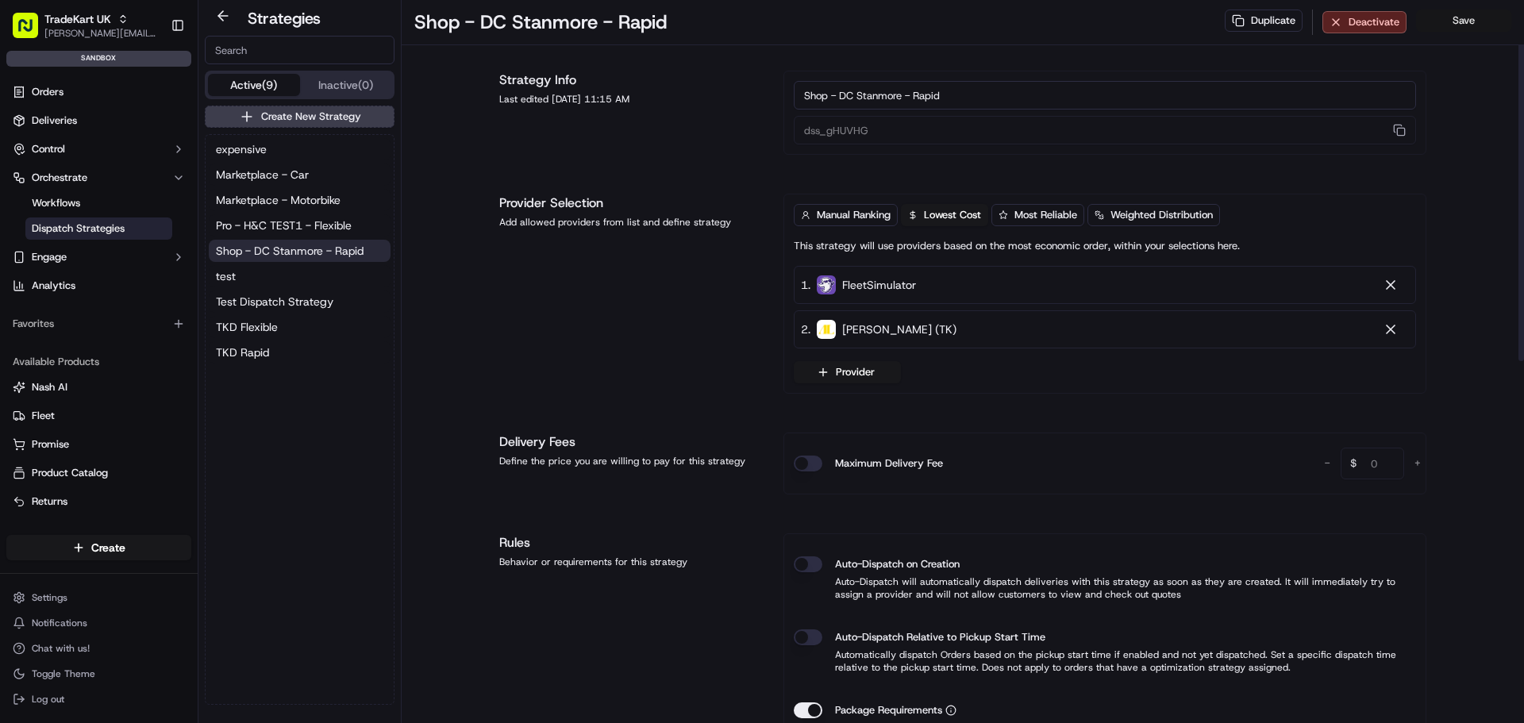
click at [1452, 22] on button "Save" at bounding box center [1463, 21] width 95 height 22
click at [286, 298] on span "Test Dispatch Strategy" at bounding box center [274, 302] width 117 height 16
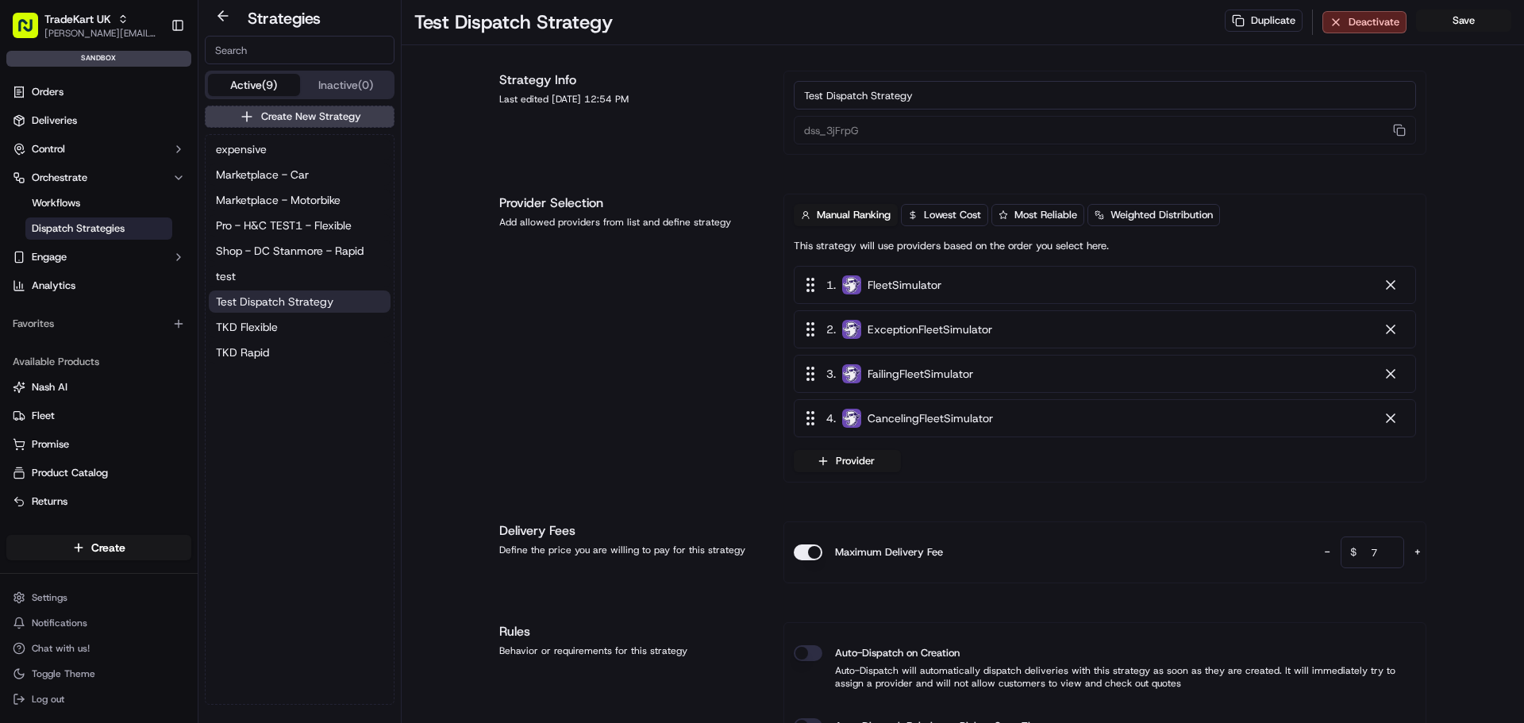
click at [281, 288] on div "expensive Marketplace - Car Marketplace - Motorbike Pro - H&C TEST1 - Flexible …" at bounding box center [300, 251] width 188 height 232
click at [279, 280] on button "test" at bounding box center [300, 276] width 182 height 22
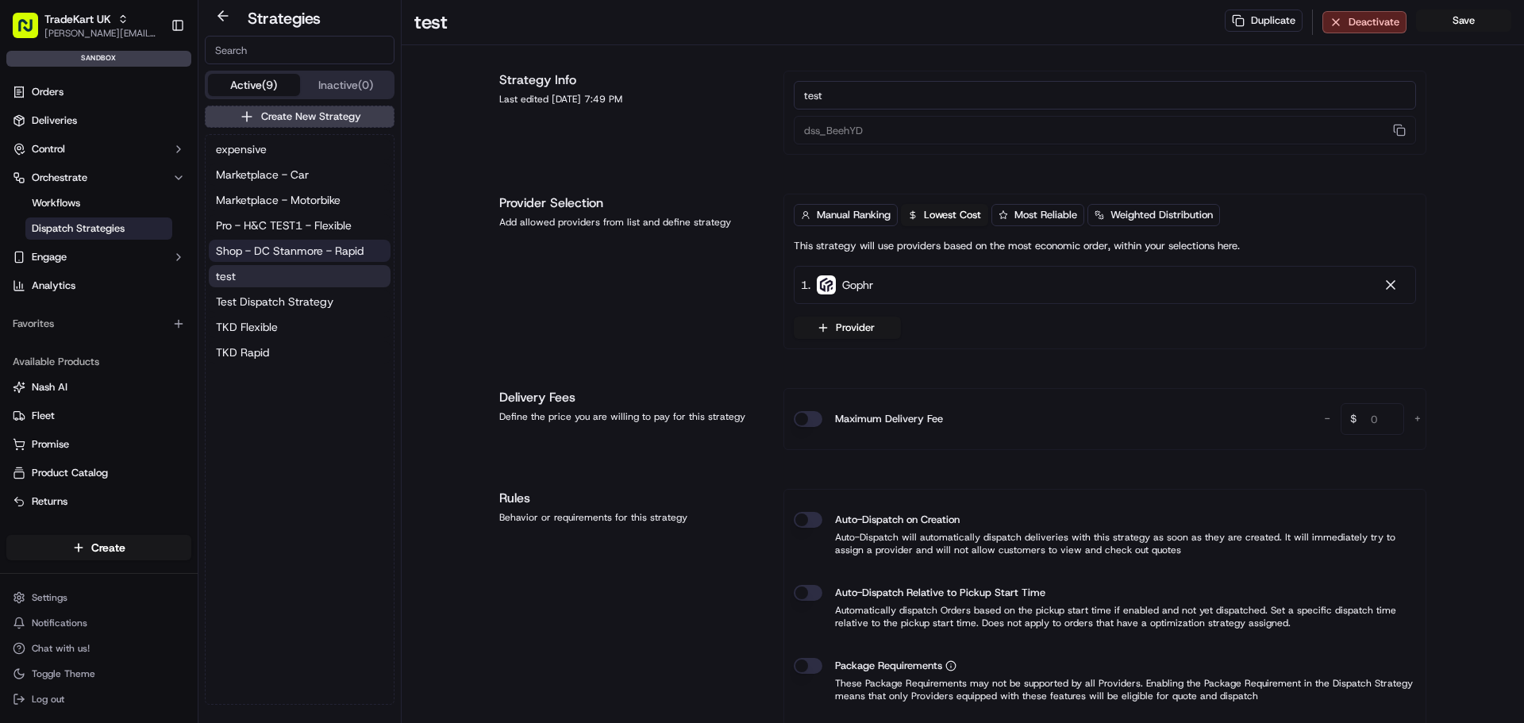
click at [307, 249] on span "Shop - DC Stanmore - Rapid" at bounding box center [290, 251] width 148 height 16
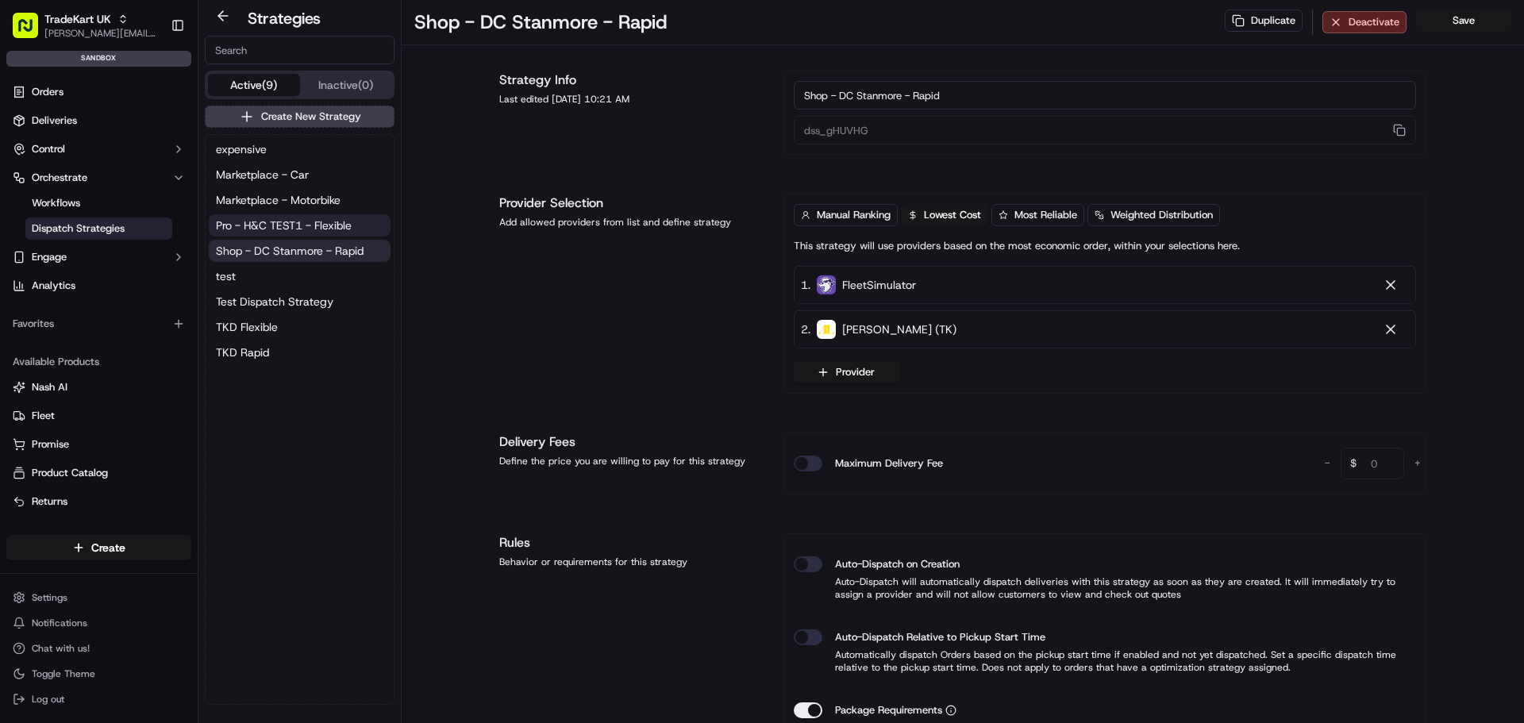
click at [311, 224] on span "Pro - H&C TEST1 - Flexible" at bounding box center [284, 225] width 136 height 16
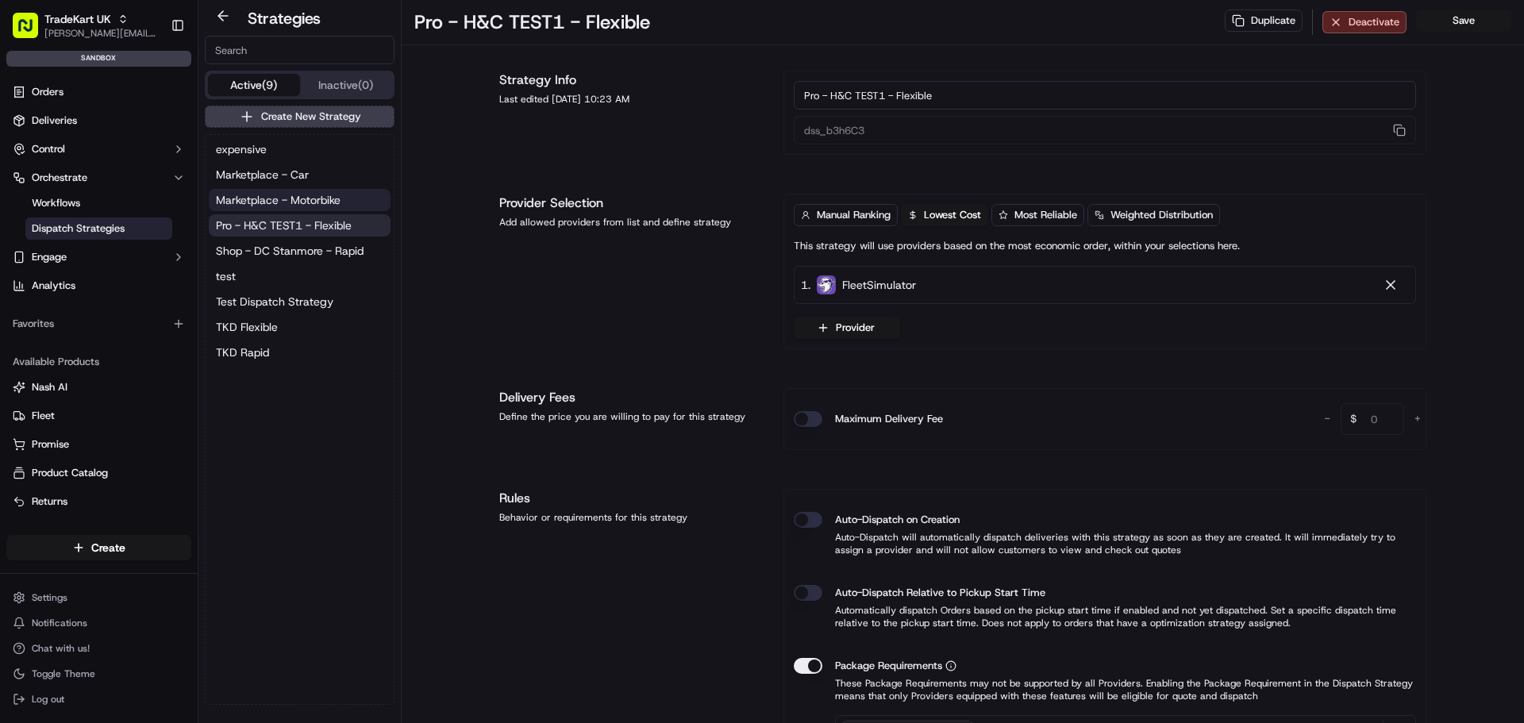
click at [311, 207] on span "Marketplace - Motorbike" at bounding box center [278, 200] width 125 height 16
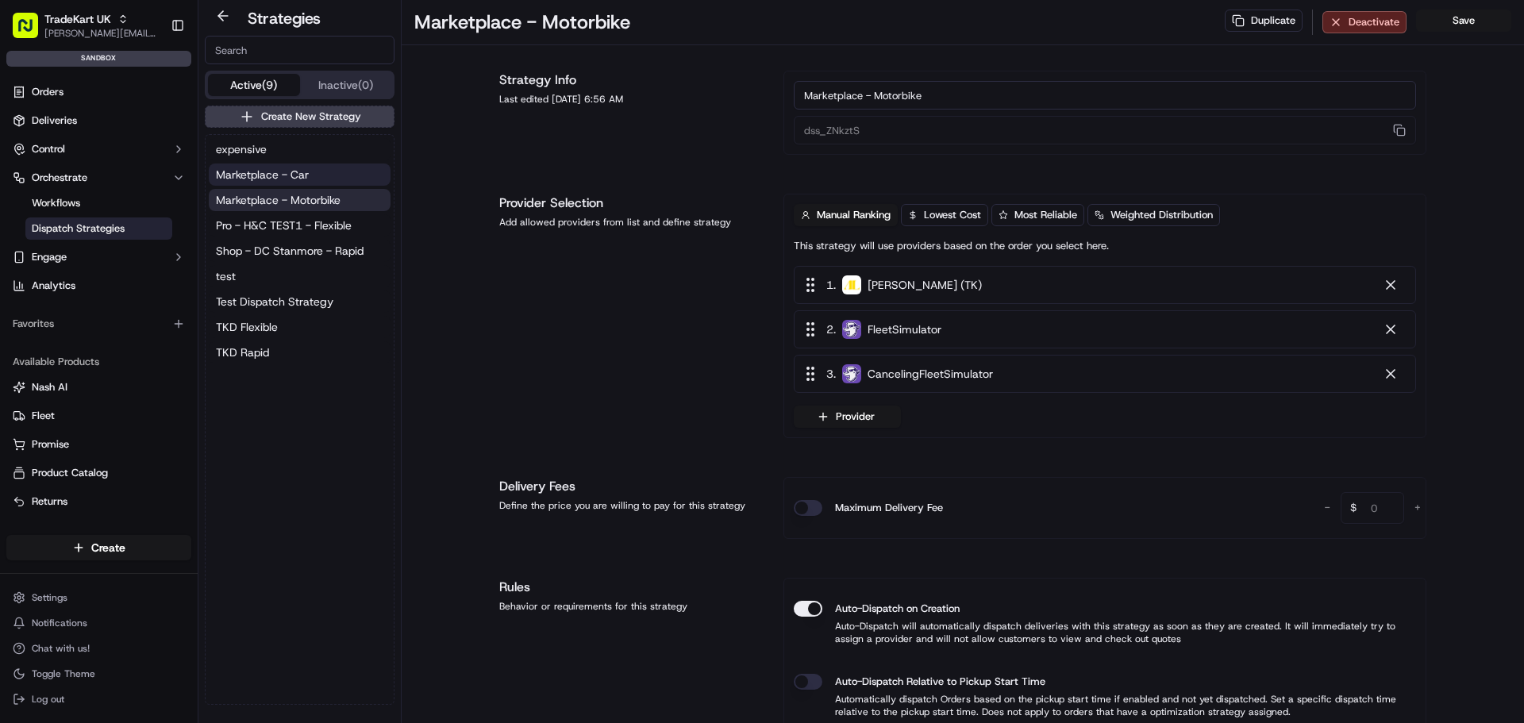
click at [308, 179] on span "Marketplace - Car" at bounding box center [262, 175] width 93 height 16
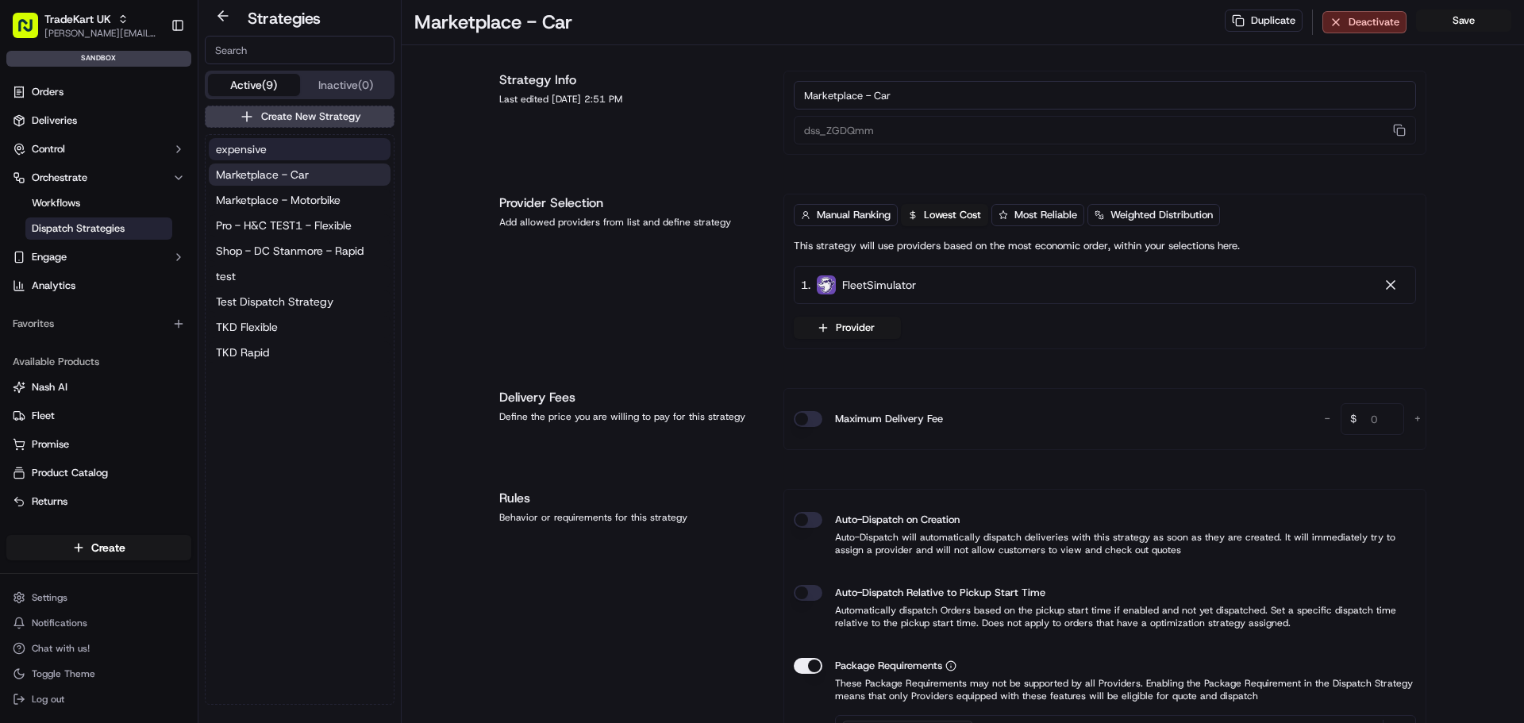
click at [308, 156] on button "expensive" at bounding box center [300, 149] width 182 height 22
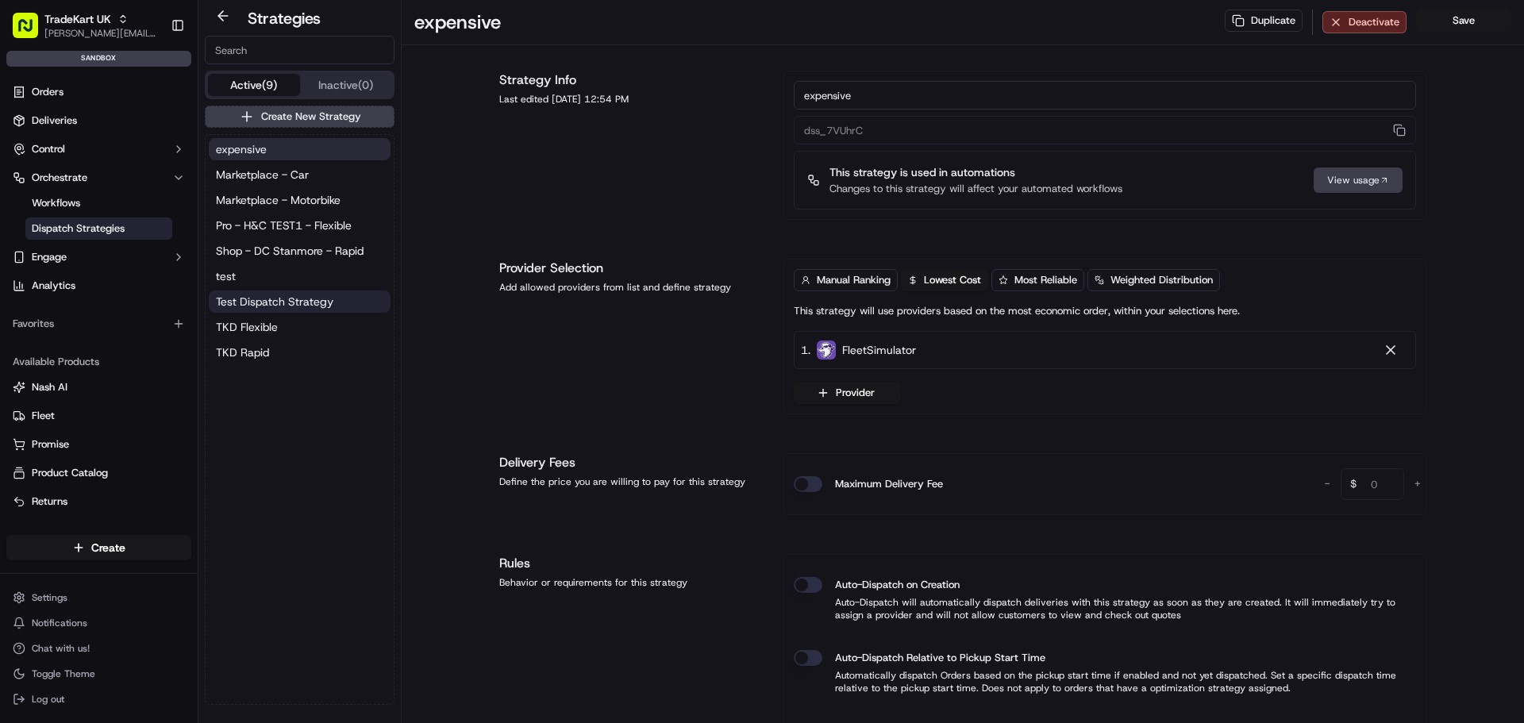
click at [277, 310] on button "Test Dispatch Strategy" at bounding box center [300, 302] width 182 height 22
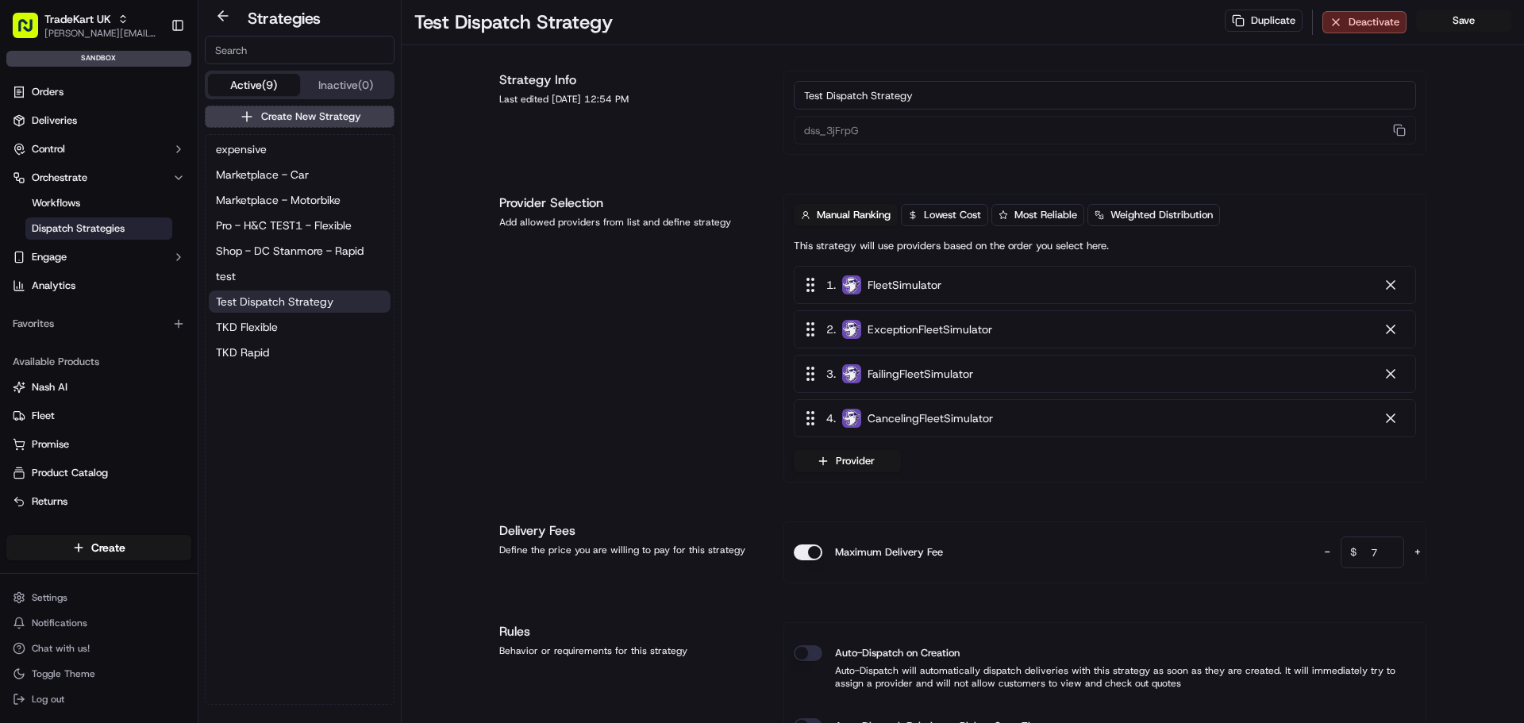
click at [271, 340] on div "expensive Marketplace - Car Marketplace - Motorbike Pro - H&C TEST1 - Flexible …" at bounding box center [300, 251] width 188 height 232
click at [287, 332] on button "TKD Flexible" at bounding box center [300, 327] width 182 height 22
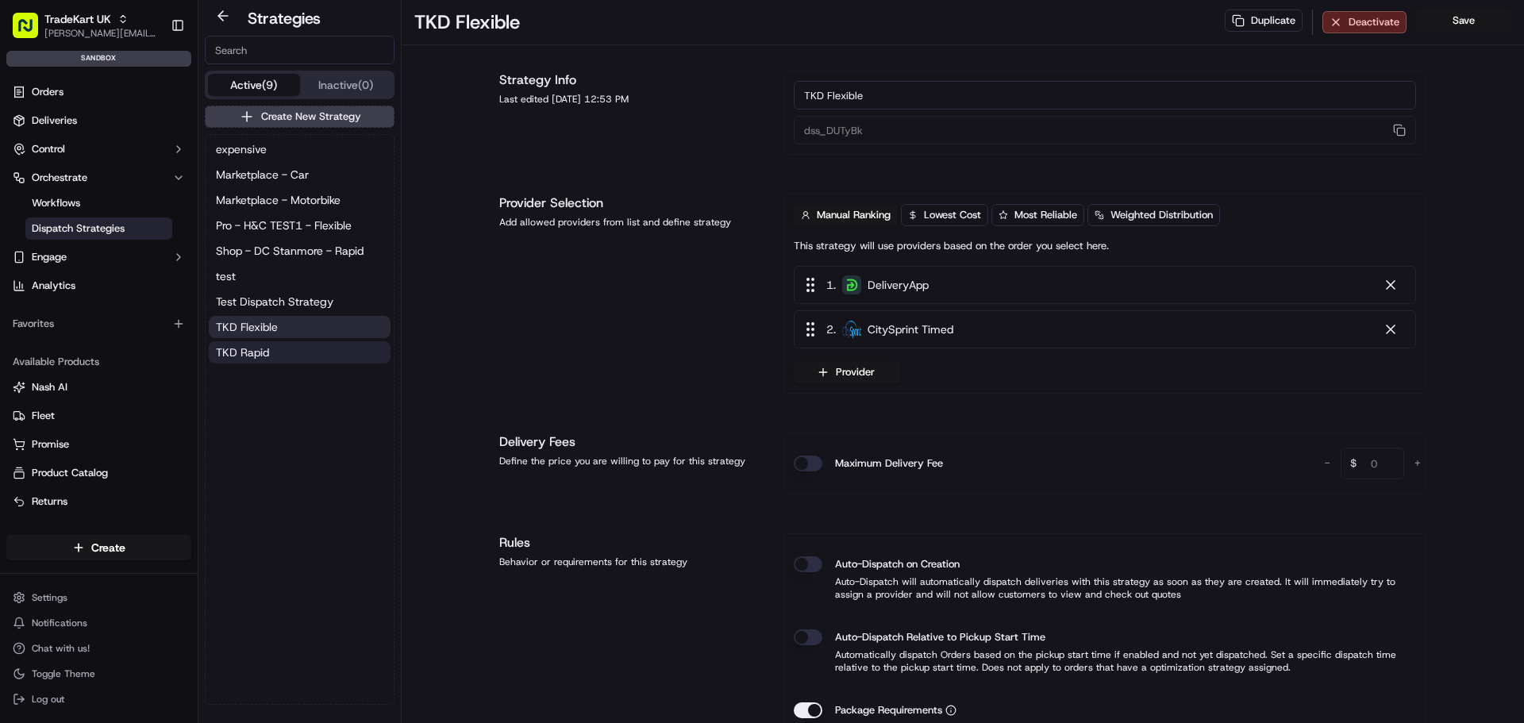
click at [279, 350] on button "TKD Rapid" at bounding box center [300, 352] width 182 height 22
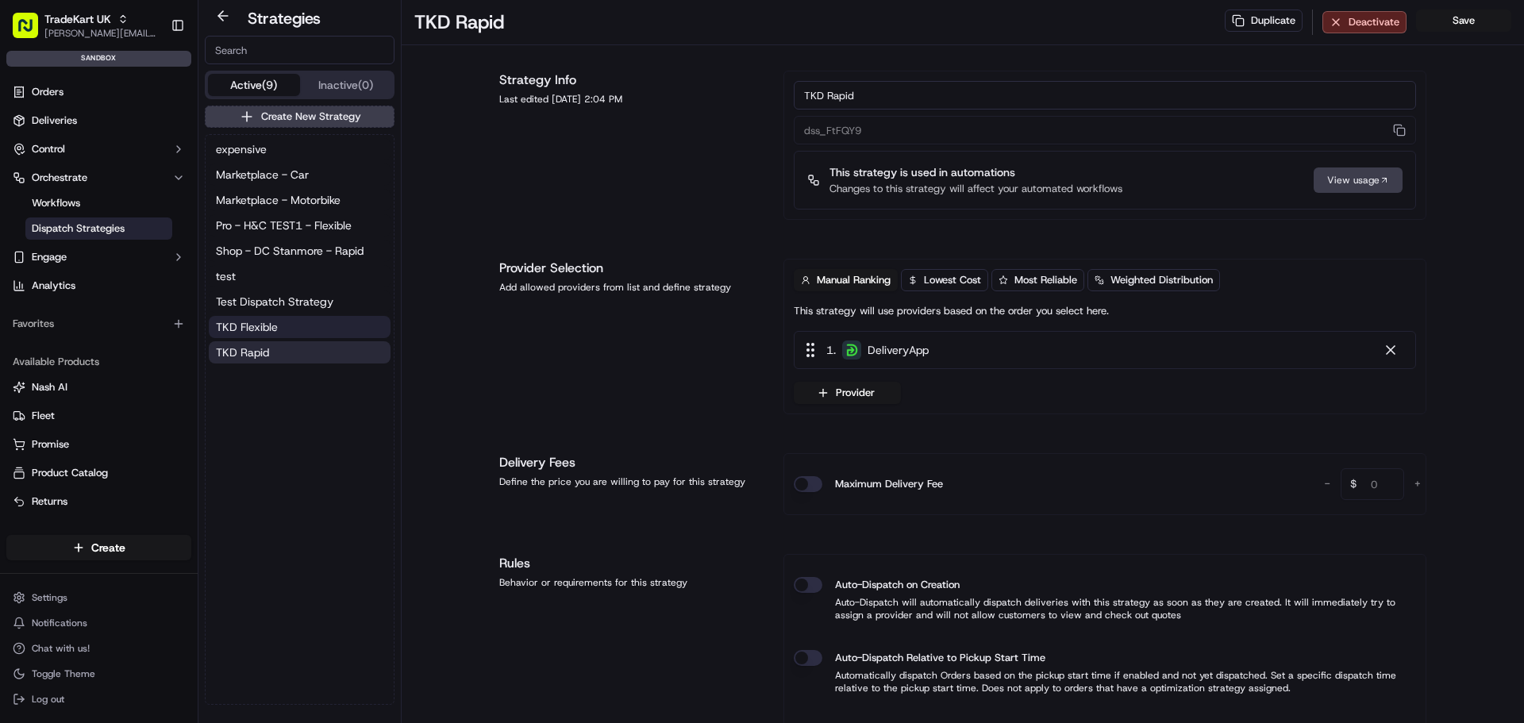
click at [286, 327] on button "TKD Flexible" at bounding box center [300, 327] width 182 height 22
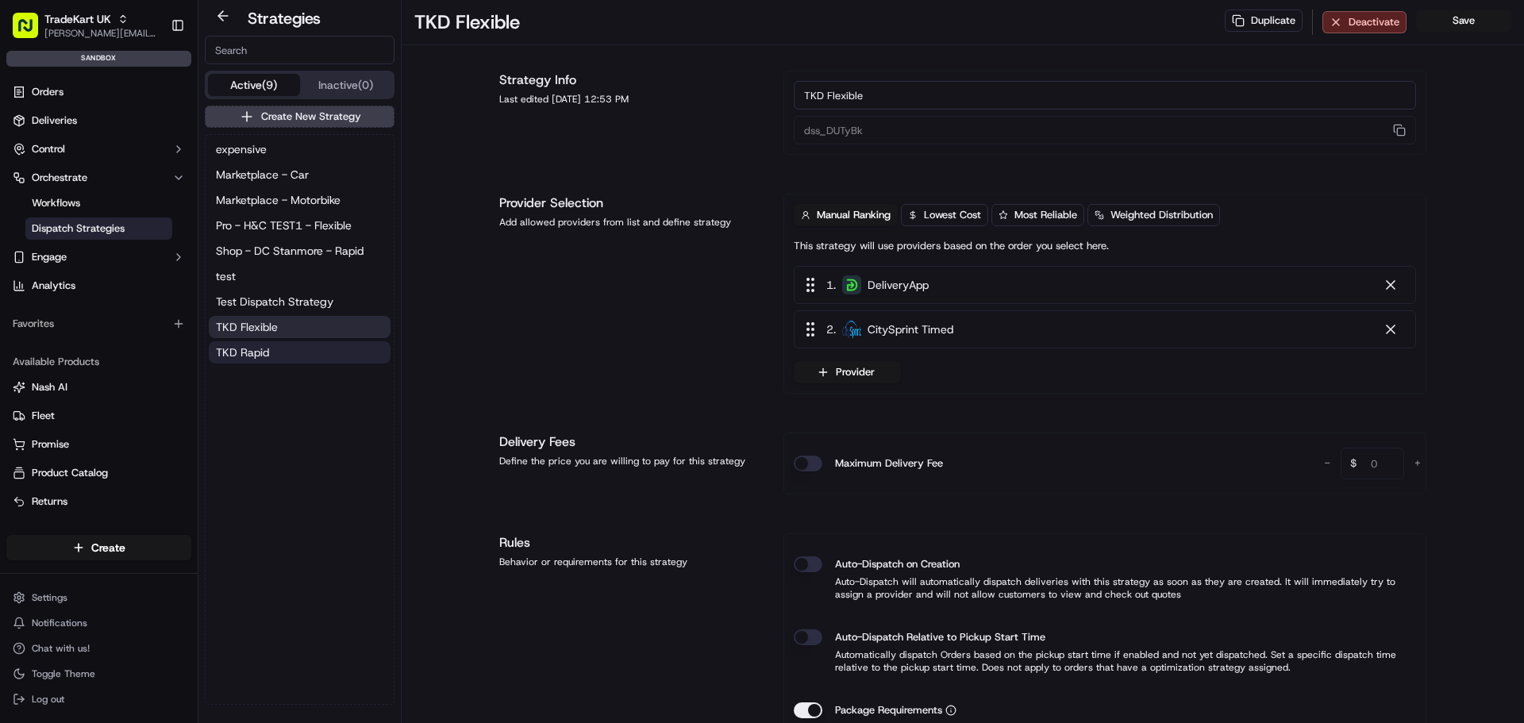
click at [302, 360] on button "TKD Rapid" at bounding box center [300, 352] width 182 height 22
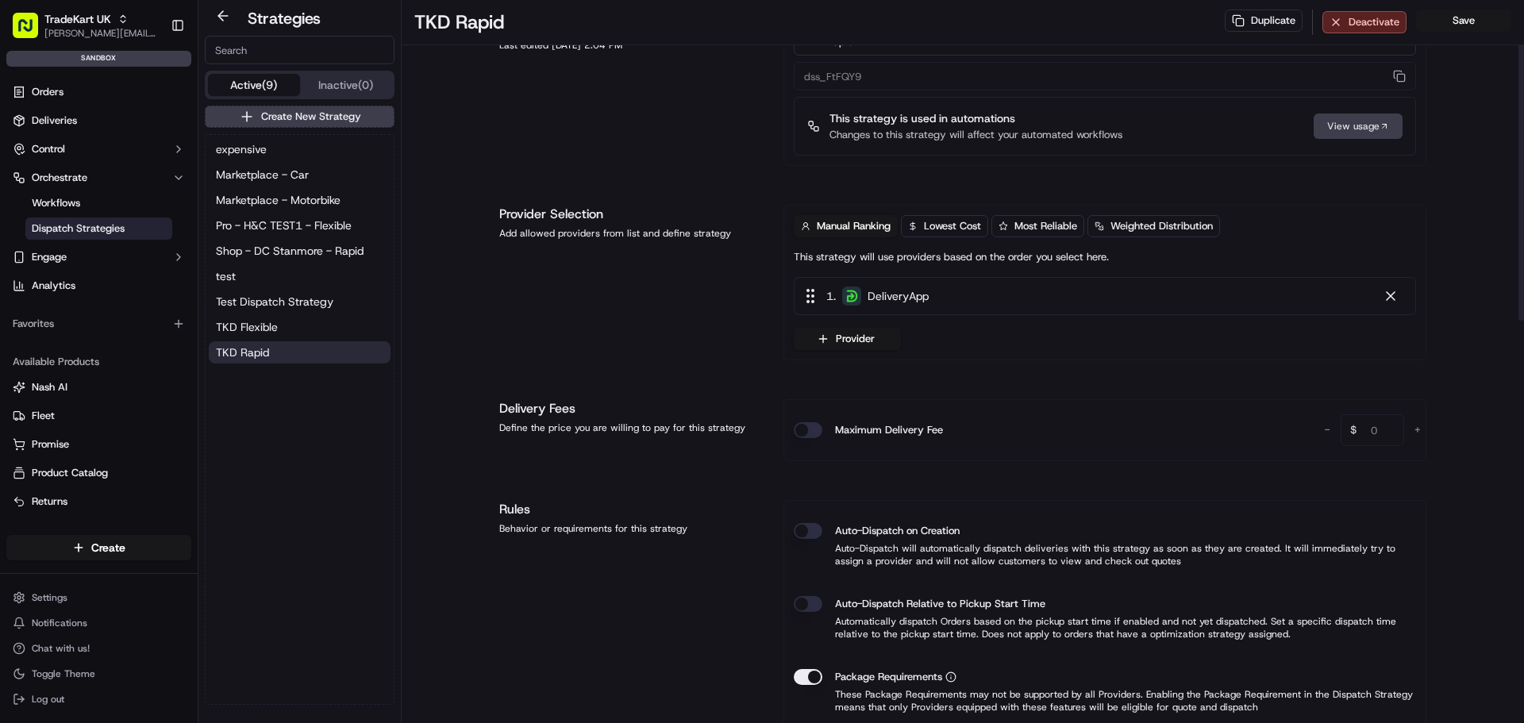
scroll to position [79, 0]
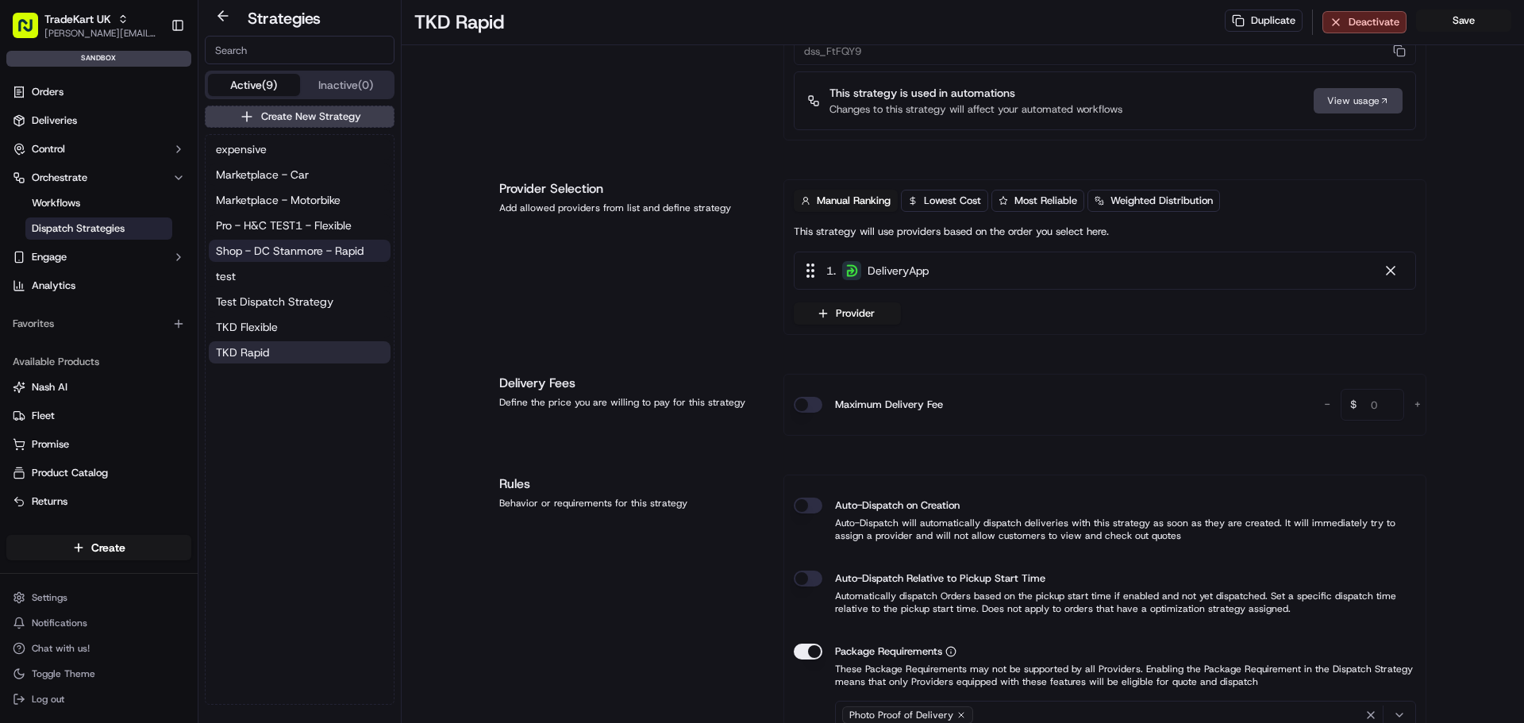
click at [285, 246] on span "Shop - DC Stanmore - Rapid" at bounding box center [290, 251] width 148 height 16
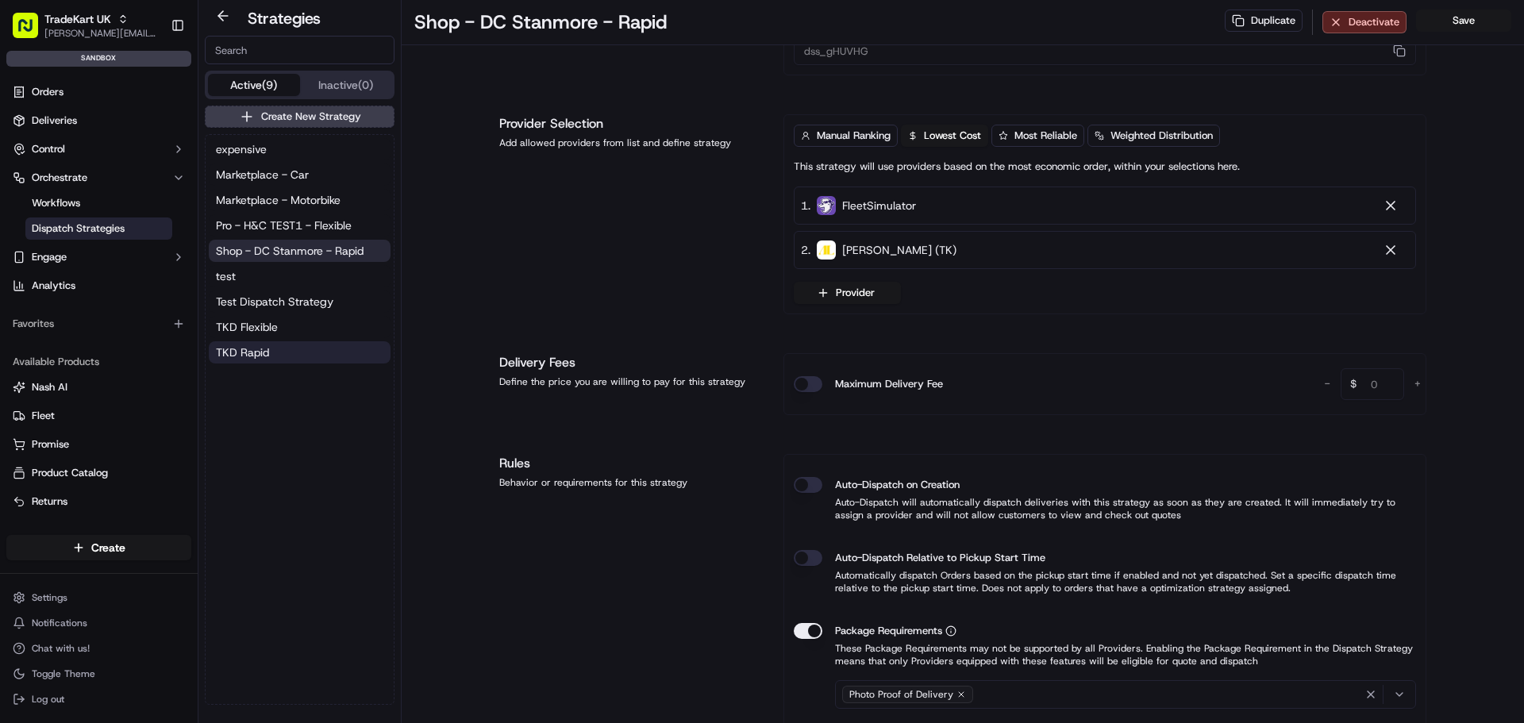
click at [282, 352] on button "TKD Rapid" at bounding box center [300, 352] width 182 height 22
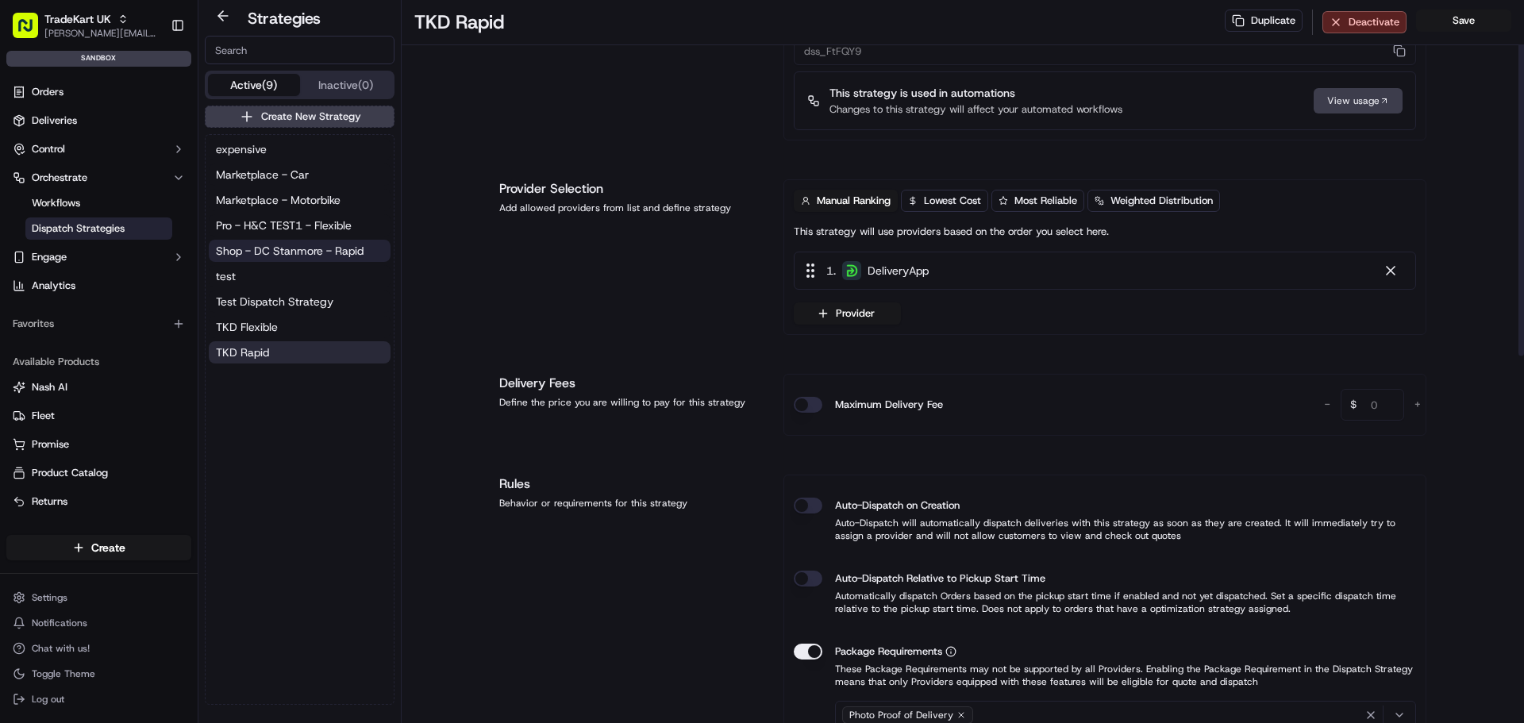
click at [314, 250] on span "Shop - DC Stanmore - Rapid" at bounding box center [290, 251] width 148 height 16
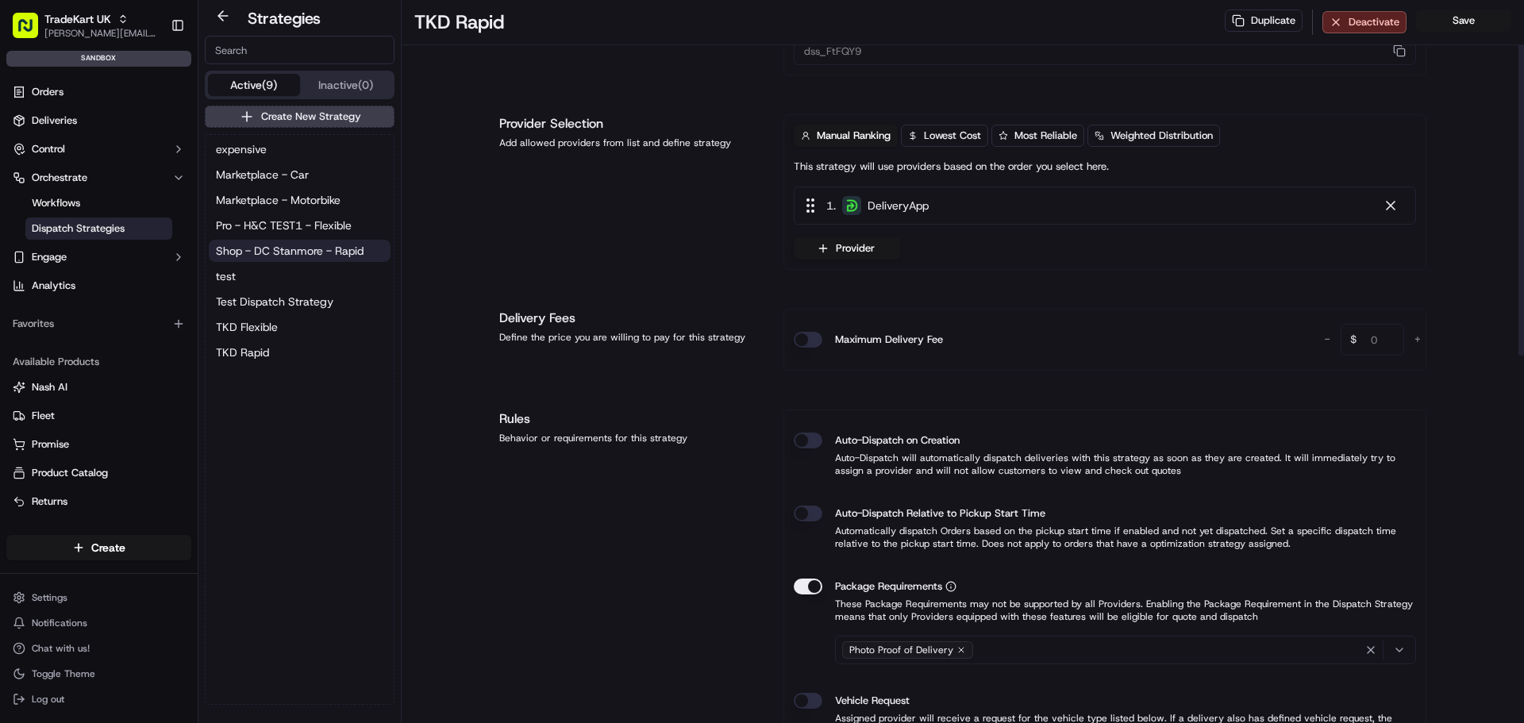
type input "dss_gHUVHG"
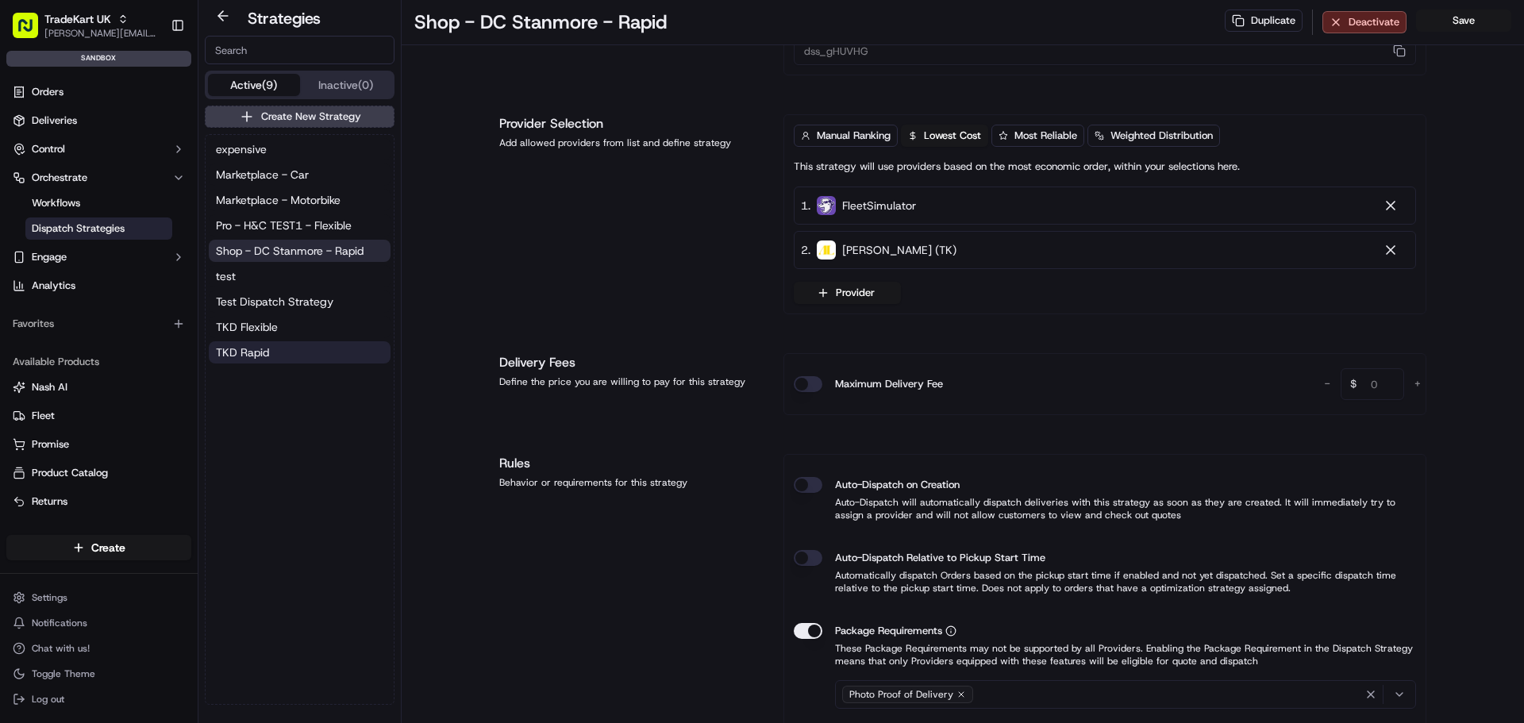
click at [284, 349] on button "TKD Rapid" at bounding box center [300, 352] width 182 height 22
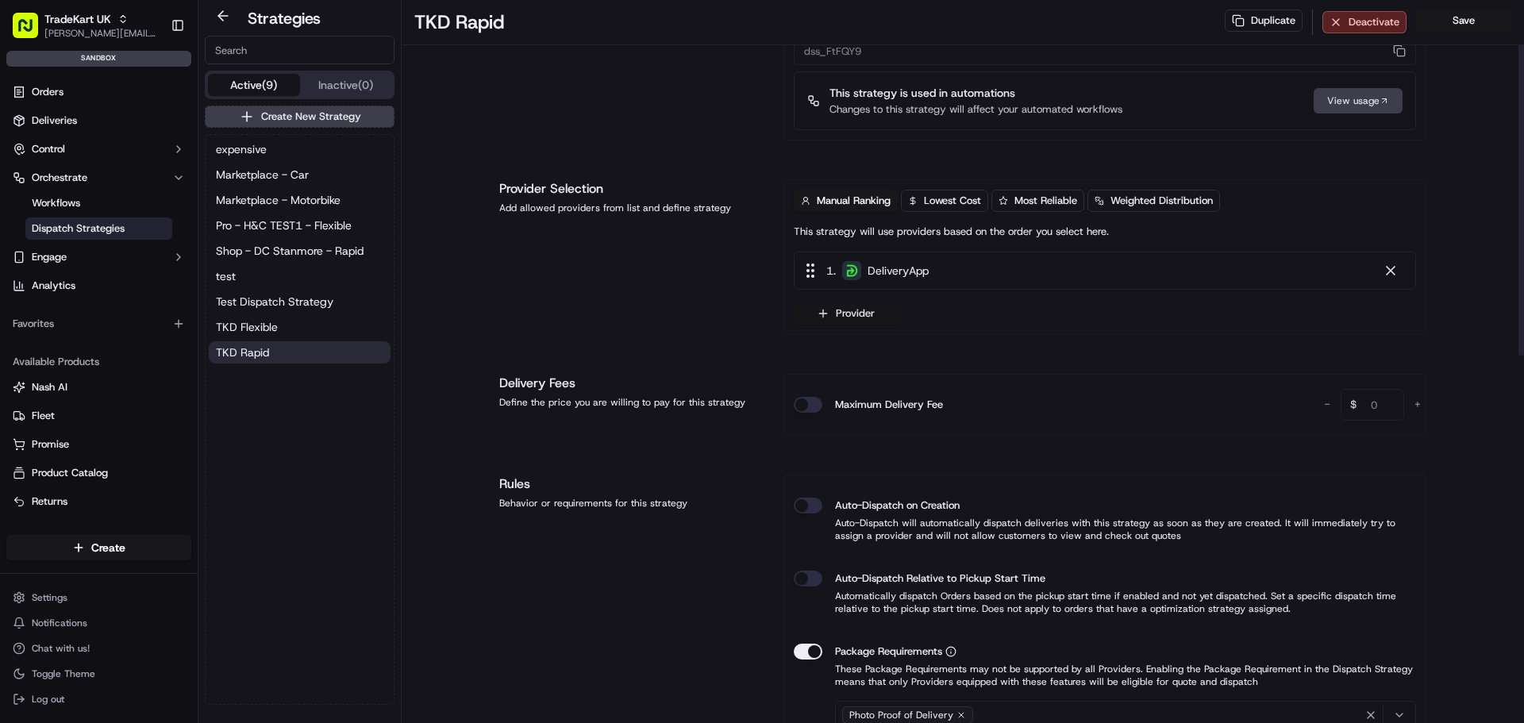
click at [865, 314] on button "Provider" at bounding box center [847, 313] width 107 height 22
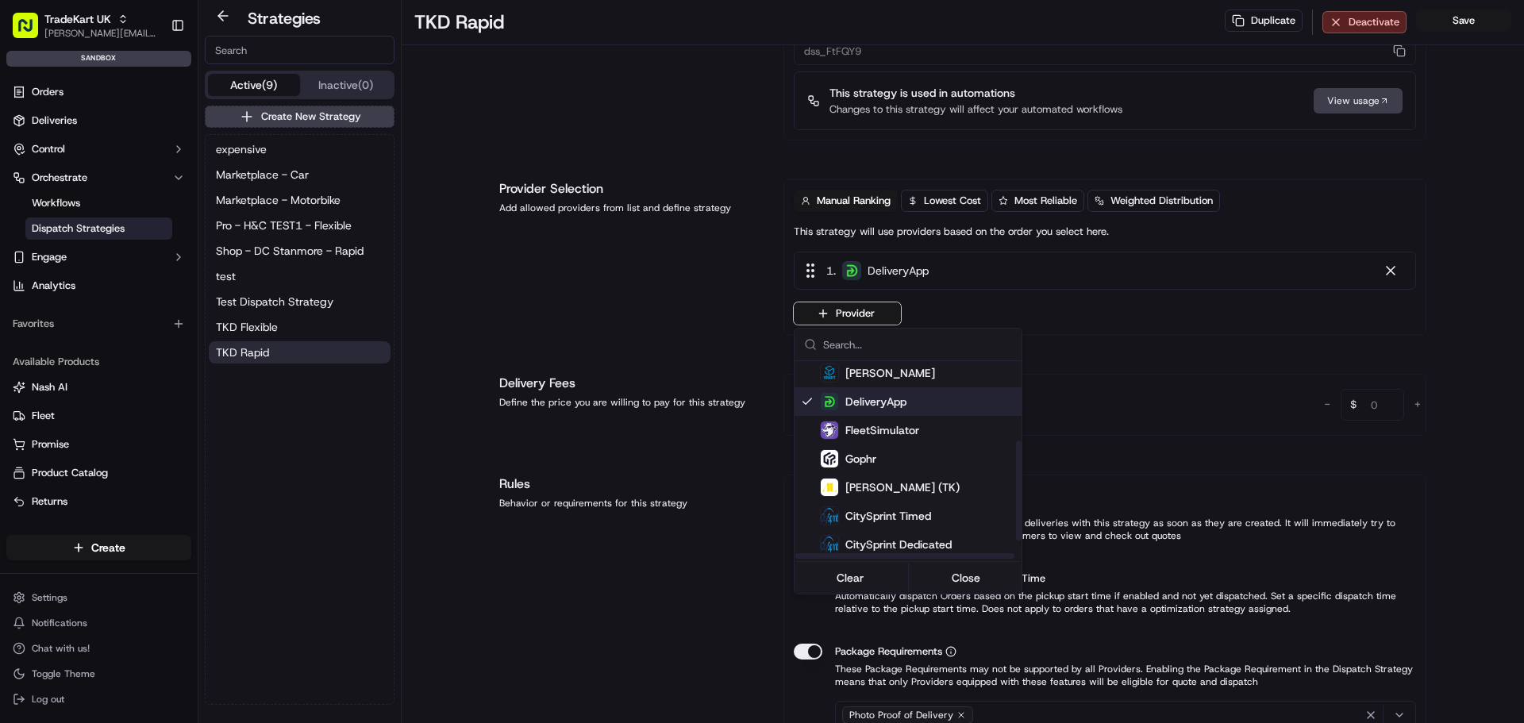
scroll to position [159, 0]
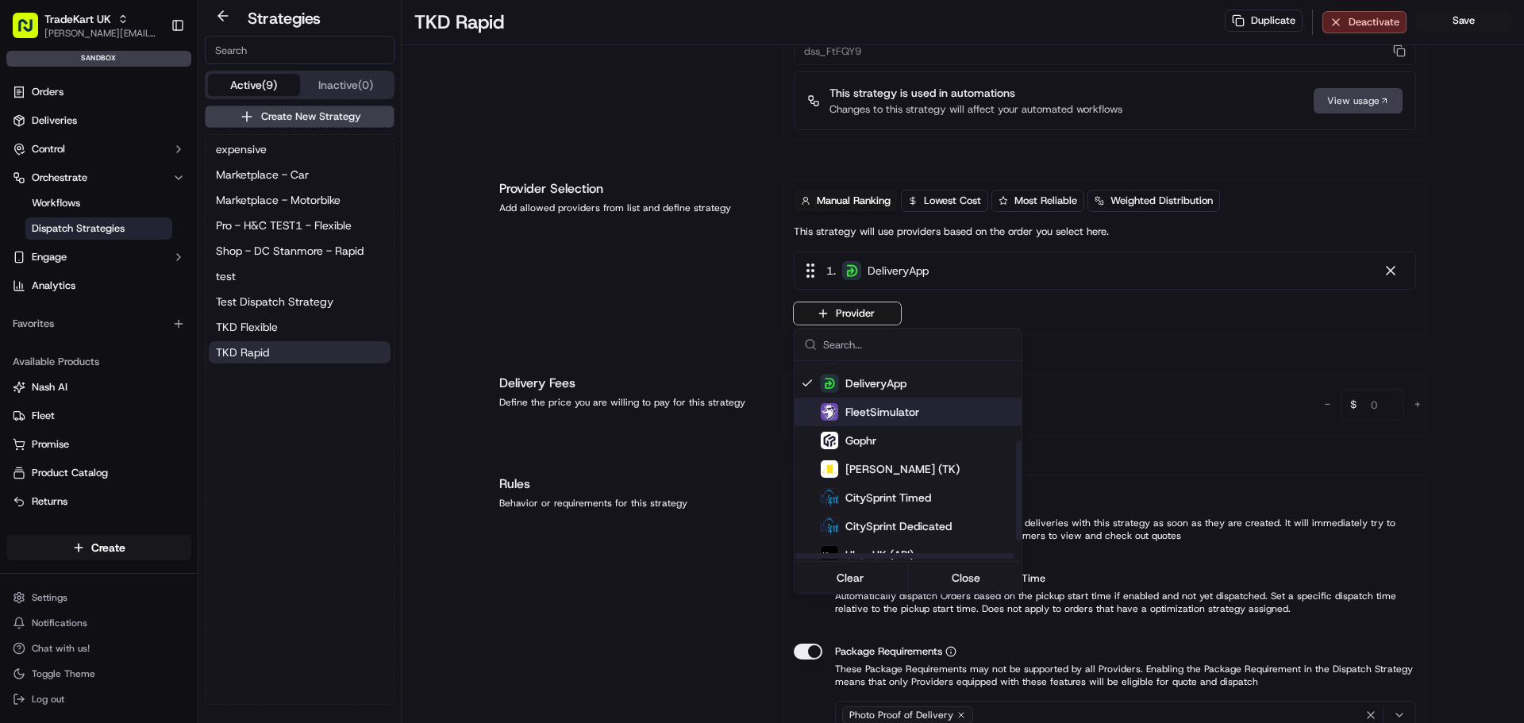
click at [906, 406] on span "FleetSimulator" at bounding box center [882, 412] width 74 height 16
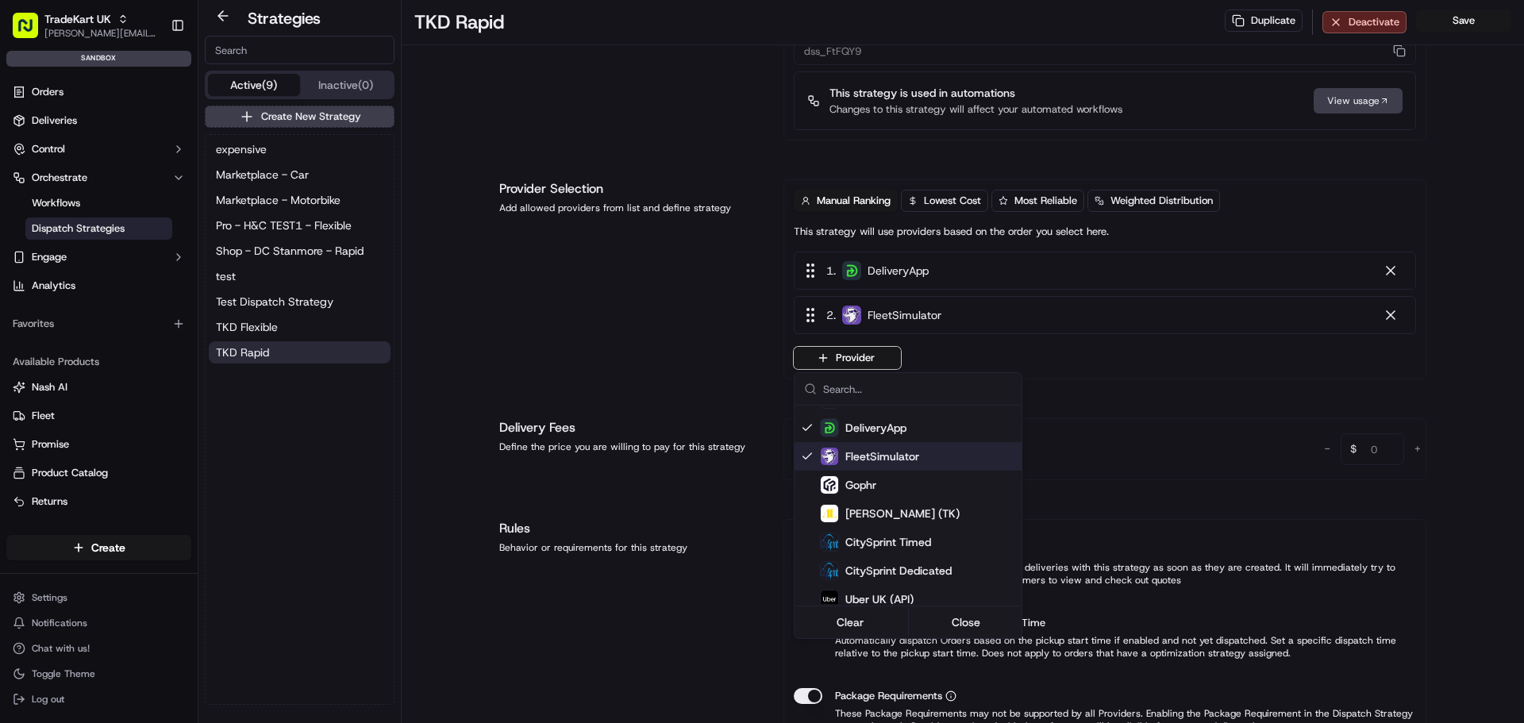
click at [1459, 307] on html "TradeKart UK joao.alpuim@hackandcraft.com Toggle Sidebar sandbox Orders Deliver…" at bounding box center [762, 361] width 1524 height 723
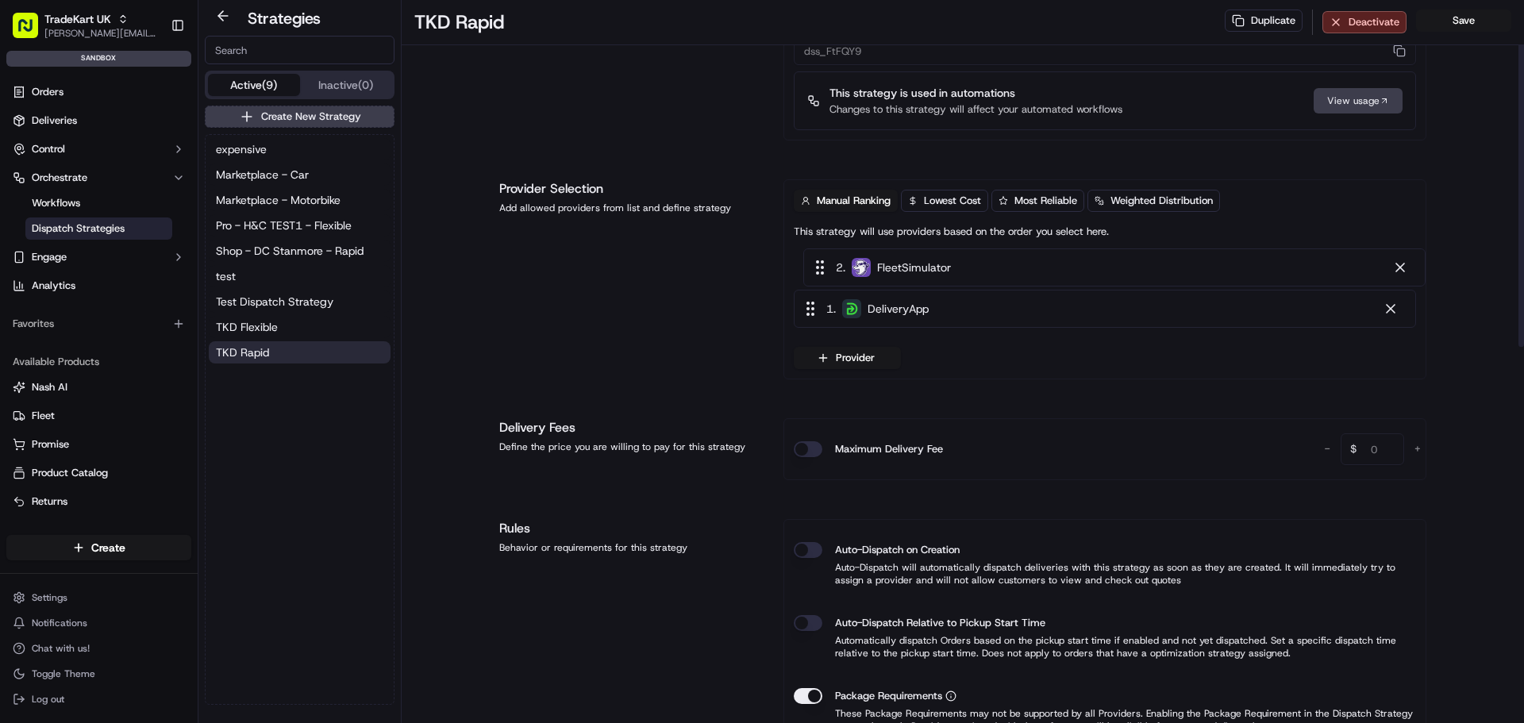
drag, startPoint x: 811, startPoint y: 318, endPoint x: 822, endPoint y: 264, distance: 55.9
click at [822, 264] on div "1 . DeliveryApp 2 . FleetSimulator" at bounding box center [1105, 293] width 622 height 83
click at [1452, 21] on button "Save" at bounding box center [1463, 21] width 95 height 22
click at [288, 256] on span "Shop - DC Stanmore - Rapid" at bounding box center [290, 251] width 148 height 16
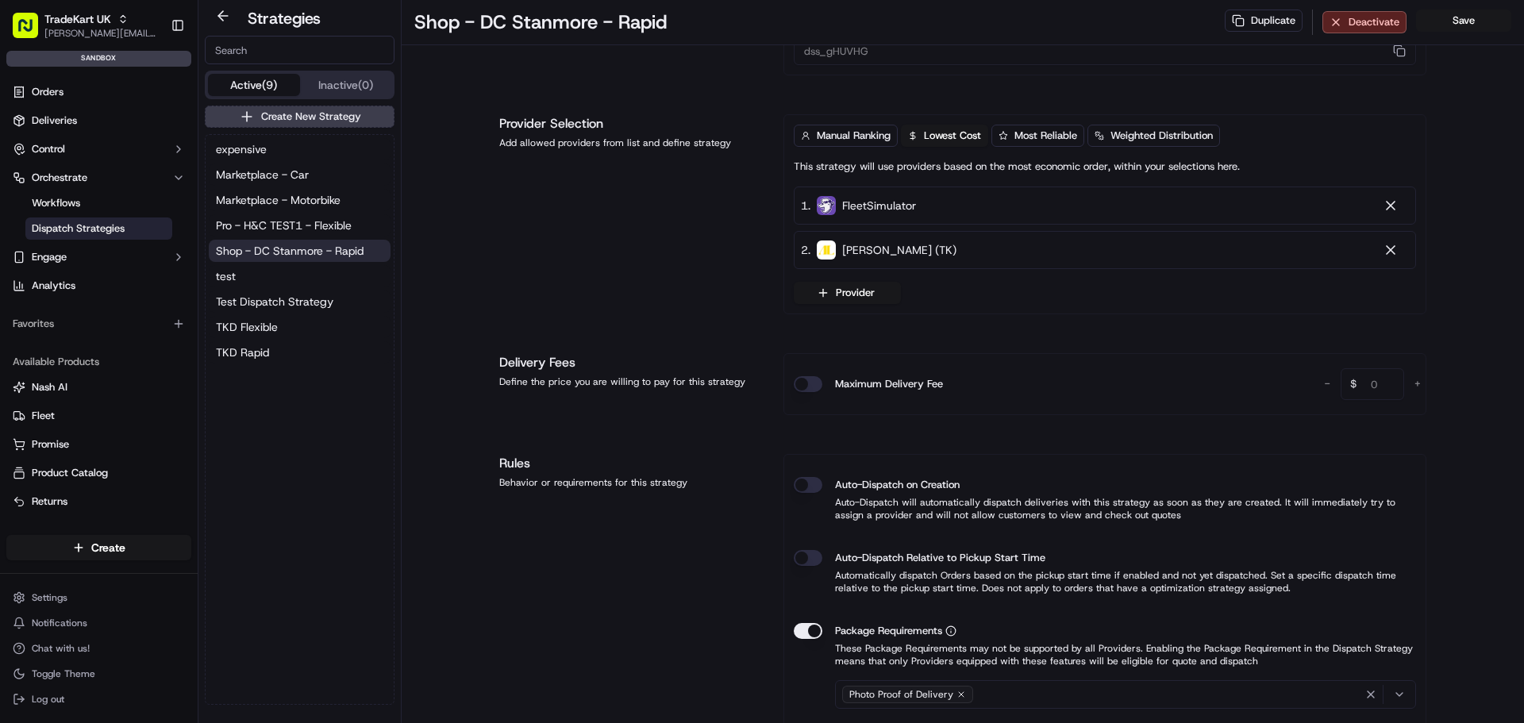
click at [291, 364] on div "expensive Marketplace - Car Marketplace - Motorbike Pro - H&C TEST1 - Flexible …" at bounding box center [300, 251] width 188 height 232
click at [297, 354] on button "TKD Rapid" at bounding box center [300, 352] width 182 height 22
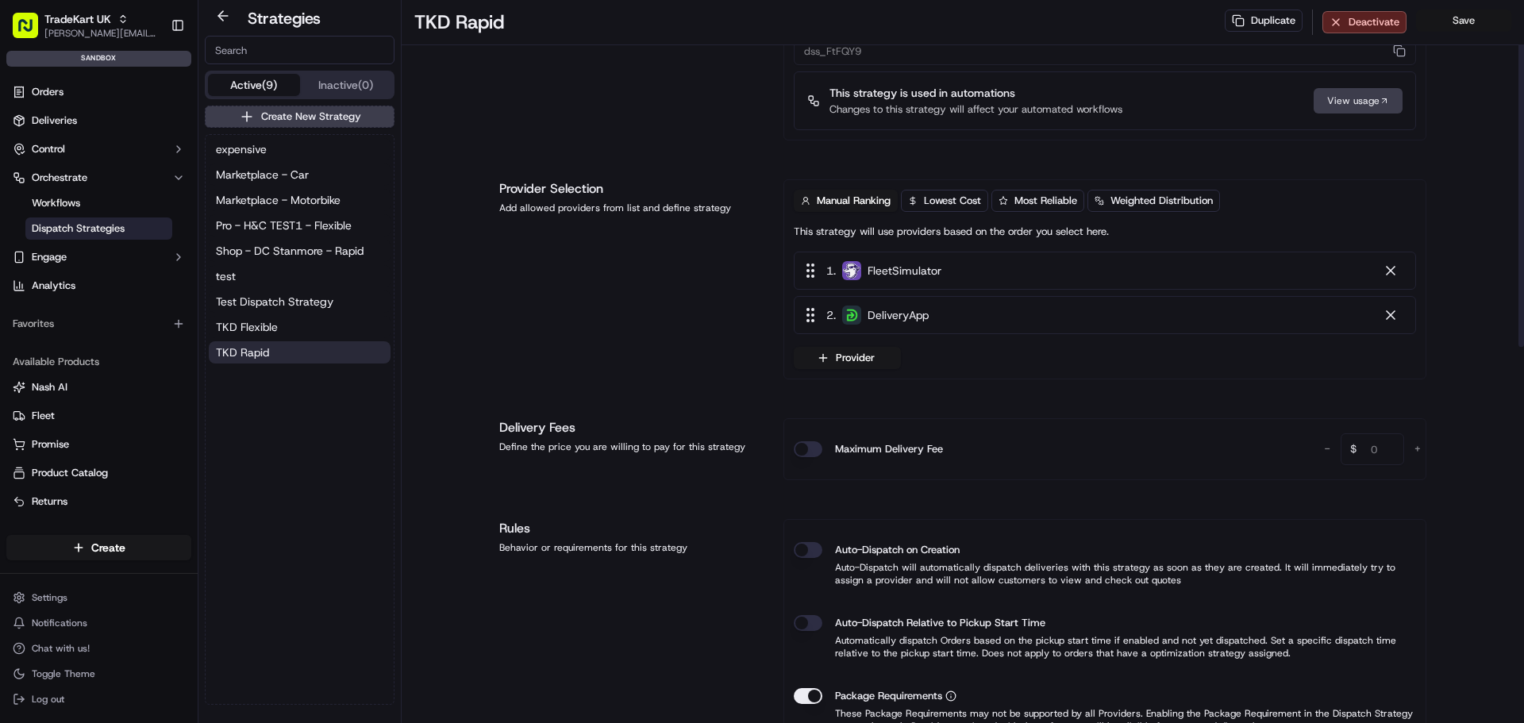
click at [1465, 23] on button "Save" at bounding box center [1463, 21] width 95 height 22
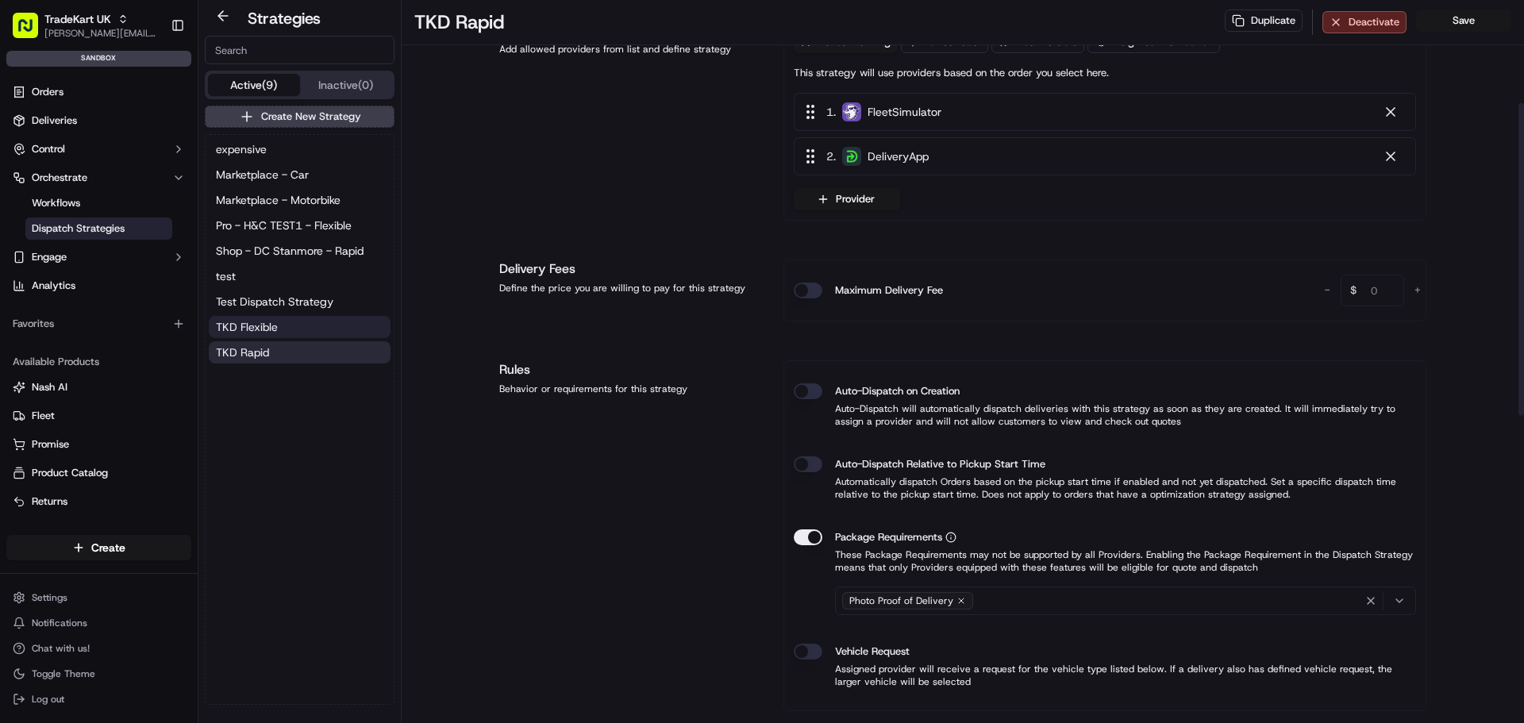
click at [319, 331] on button "TKD Flexible" at bounding box center [300, 327] width 182 height 22
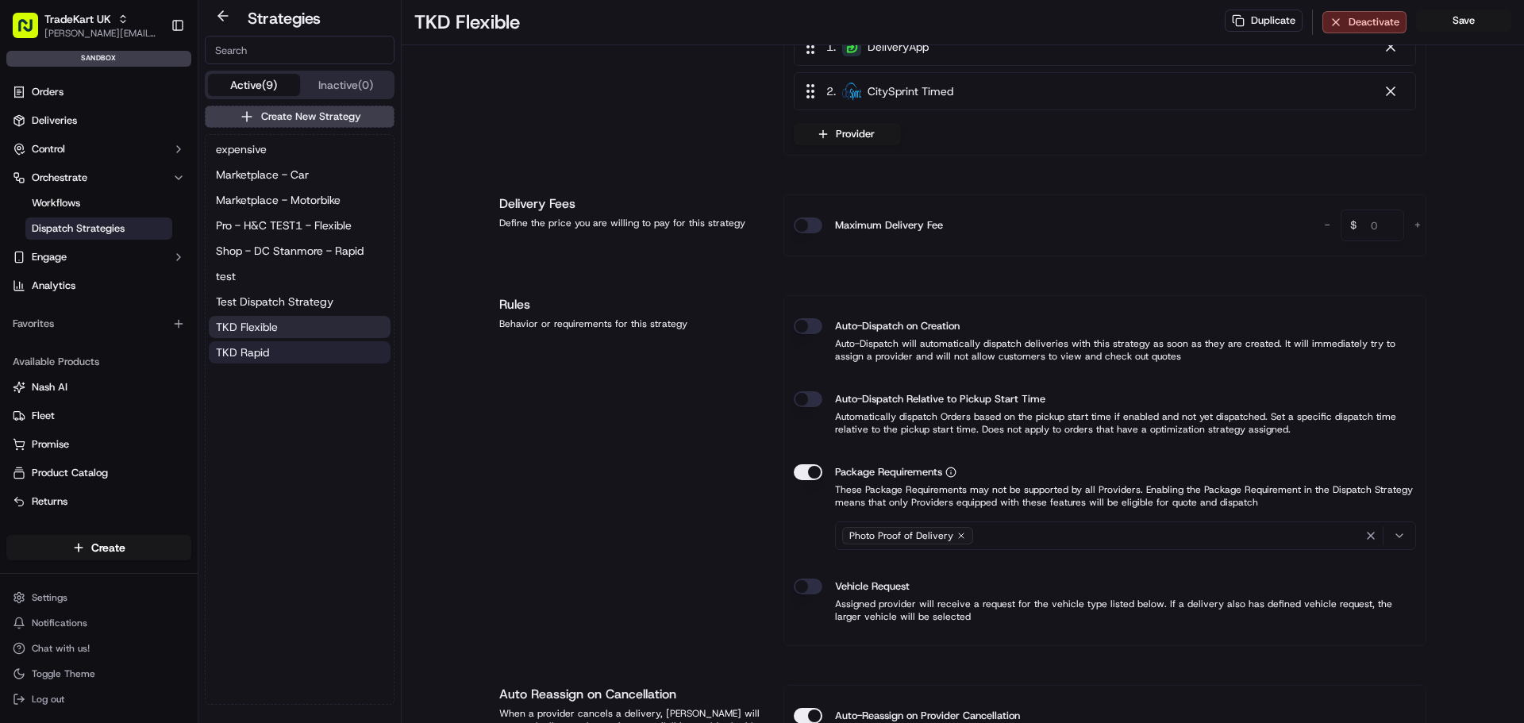
click at [294, 355] on button "TKD Rapid" at bounding box center [300, 352] width 182 height 22
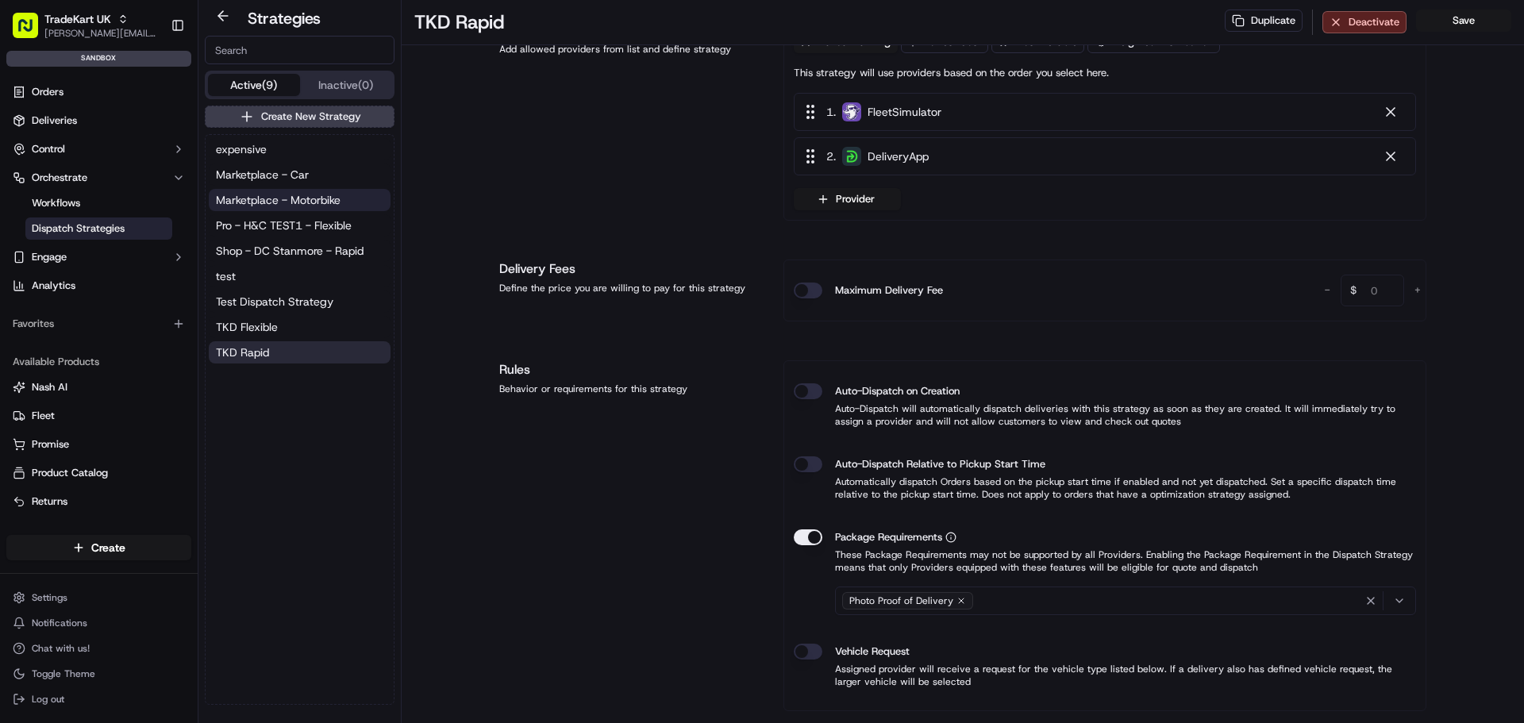
click at [312, 202] on span "Marketplace - Motorbike" at bounding box center [278, 200] width 125 height 16
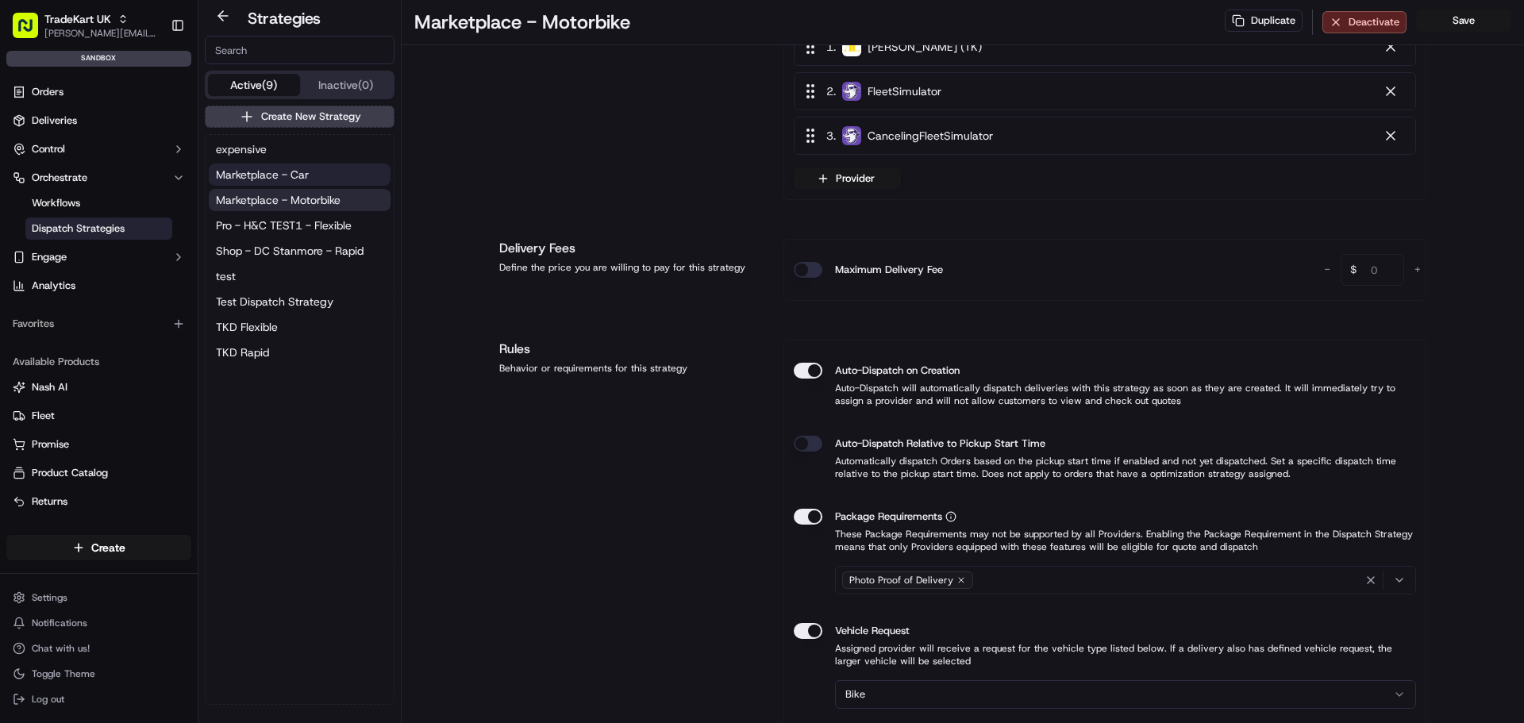
click at [313, 185] on button "Marketplace - Car" at bounding box center [300, 175] width 182 height 22
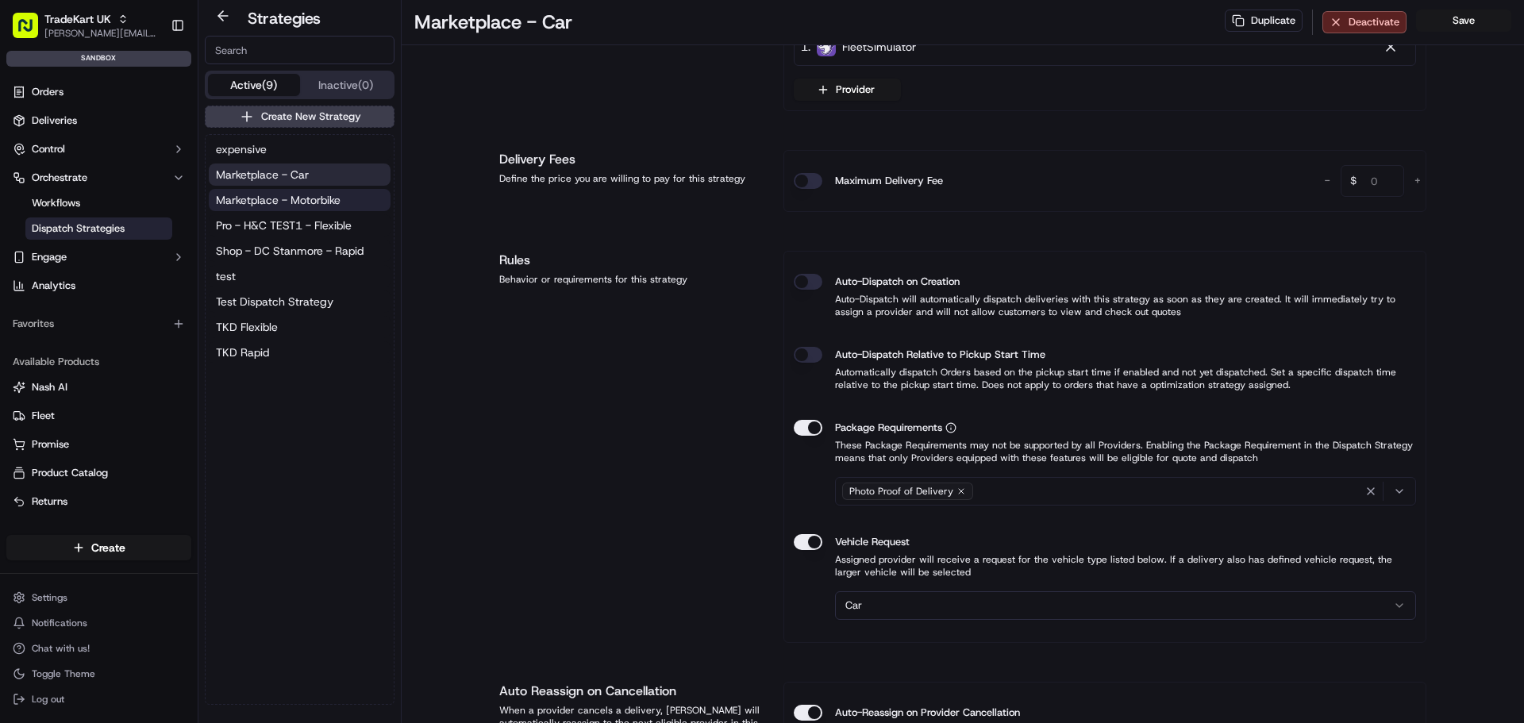
click at [308, 198] on span "Marketplace - Motorbike" at bounding box center [278, 200] width 125 height 16
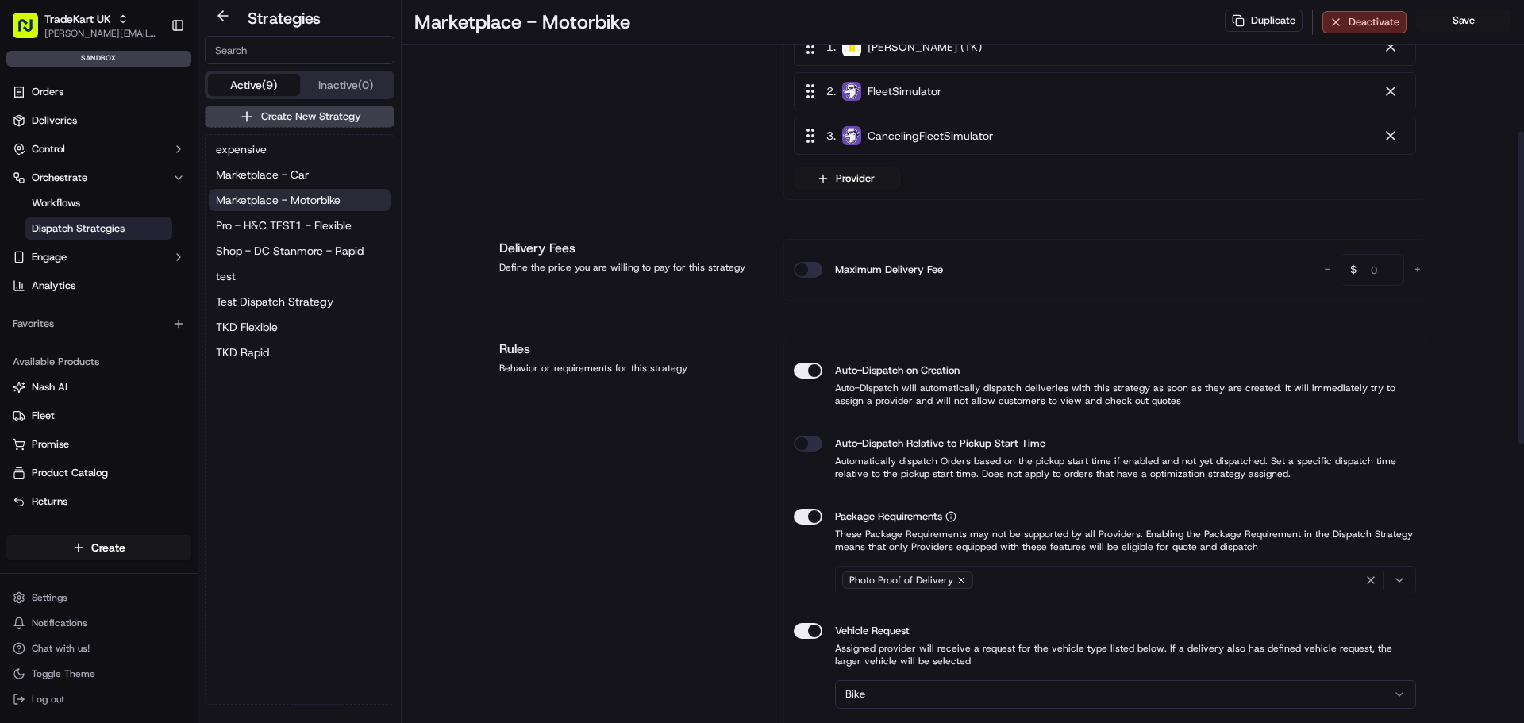
scroll to position [397, 0]
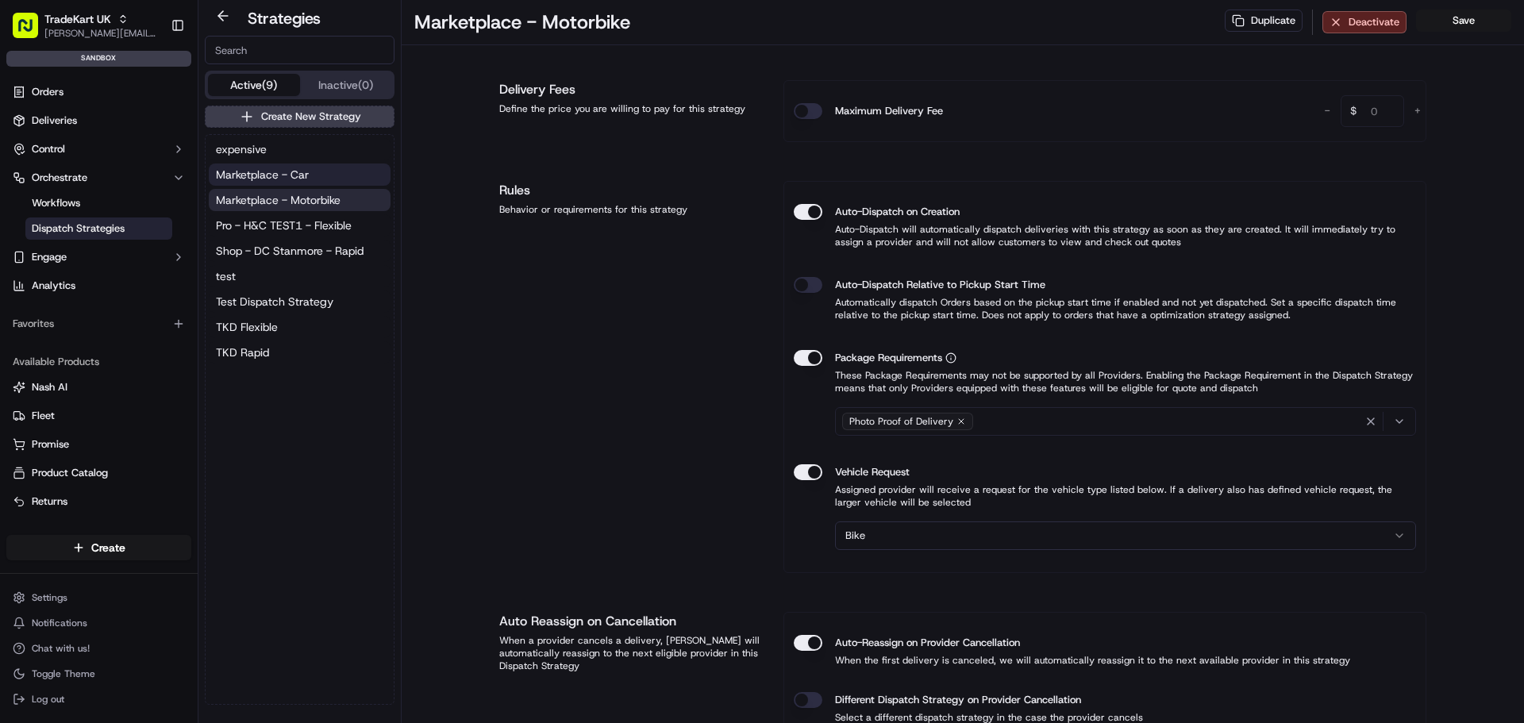
click at [311, 179] on button "Marketplace - Car" at bounding box center [300, 175] width 182 height 22
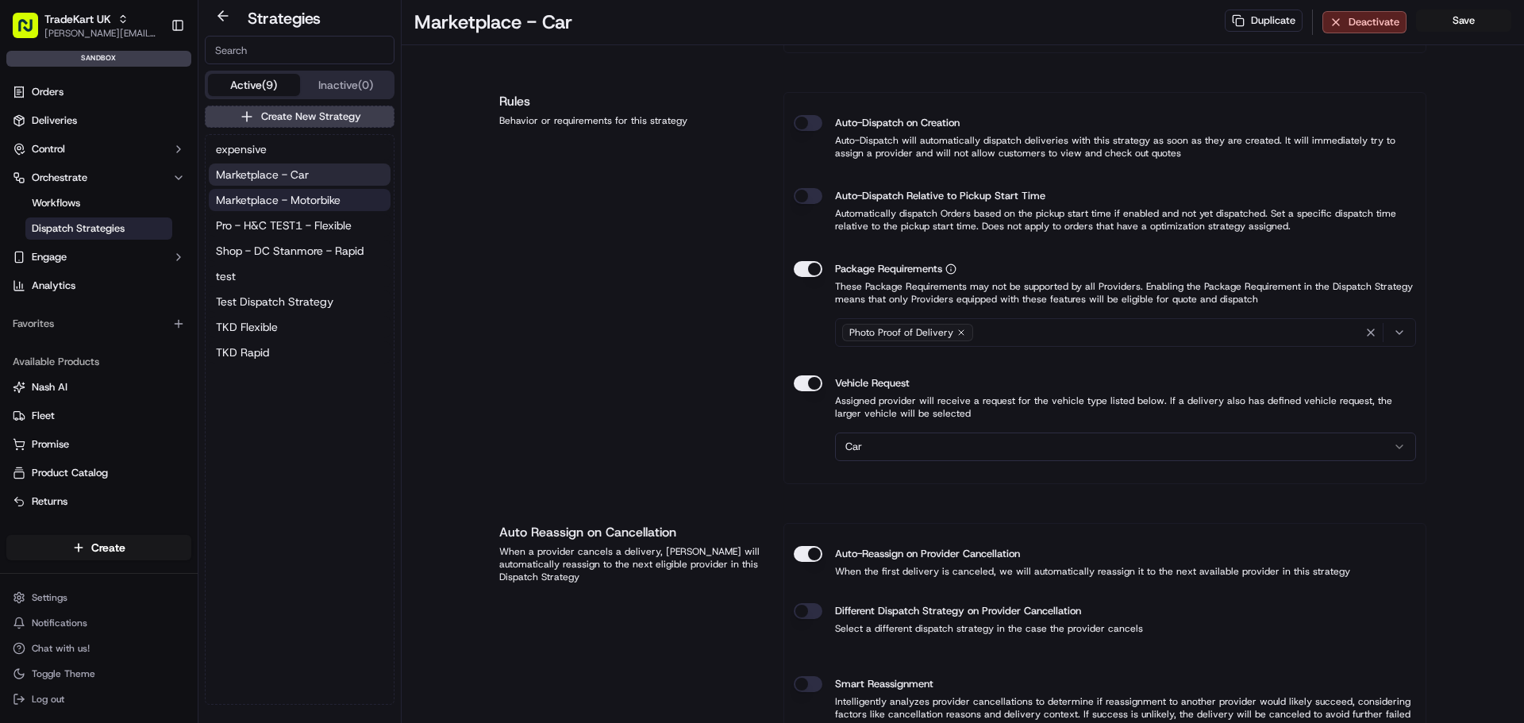
click at [303, 205] on span "Marketplace - Motorbike" at bounding box center [278, 200] width 125 height 16
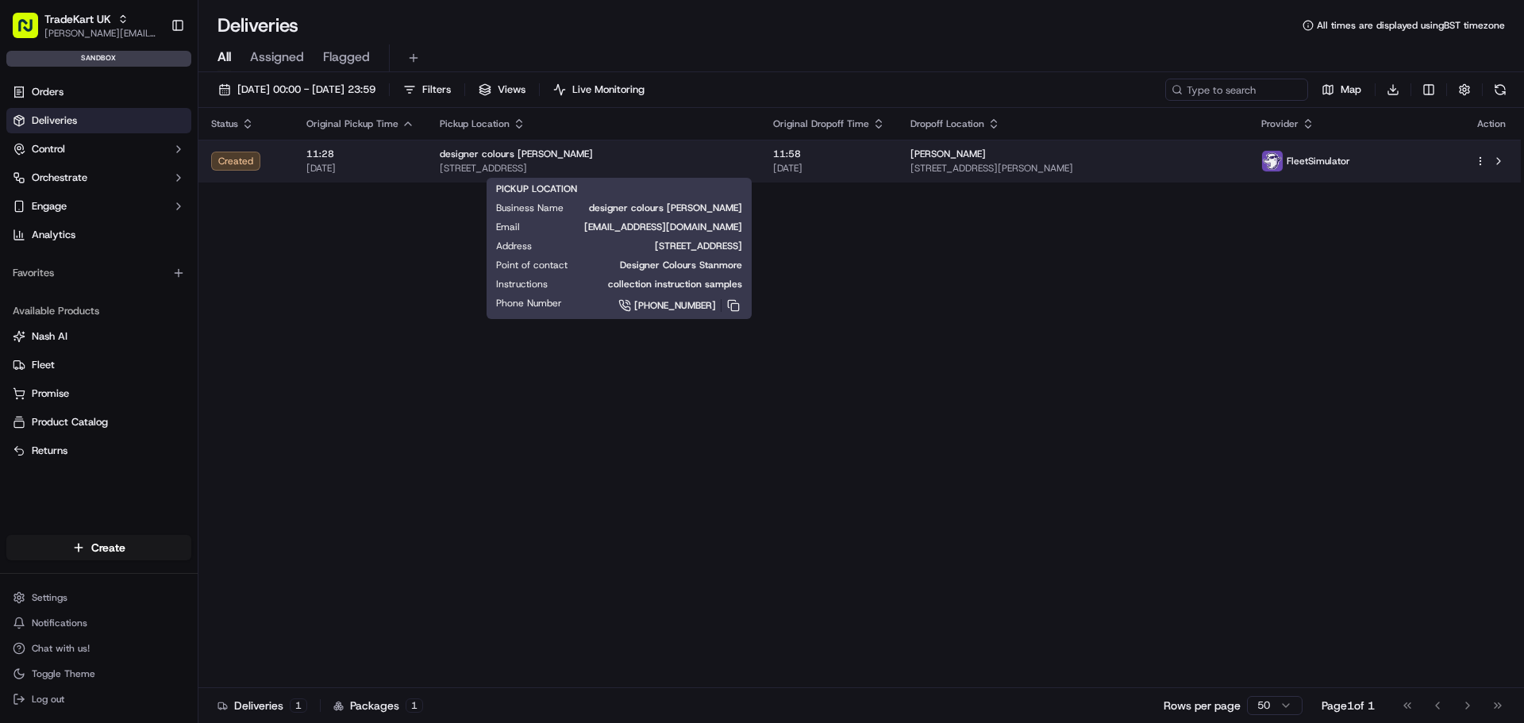
click at [643, 157] on div "designer colours Stanmore" at bounding box center [594, 154] width 308 height 13
